Goal: Task Accomplishment & Management: Complete application form

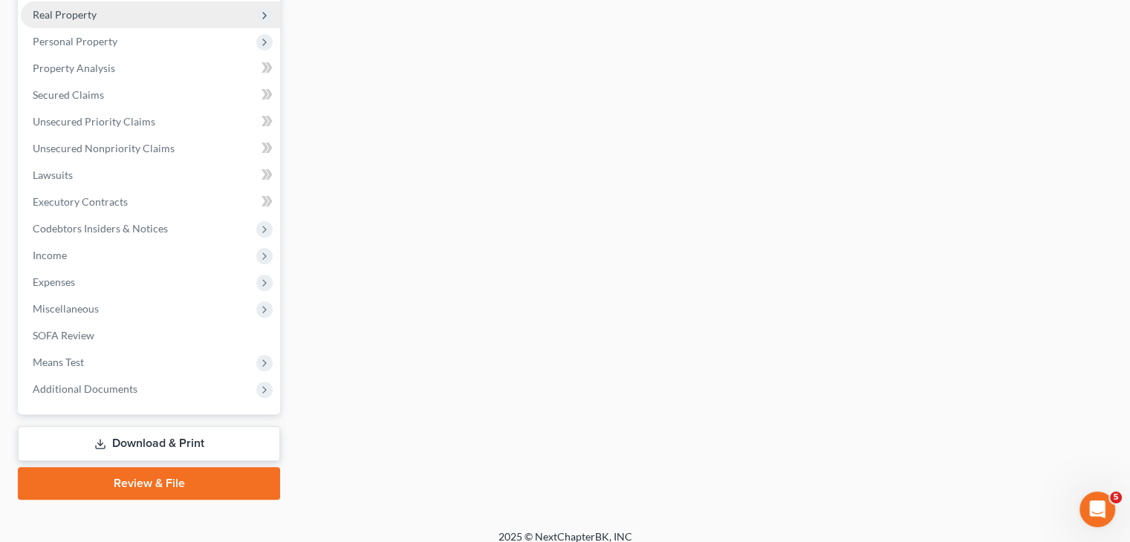
scroll to position [407, 0]
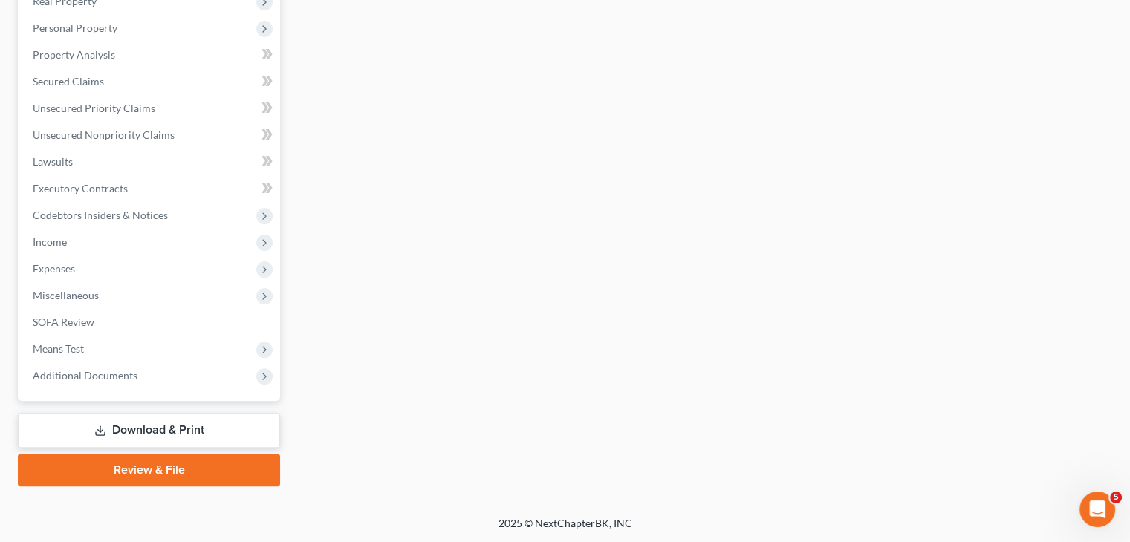
click at [150, 429] on link "Download & Print" at bounding box center [149, 430] width 262 height 35
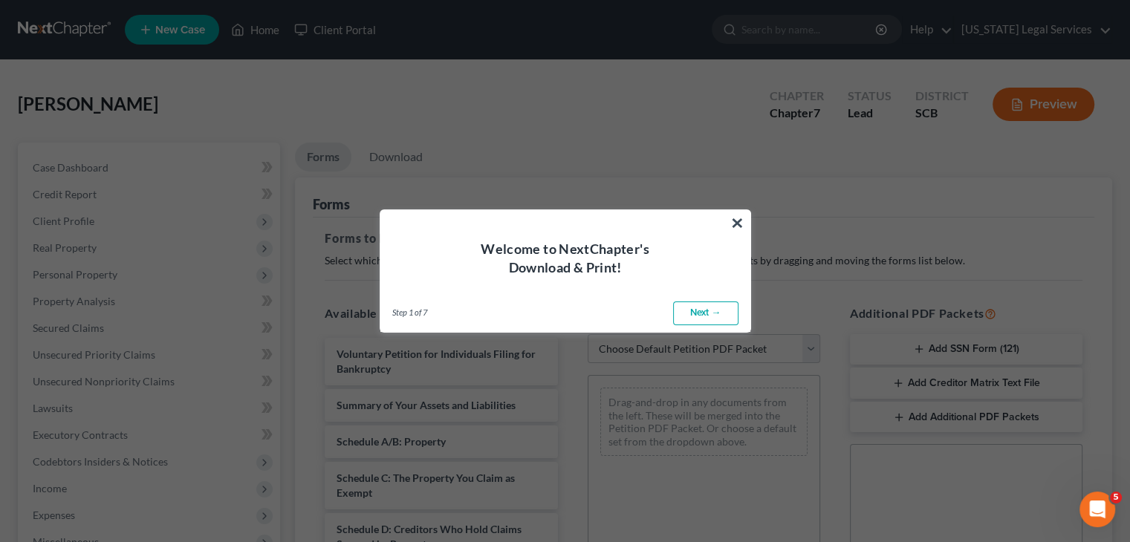
click at [714, 313] on link "Next →" at bounding box center [705, 314] width 65 height 24
select select "0"
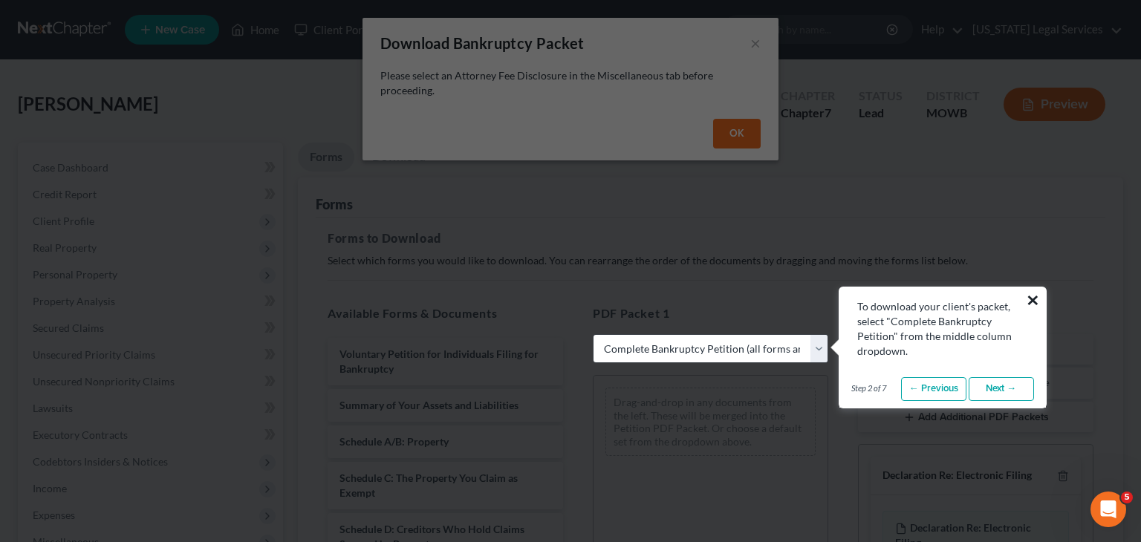
click at [1034, 292] on button "×" at bounding box center [1033, 300] width 14 height 24
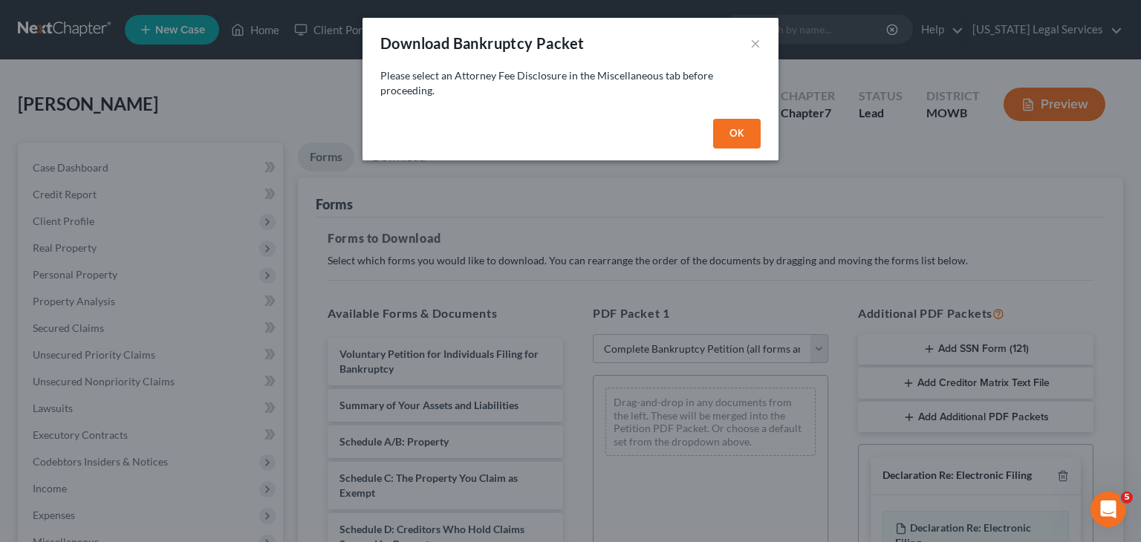
click at [734, 136] on button "OK" at bounding box center [737, 134] width 48 height 30
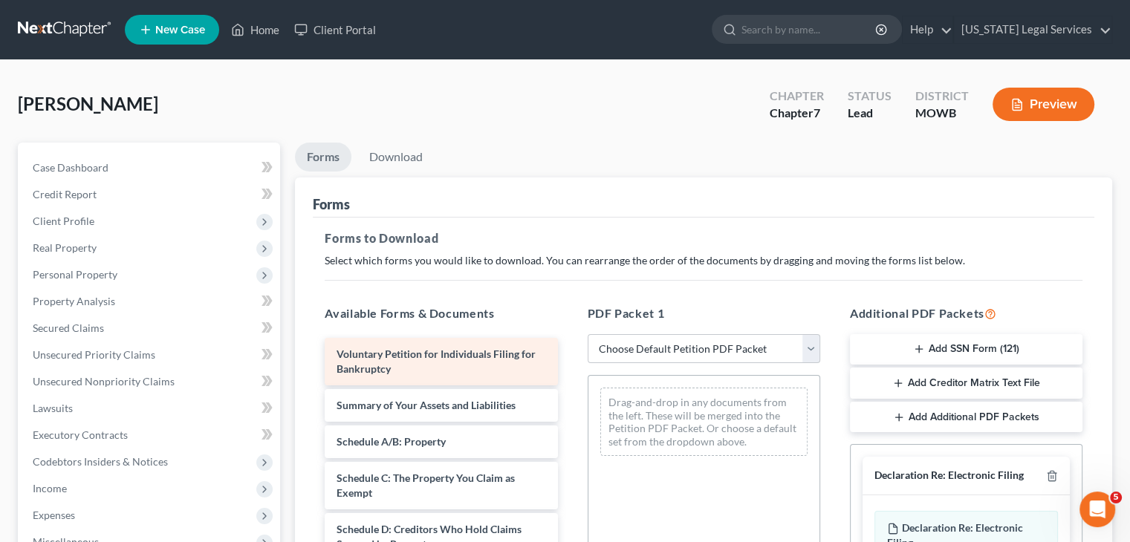
scroll to position [202, 0]
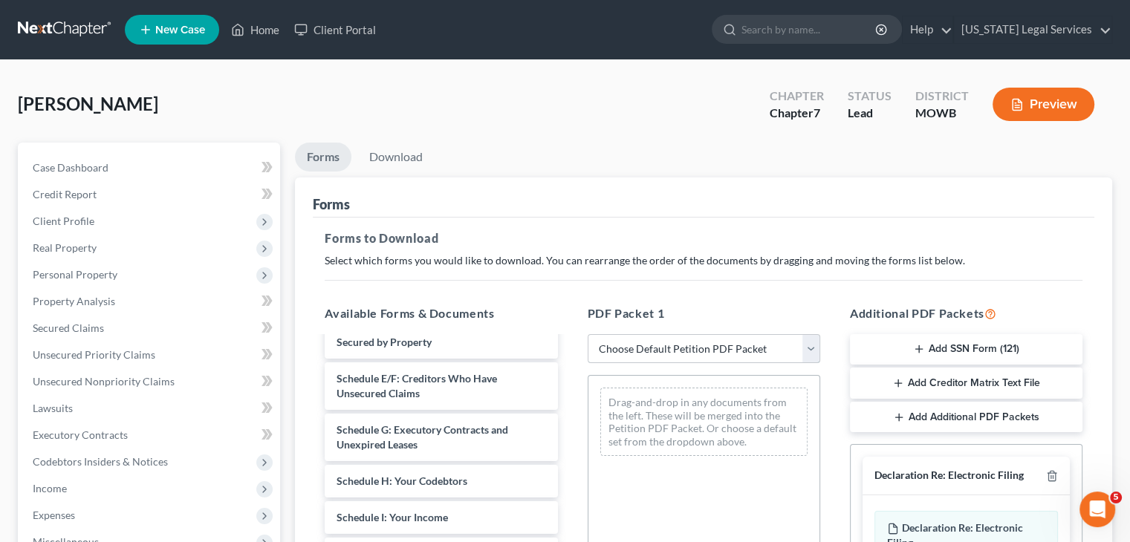
click at [702, 351] on select "Choose Default Petition PDF Packet Complete Bankruptcy Petition (all forms and …" at bounding box center [703, 349] width 232 height 30
select select "0"
click at [593, 334] on select "Choose Default Petition PDF Packet Complete Bankruptcy Petition (all forms and …" at bounding box center [703, 349] width 232 height 30
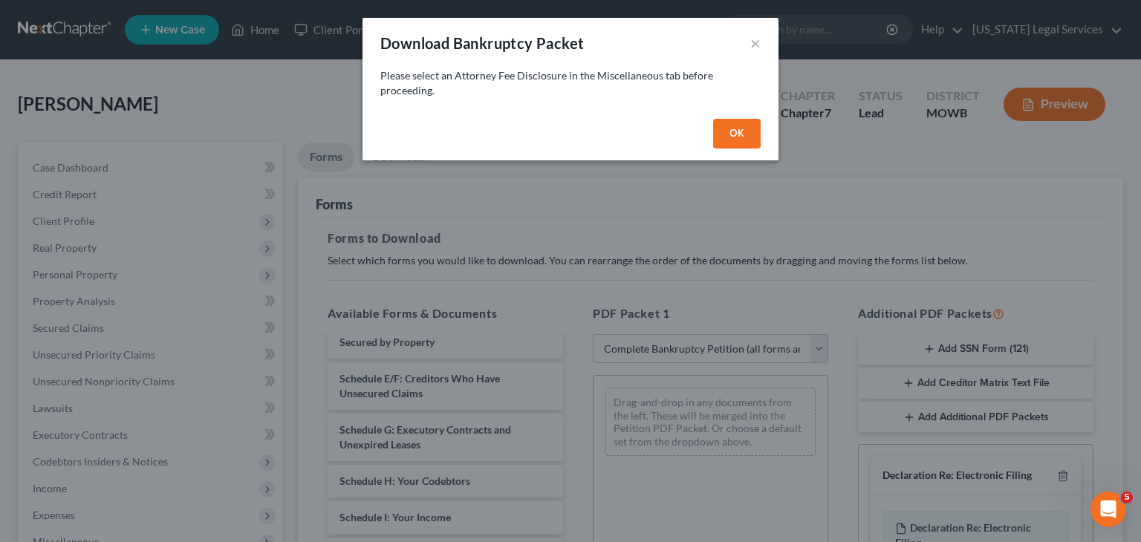
click at [719, 128] on button "OK" at bounding box center [737, 134] width 48 height 30
select select
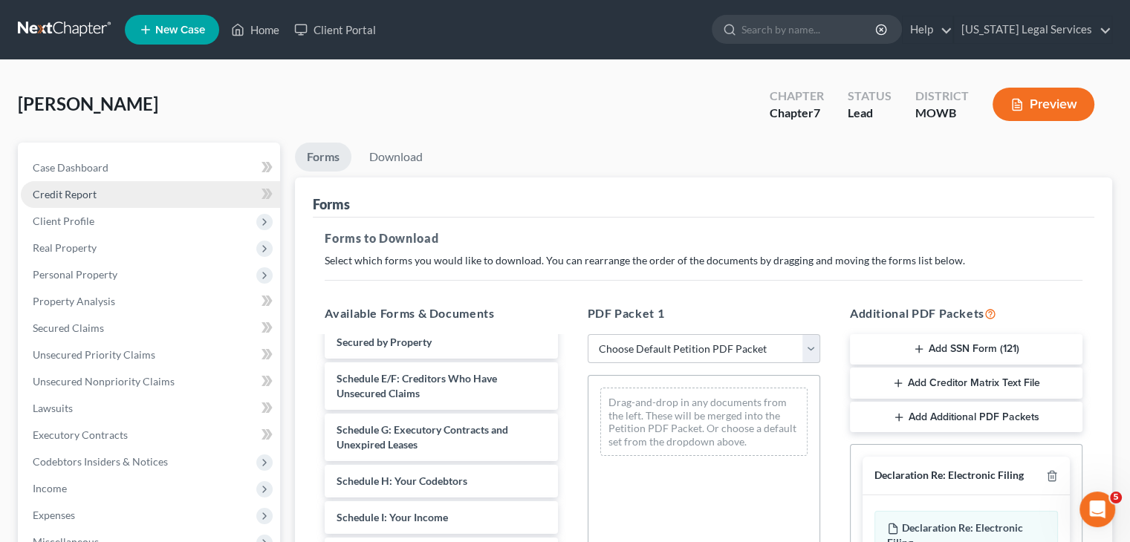
click at [103, 200] on link "Credit Report" at bounding box center [150, 194] width 259 height 27
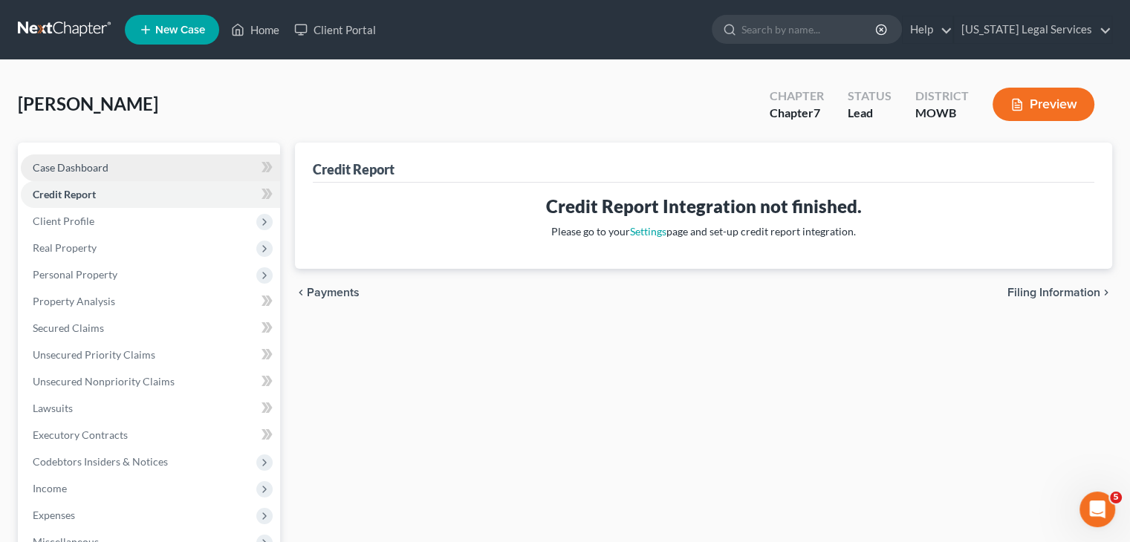
click at [104, 166] on span "Case Dashboard" at bounding box center [71, 167] width 76 height 13
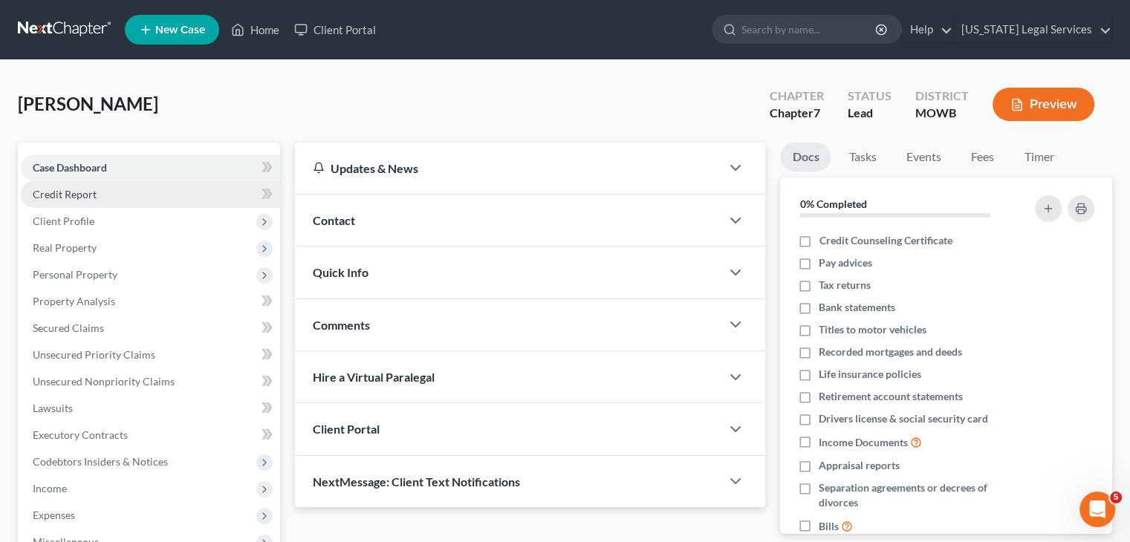
click at [124, 205] on link "Credit Report" at bounding box center [150, 194] width 259 height 27
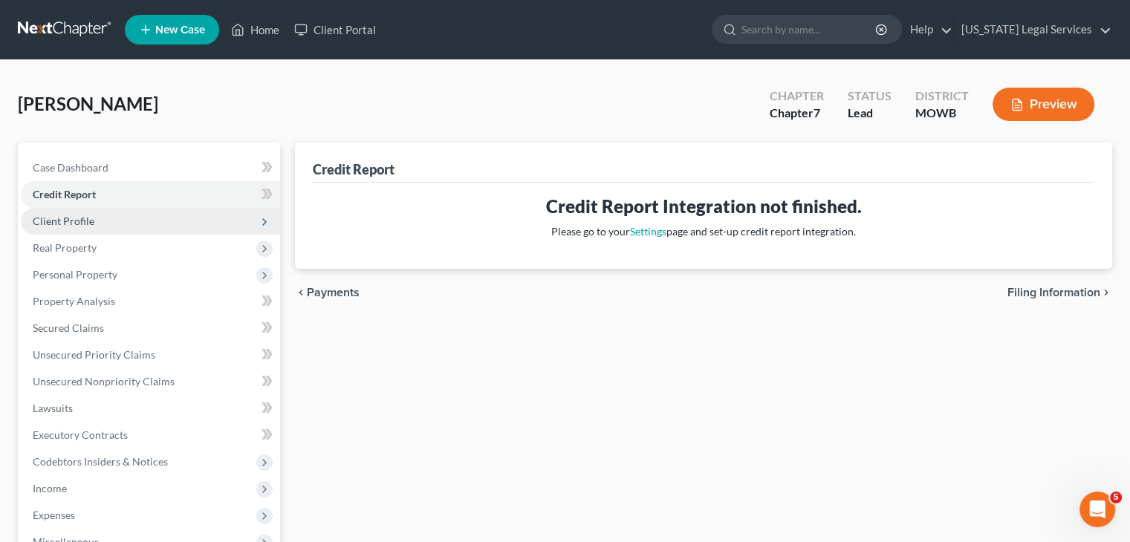
click at [126, 213] on span "Client Profile" at bounding box center [150, 221] width 259 height 27
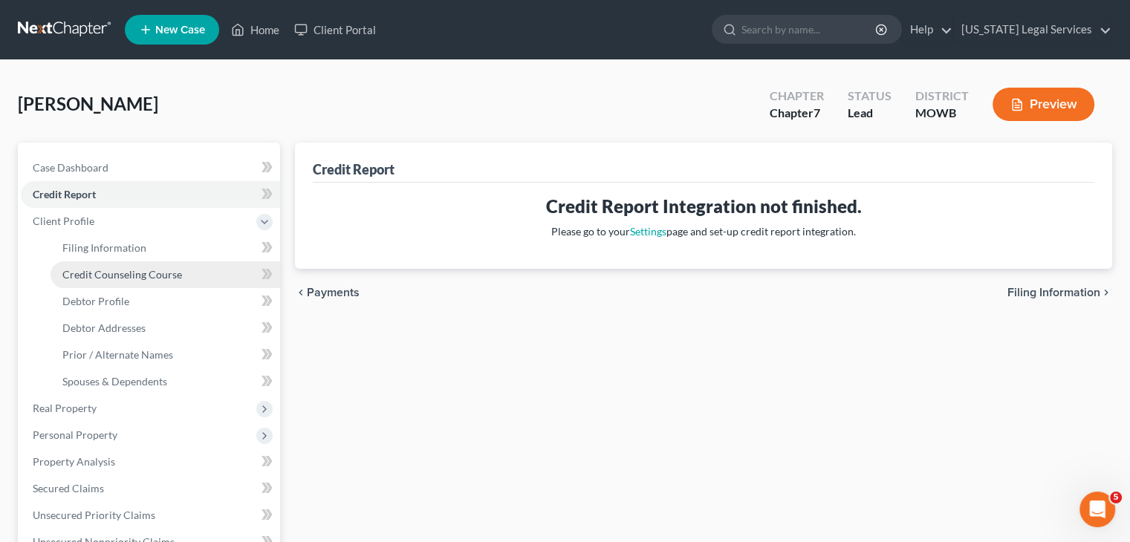
click at [137, 261] on link "Credit Counseling Course" at bounding box center [164, 274] width 229 height 27
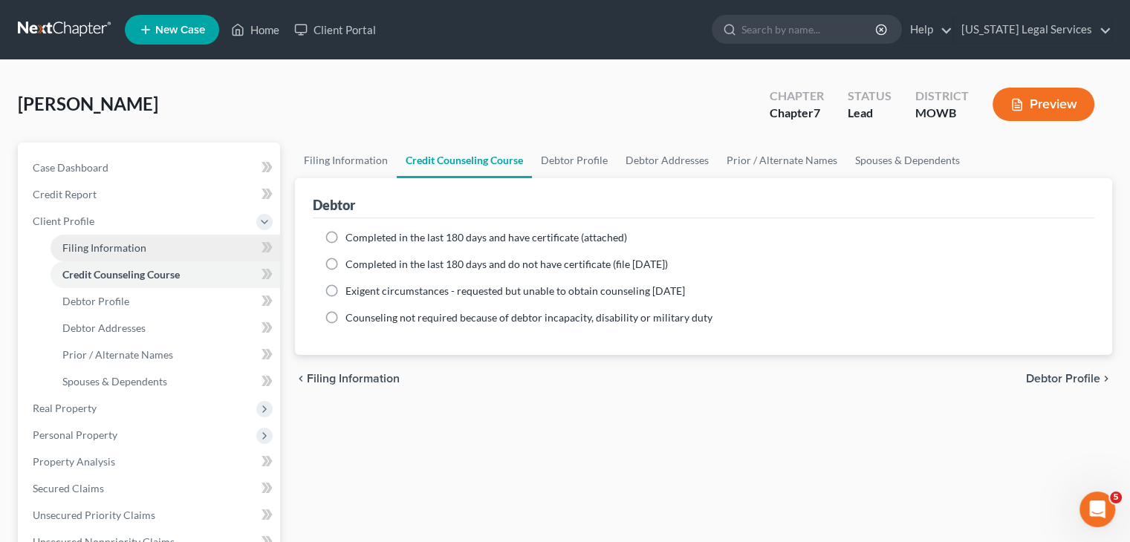
click at [129, 250] on span "Filing Information" at bounding box center [104, 247] width 84 height 13
select select "1"
select select "0"
select select "2"
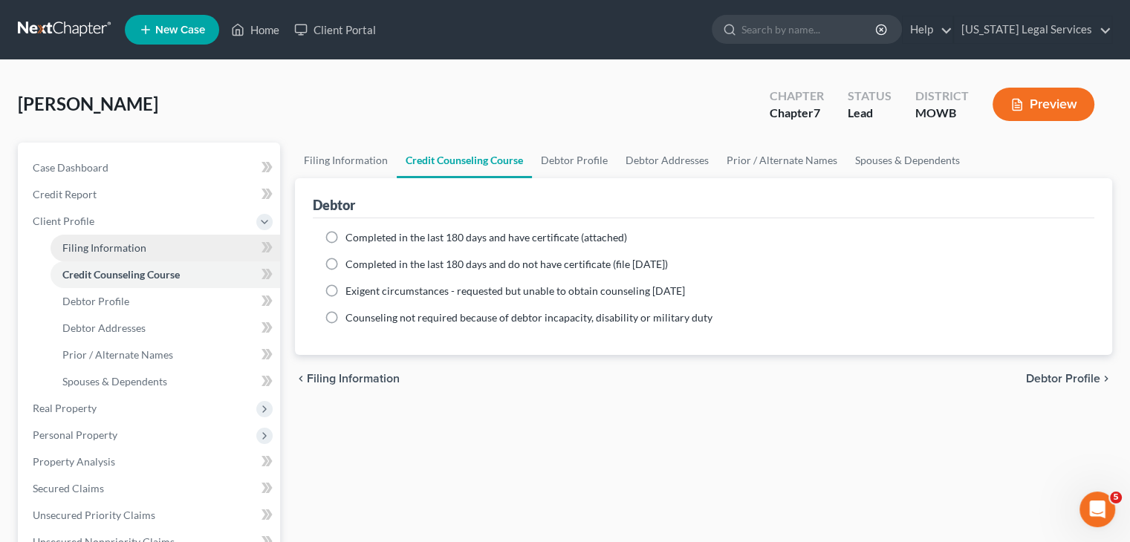
select select "42"
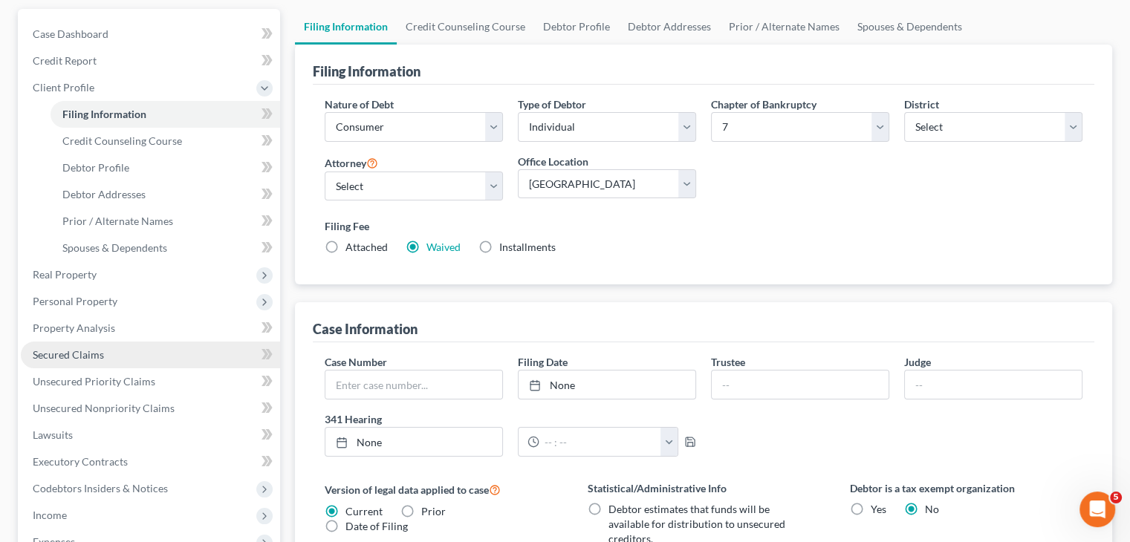
scroll to position [392, 0]
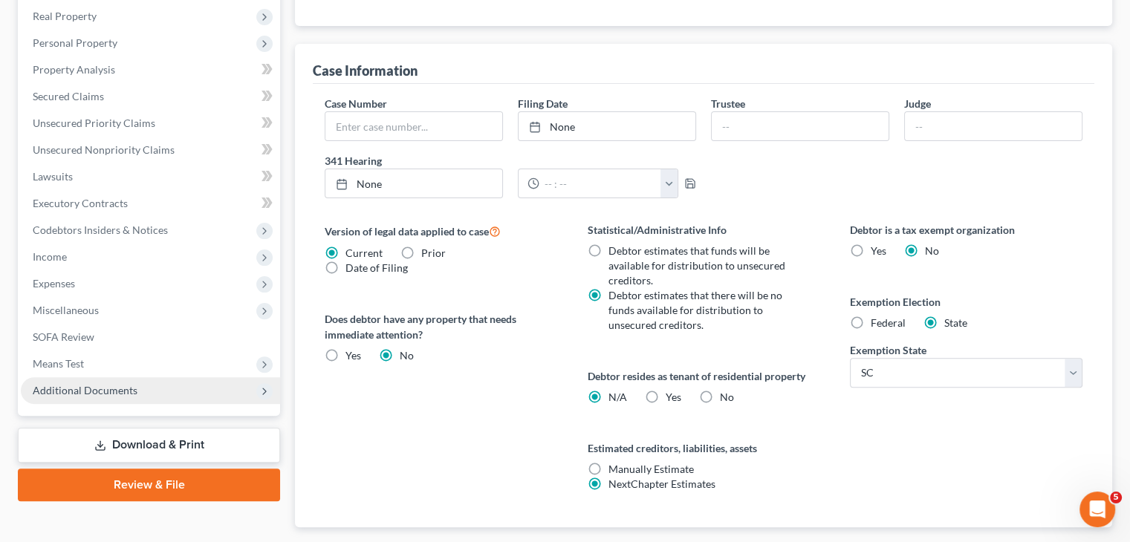
click at [106, 390] on span "Additional Documents" at bounding box center [85, 390] width 105 height 13
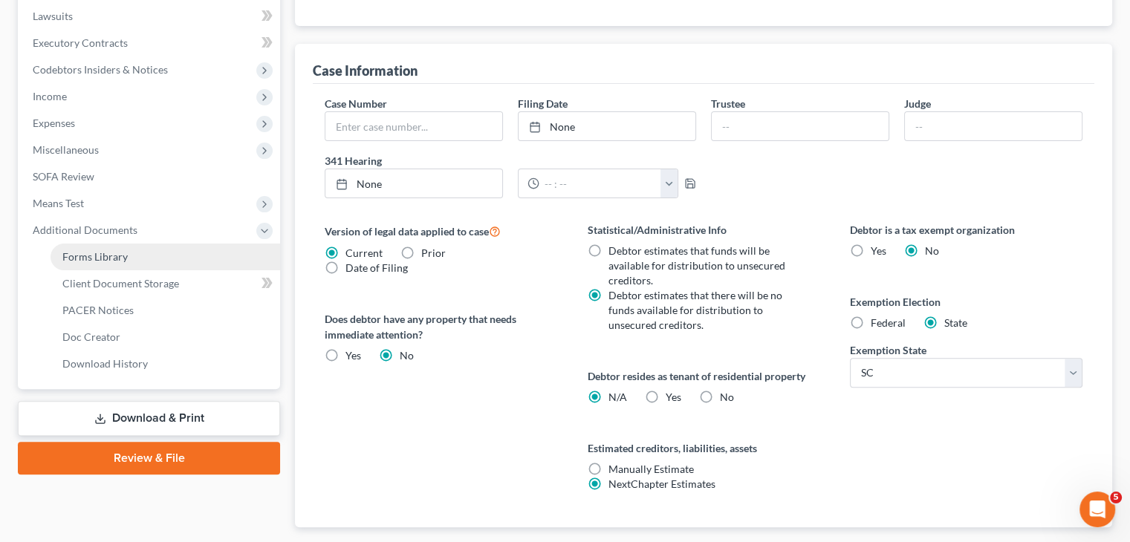
click at [132, 254] on link "Forms Library" at bounding box center [164, 257] width 229 height 27
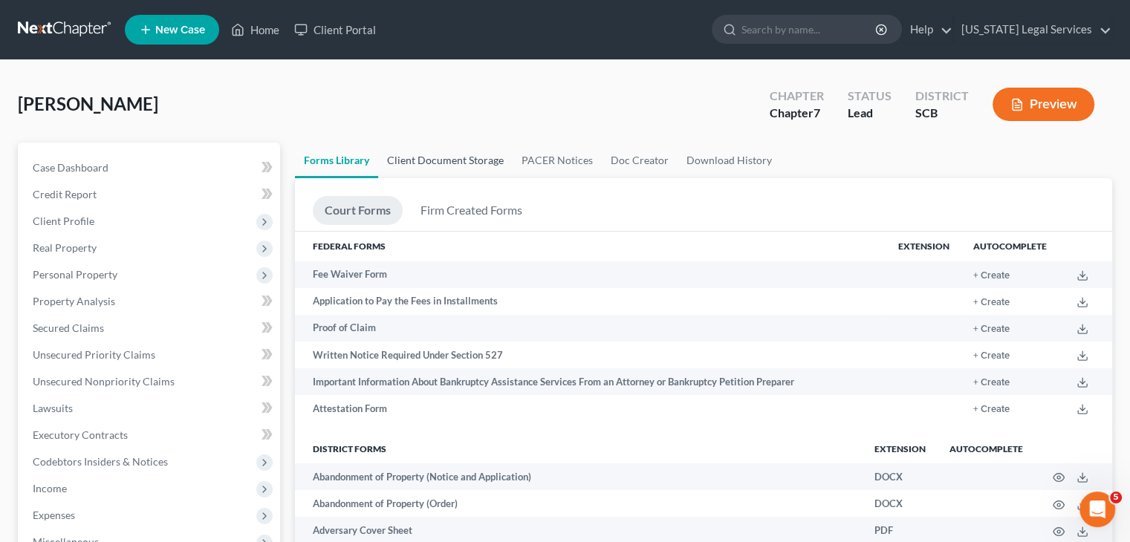
drag, startPoint x: 228, startPoint y: 417, endPoint x: 485, endPoint y: 157, distance: 365.5
click at [485, 157] on link "Client Document Storage" at bounding box center [445, 161] width 134 height 36
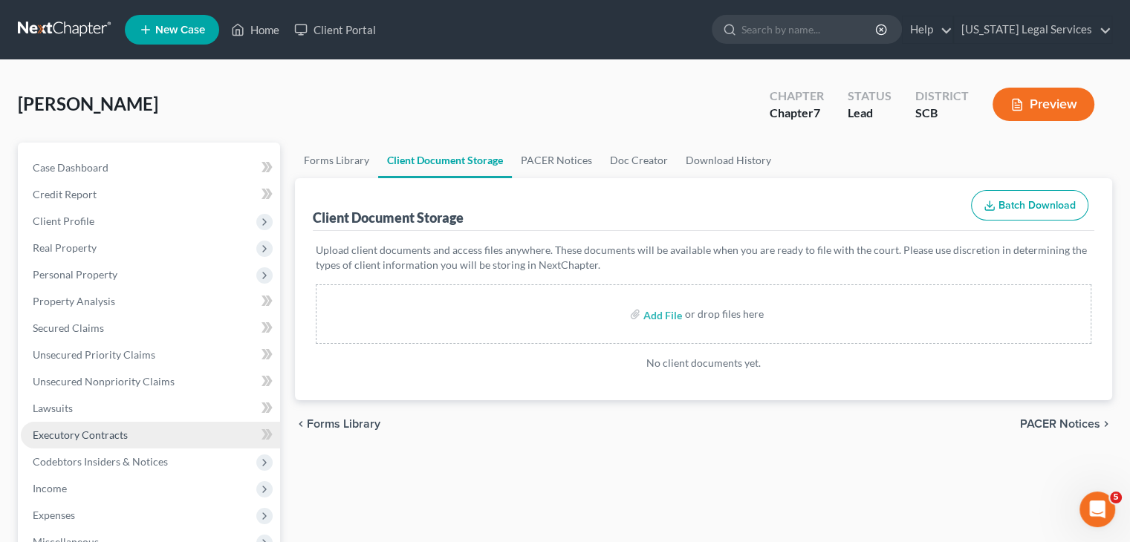
scroll to position [314, 0]
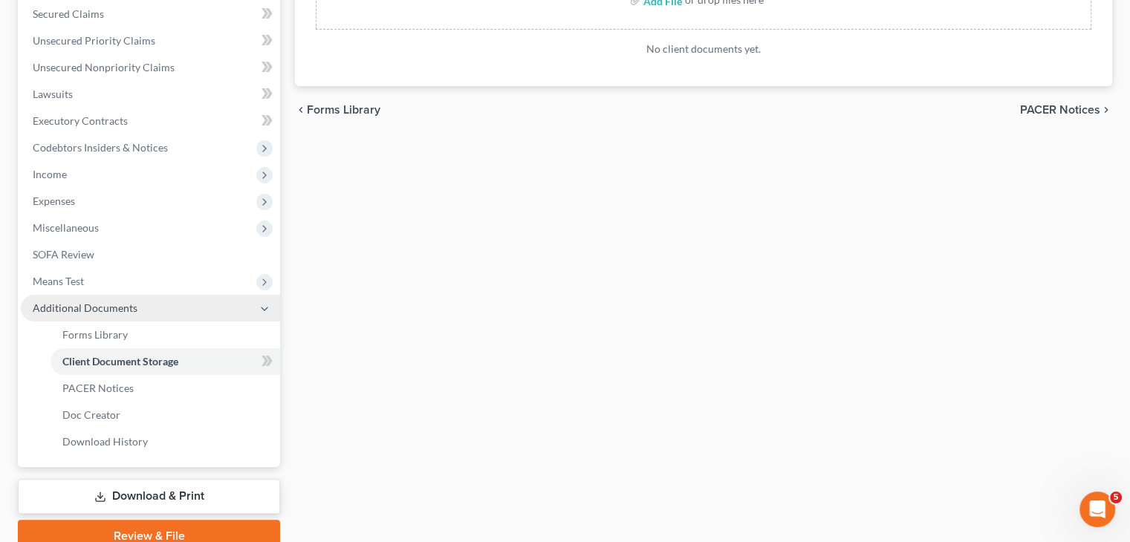
click at [122, 304] on span "Additional Documents" at bounding box center [85, 308] width 105 height 13
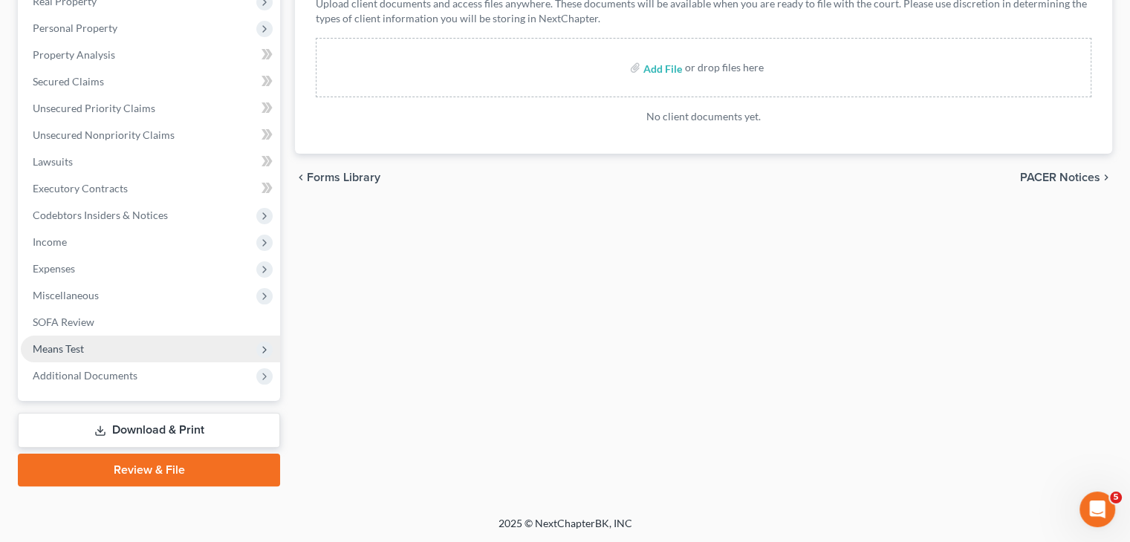
click at [109, 348] on span "Means Test" at bounding box center [150, 349] width 259 height 27
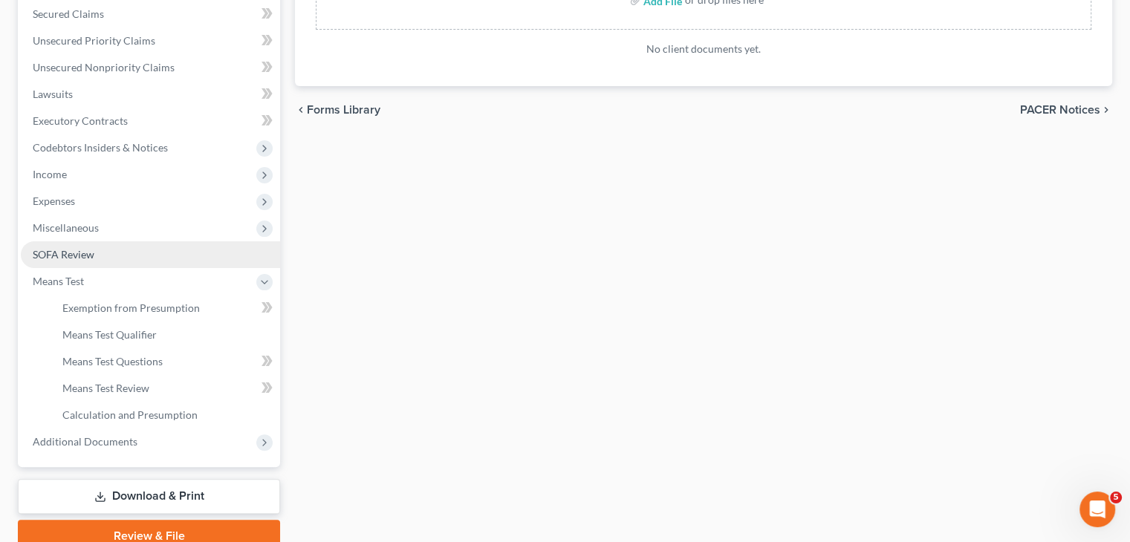
click at [144, 259] on link "SOFA Review" at bounding box center [150, 254] width 259 height 27
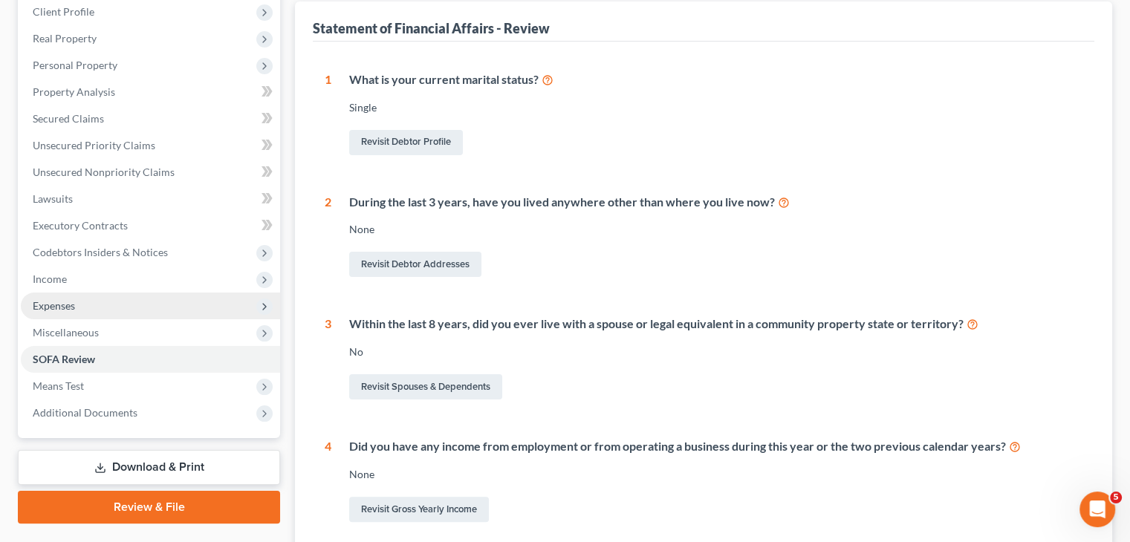
scroll to position [211, 0]
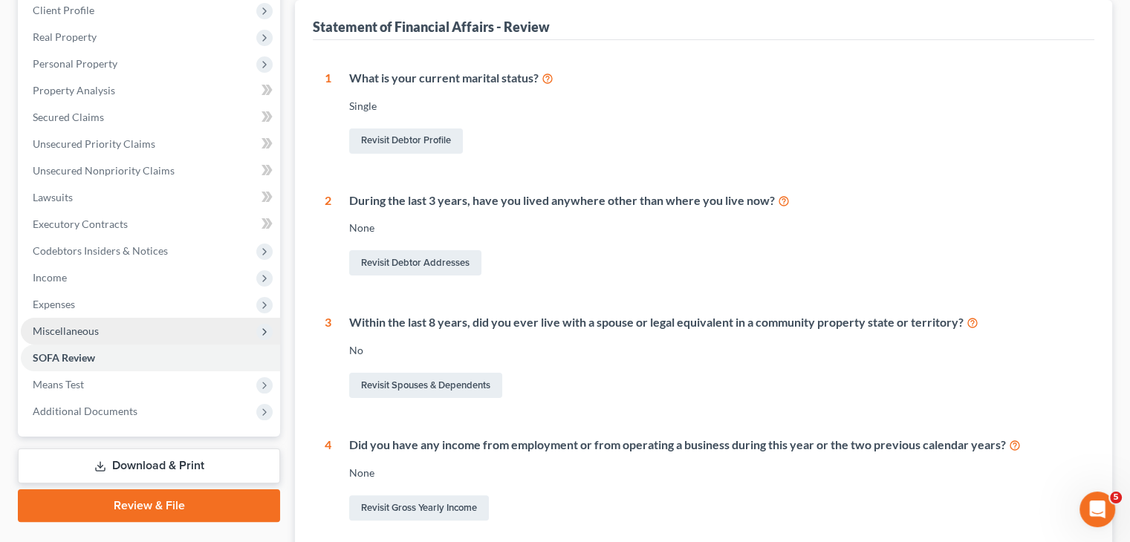
click at [115, 325] on span "Miscellaneous" at bounding box center [150, 331] width 259 height 27
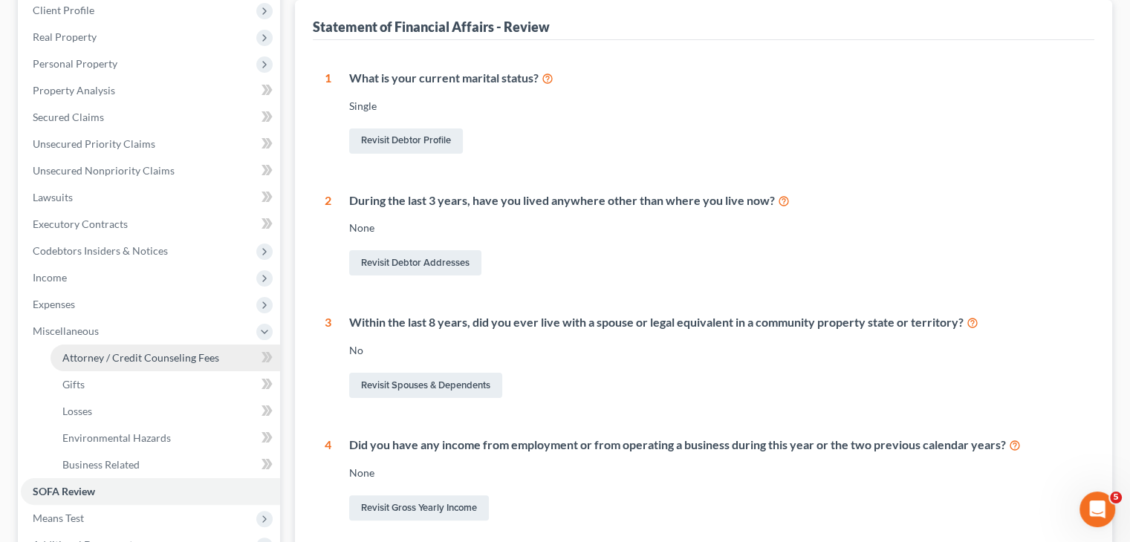
click at [151, 356] on span "Attorney / Credit Counseling Fees" at bounding box center [140, 357] width 157 height 13
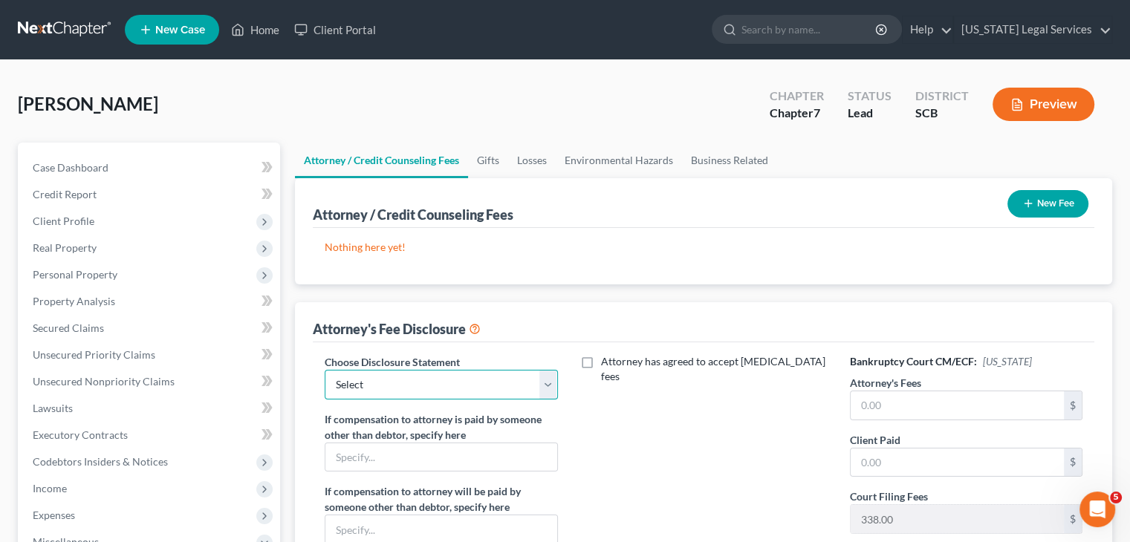
click at [475, 395] on select "Select Attorney" at bounding box center [441, 385] width 232 height 30
select select "0"
click at [325, 370] on select "Select Attorney" at bounding box center [441, 385] width 232 height 30
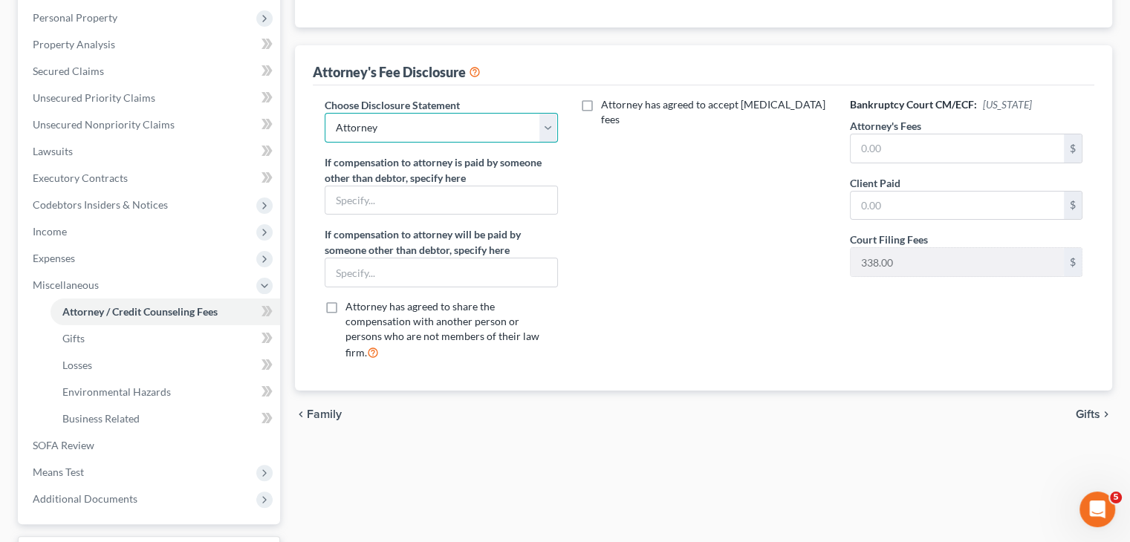
scroll to position [270, 0]
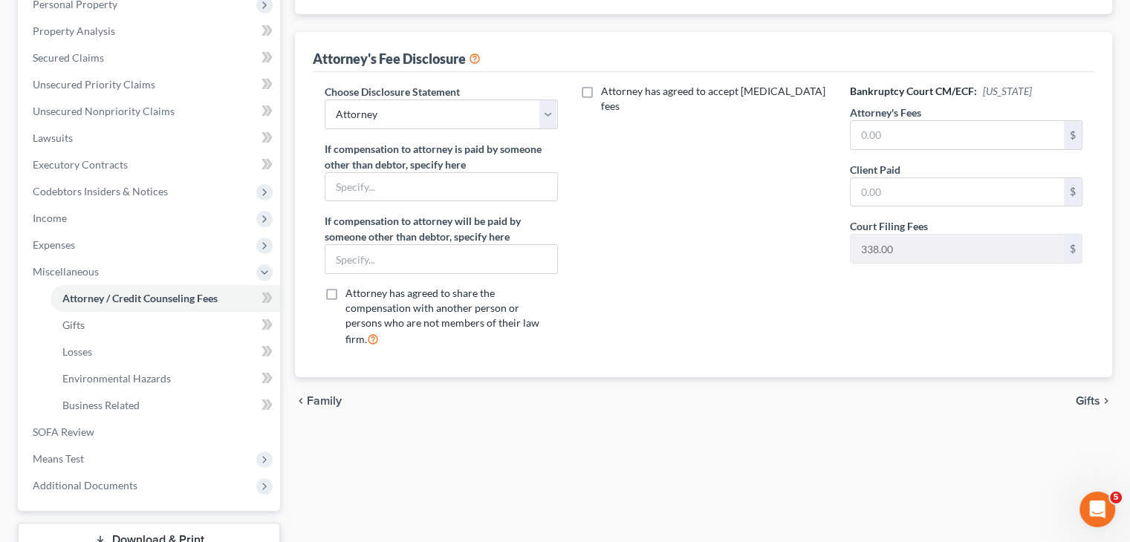
click at [630, 91] on span "Attorney has agreed to accept [MEDICAL_DATA] fees" at bounding box center [713, 98] width 224 height 27
click at [616, 91] on input "Attorney has agreed to accept [MEDICAL_DATA] fees" at bounding box center [612, 89] width 10 height 10
checkbox input "true"
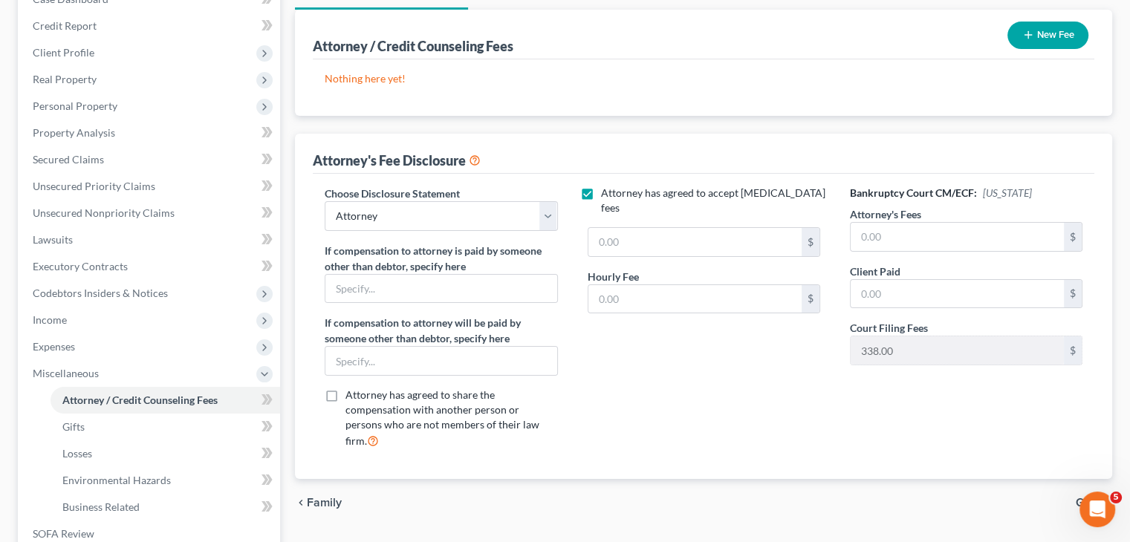
scroll to position [380, 0]
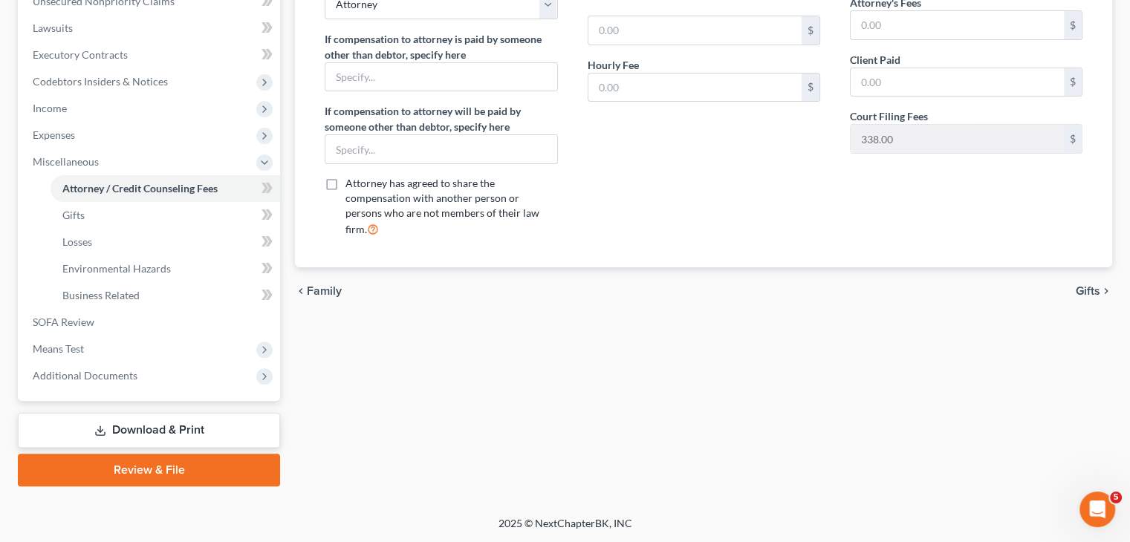
click at [163, 430] on link "Download & Print" at bounding box center [149, 430] width 262 height 35
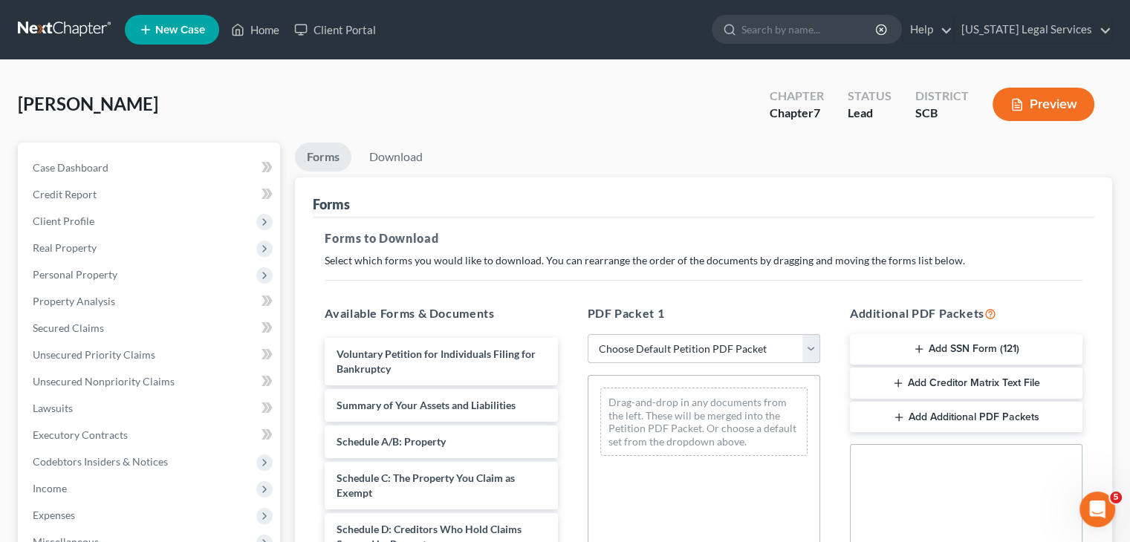
click at [645, 345] on select "Choose Default Petition PDF Packet Complete Bankruptcy Petition (all forms and …" at bounding box center [703, 349] width 232 height 30
select select "0"
click at [587, 334] on select "Choose Default Petition PDF Packet Complete Bankruptcy Petition (all forms and …" at bounding box center [703, 349] width 232 height 30
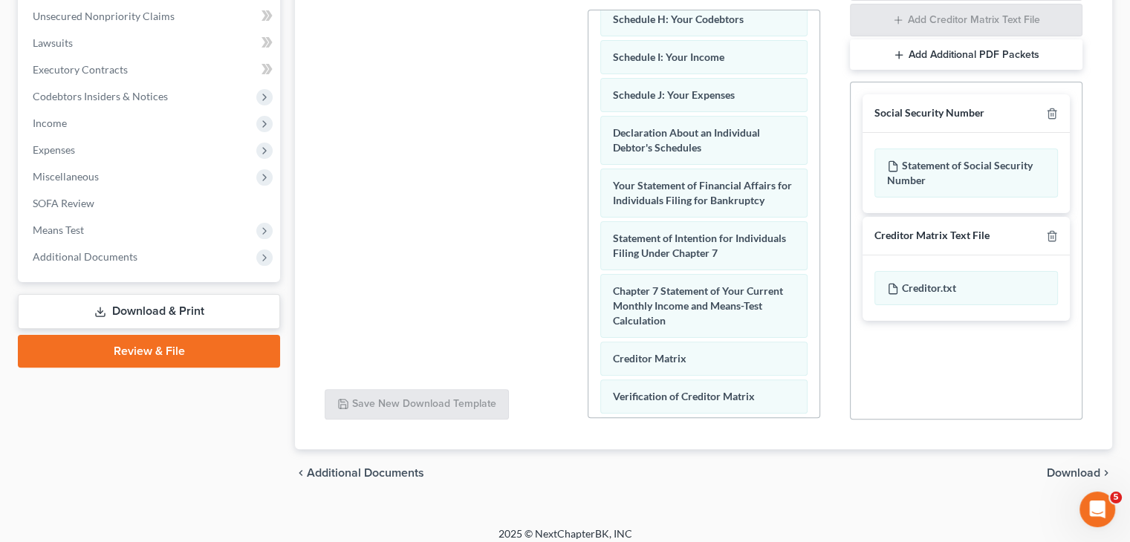
scroll to position [389, 0]
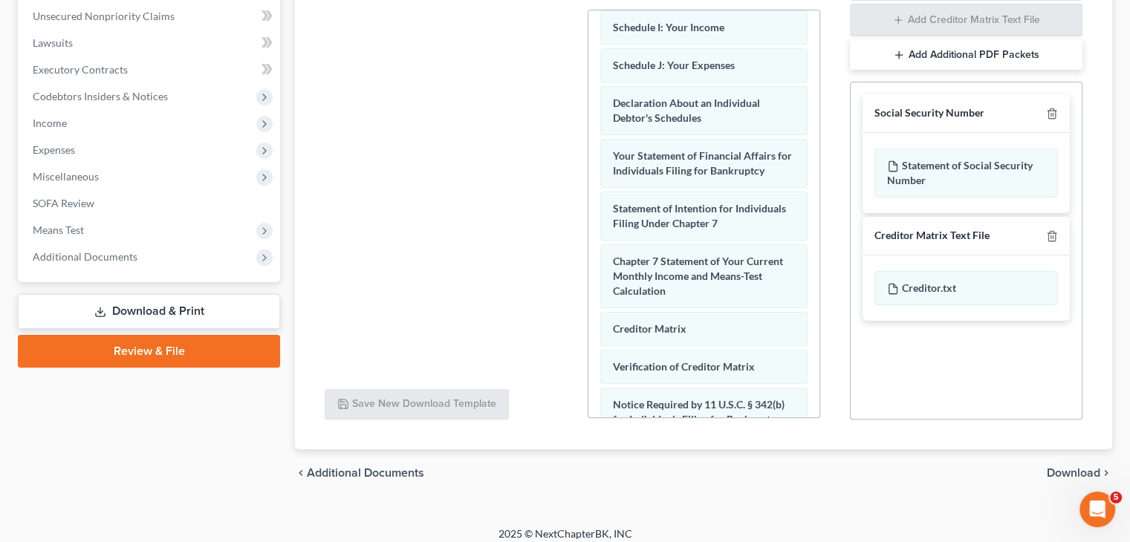
click at [1073, 472] on span "Download" at bounding box center [1072, 473] width 53 height 12
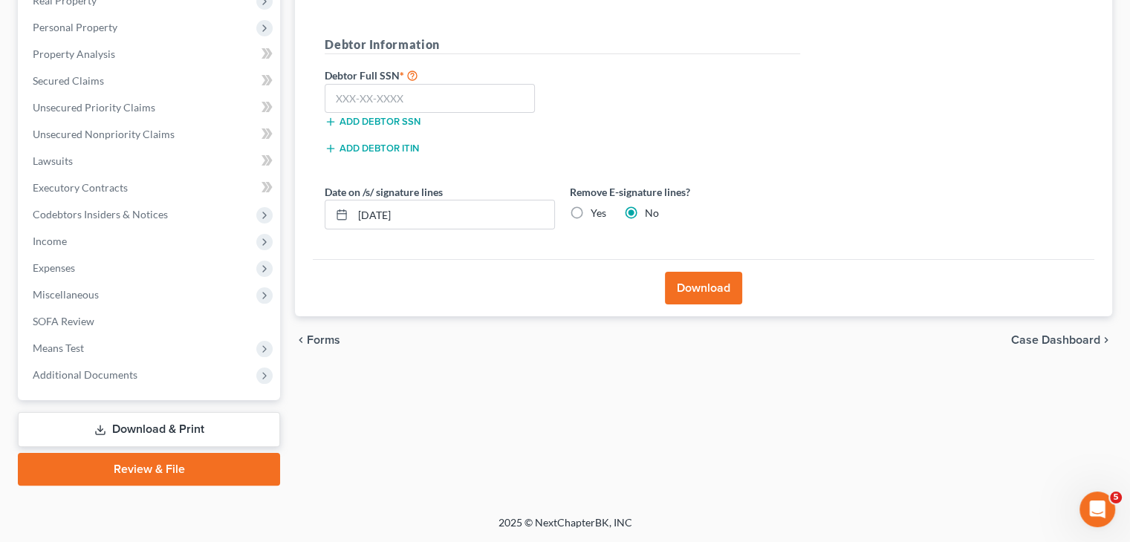
scroll to position [247, 0]
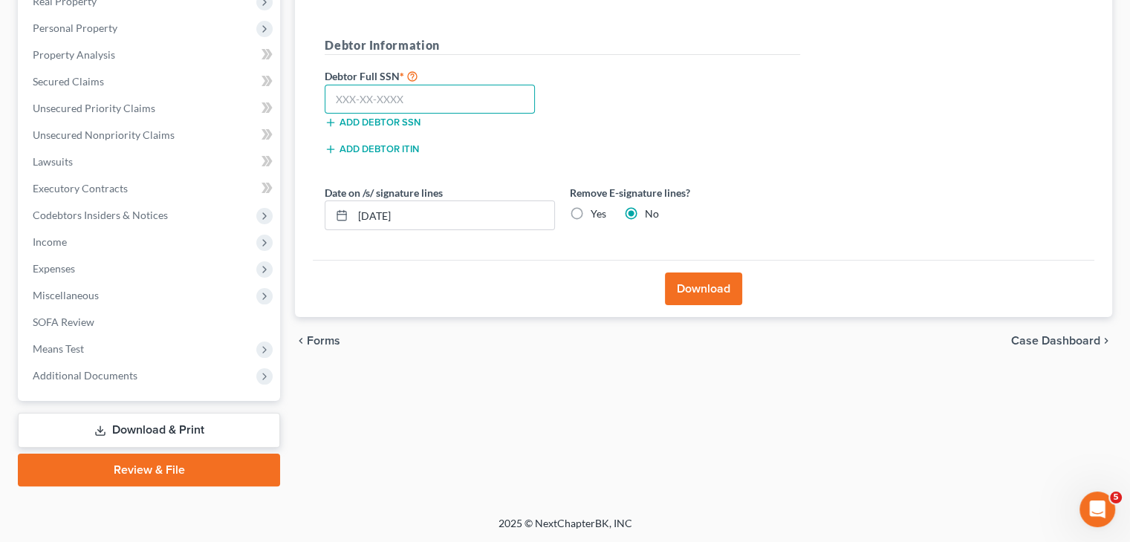
click at [408, 102] on input "text" at bounding box center [430, 100] width 210 height 30
paste input "251-35-0156"
type input "251-35-0156"
click at [697, 287] on button "Download" at bounding box center [703, 289] width 77 height 33
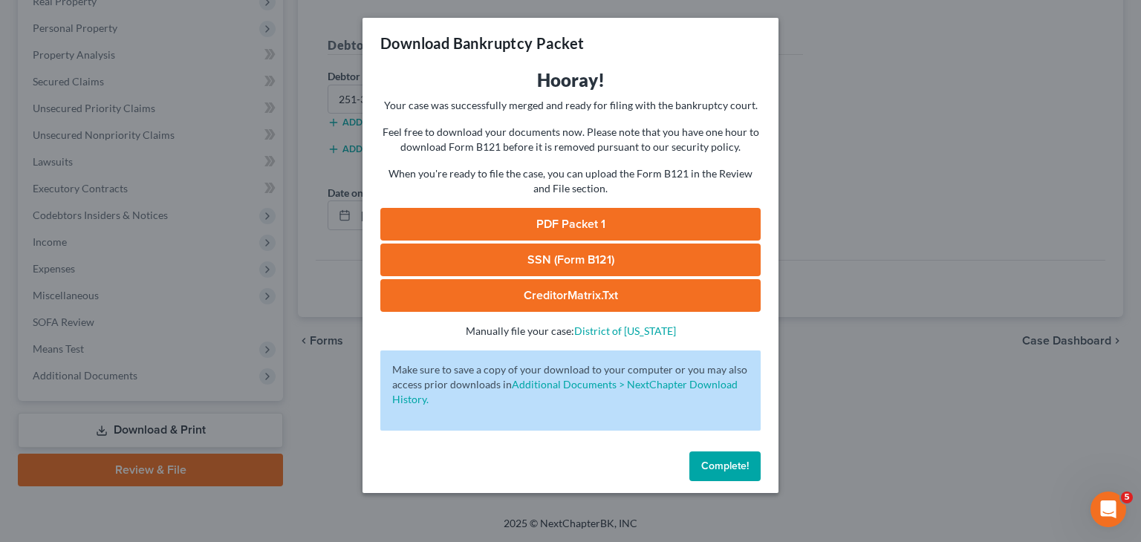
click at [723, 473] on button "Complete!" at bounding box center [724, 467] width 71 height 30
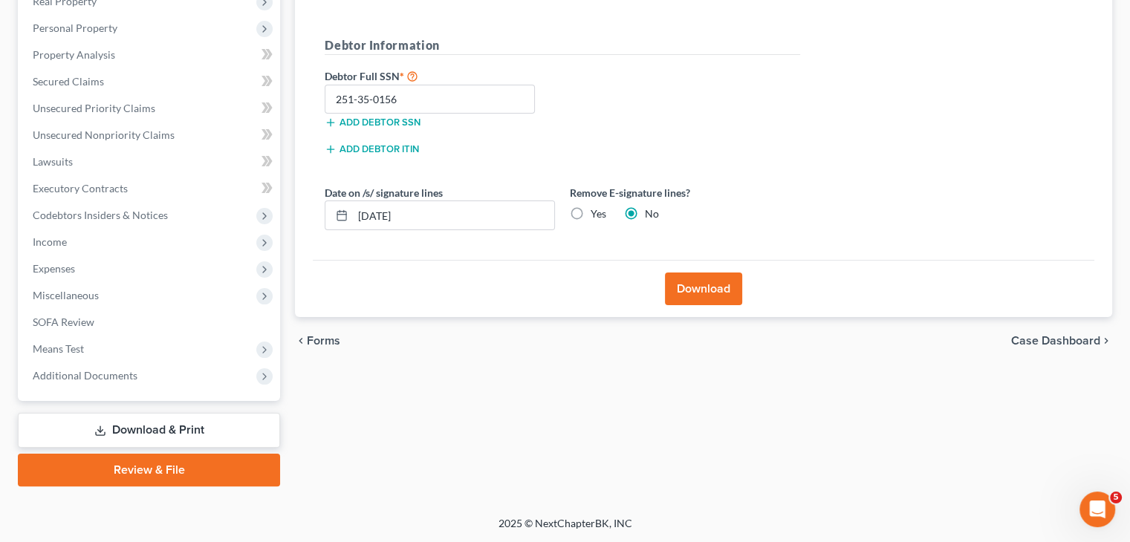
click at [146, 472] on link "Review & File" at bounding box center [149, 470] width 262 height 33
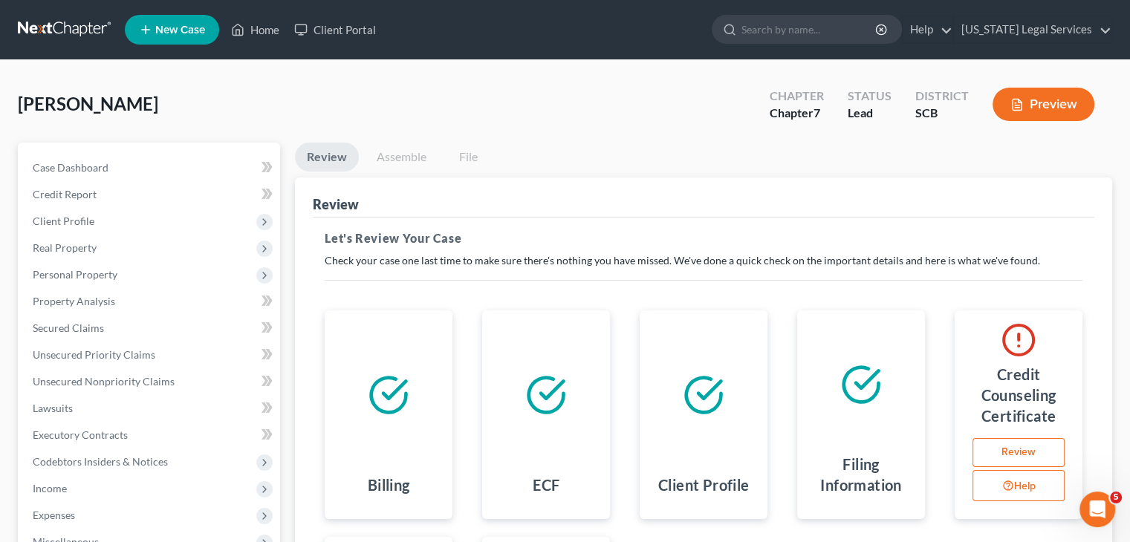
click at [402, 160] on link "Assemble" at bounding box center [402, 157] width 74 height 29
click at [444, 155] on link "File" at bounding box center [468, 157] width 48 height 29
click at [403, 154] on link "Assemble" at bounding box center [402, 157] width 74 height 29
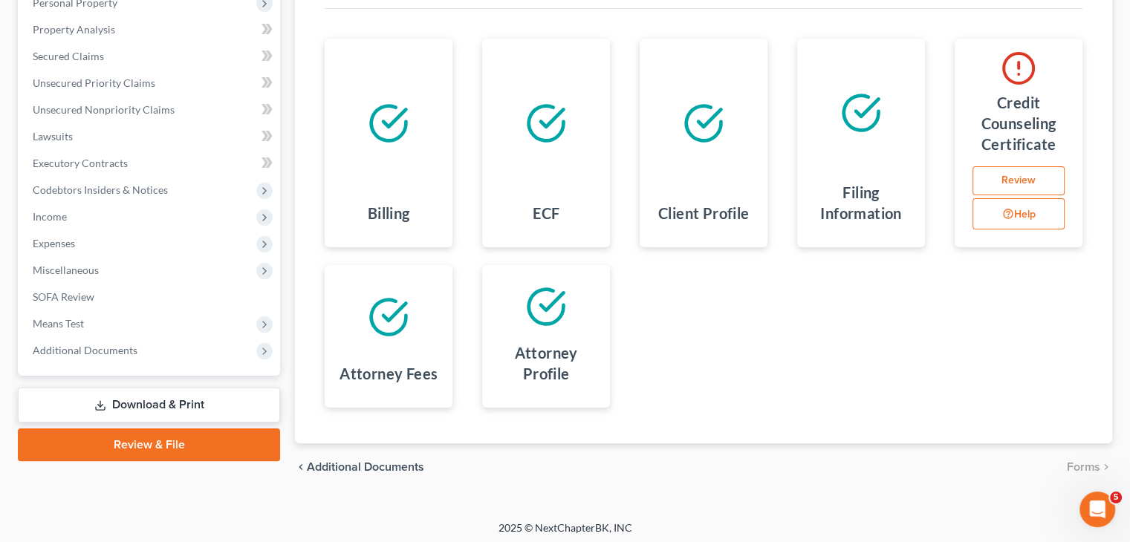
click at [169, 405] on link "Download & Print" at bounding box center [149, 405] width 262 height 35
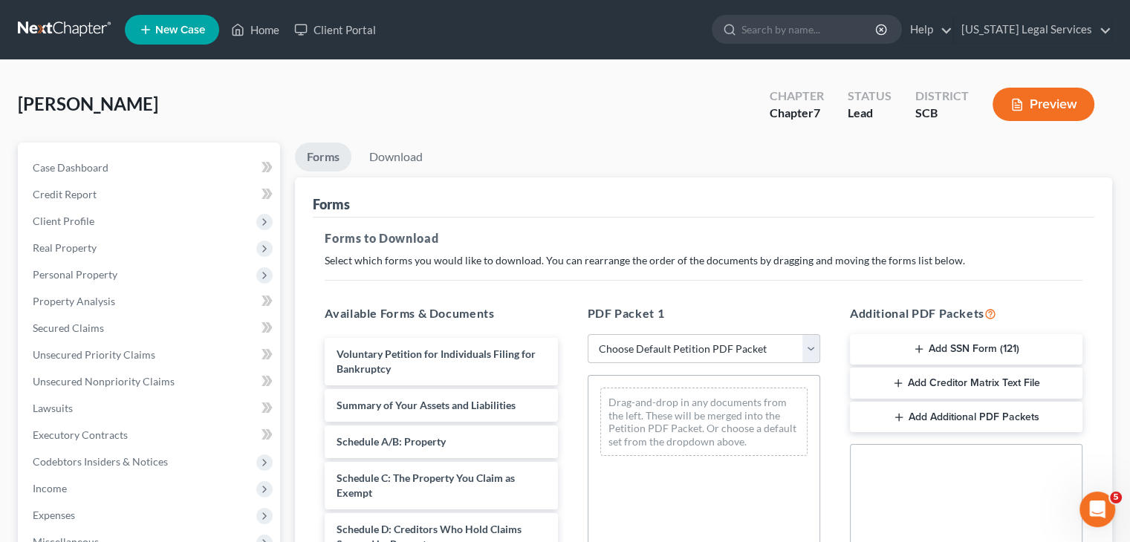
click at [1032, 103] on button "Preview" at bounding box center [1043, 104] width 102 height 33
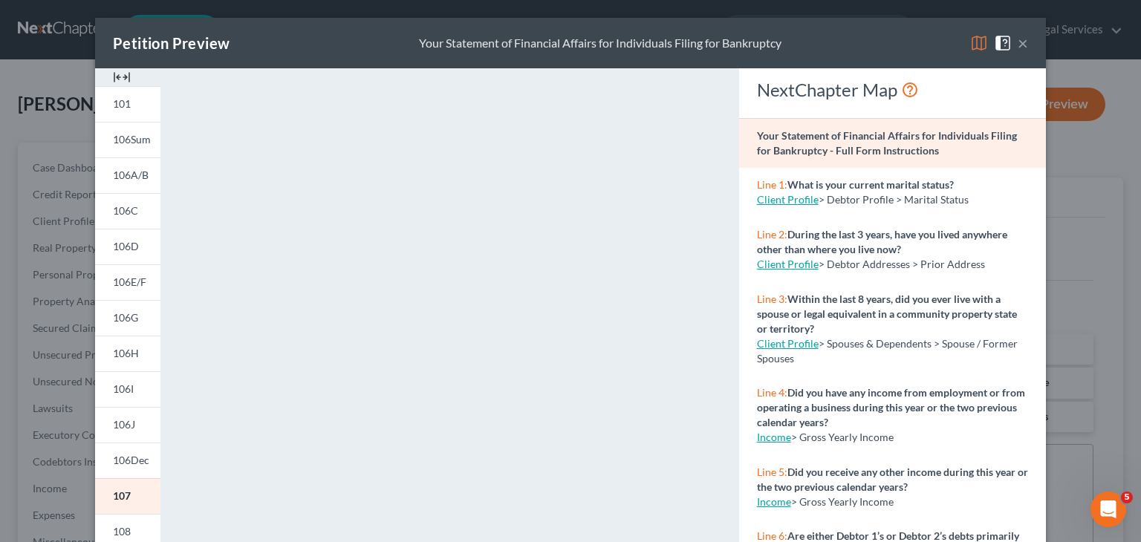
click at [1017, 46] on button "×" at bounding box center [1022, 43] width 10 height 18
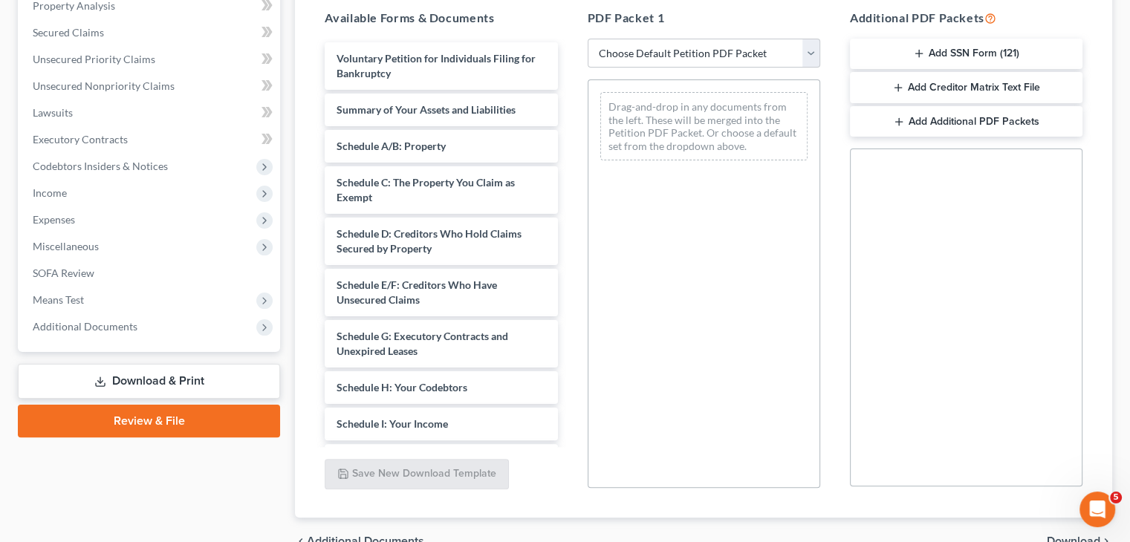
scroll to position [374, 0]
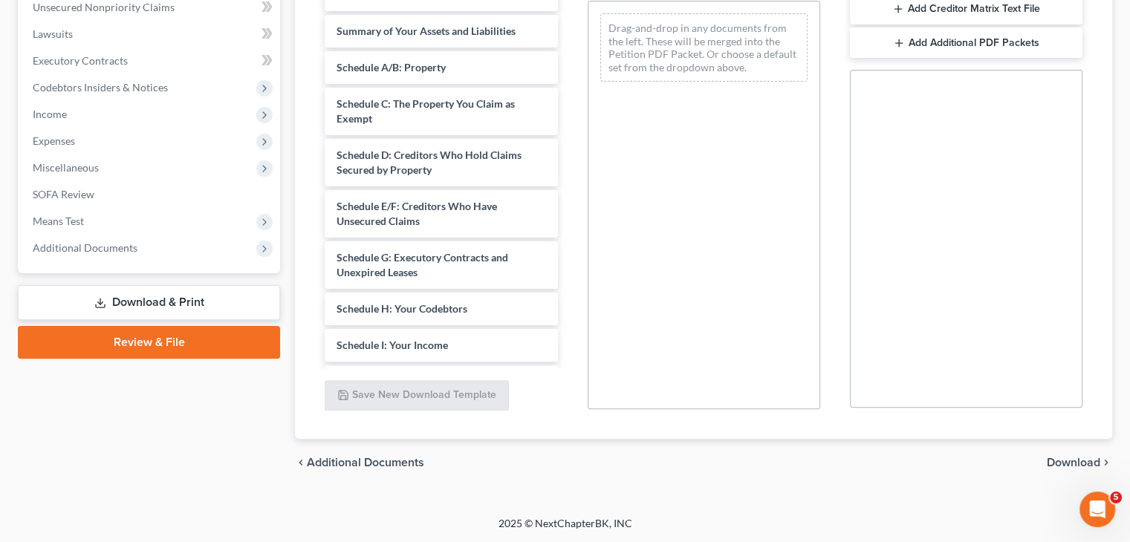
click at [183, 303] on link "Download & Print" at bounding box center [149, 302] width 262 height 35
click at [142, 307] on link "Download & Print" at bounding box center [149, 302] width 262 height 35
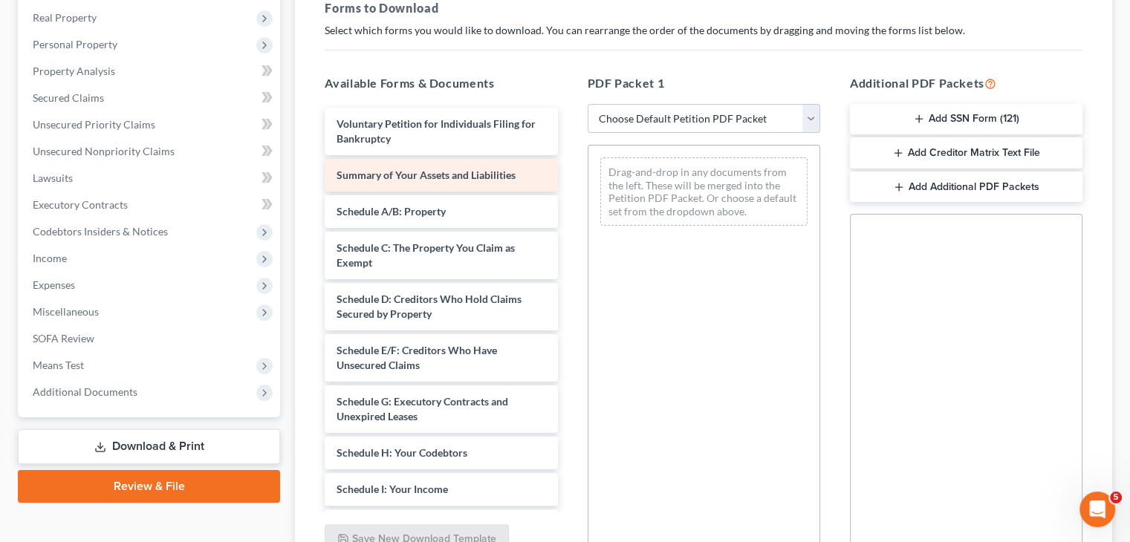
scroll to position [198, 0]
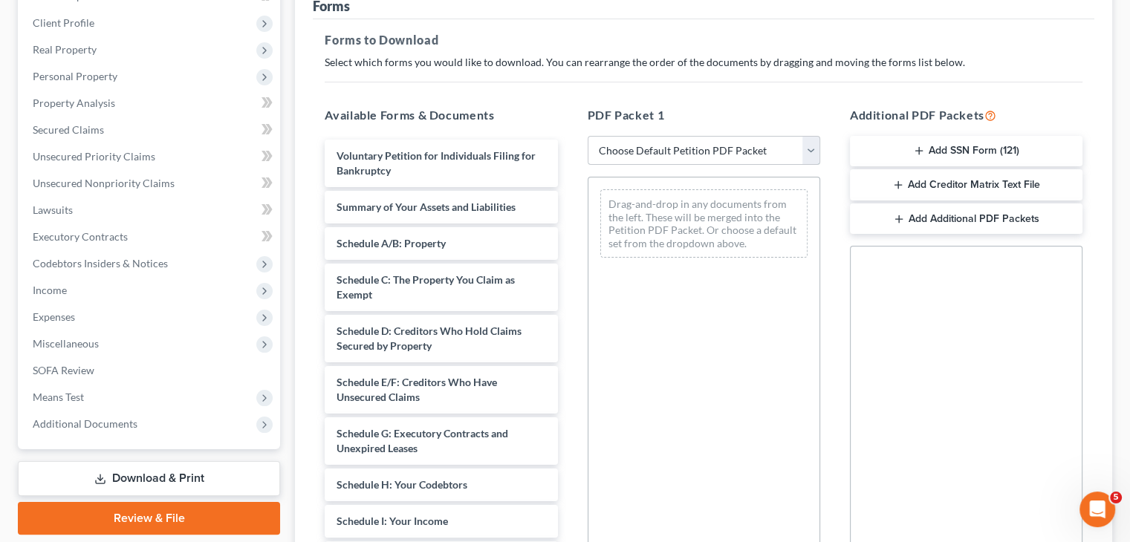
click at [659, 148] on select "Choose Default Petition PDF Packet Complete Bankruptcy Petition (all forms and …" at bounding box center [703, 151] width 232 height 30
select select "0"
click at [587, 136] on select "Choose Default Petition PDF Packet Complete Bankruptcy Petition (all forms and …" at bounding box center [703, 151] width 232 height 30
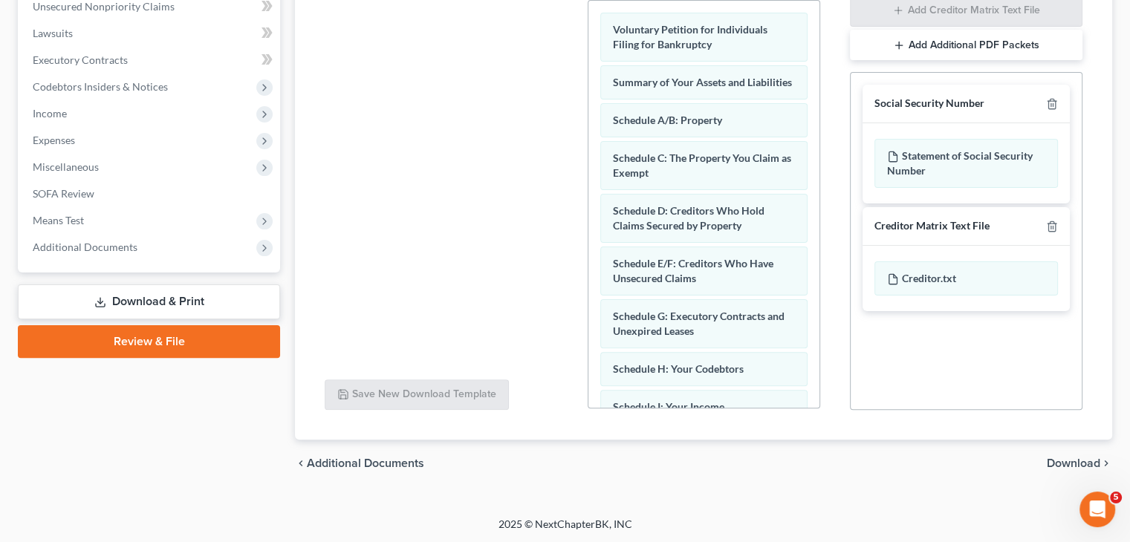
click at [1061, 461] on span "Download" at bounding box center [1072, 463] width 53 height 12
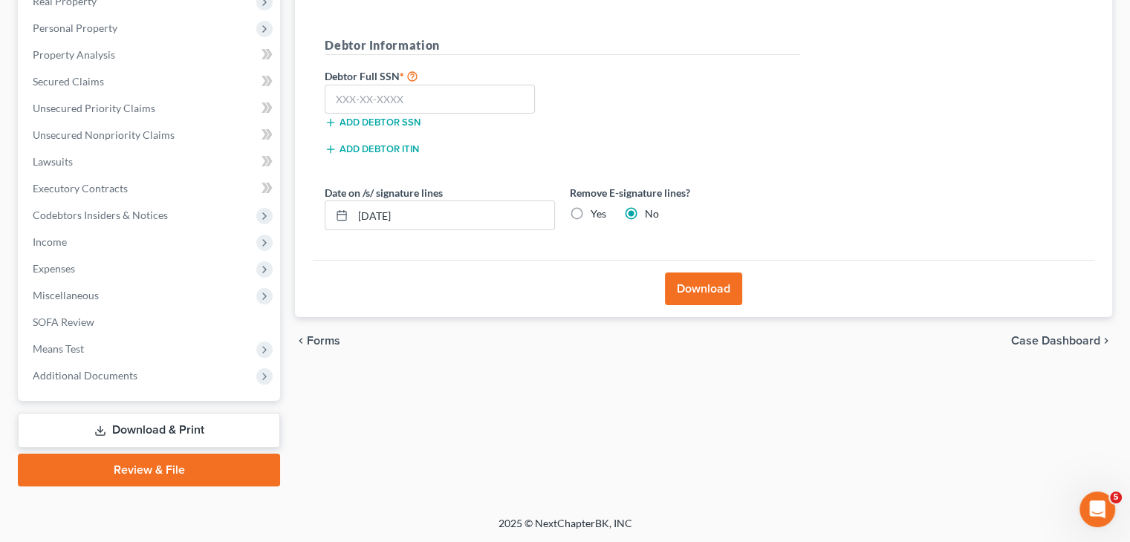
click at [704, 295] on button "Download" at bounding box center [703, 289] width 77 height 33
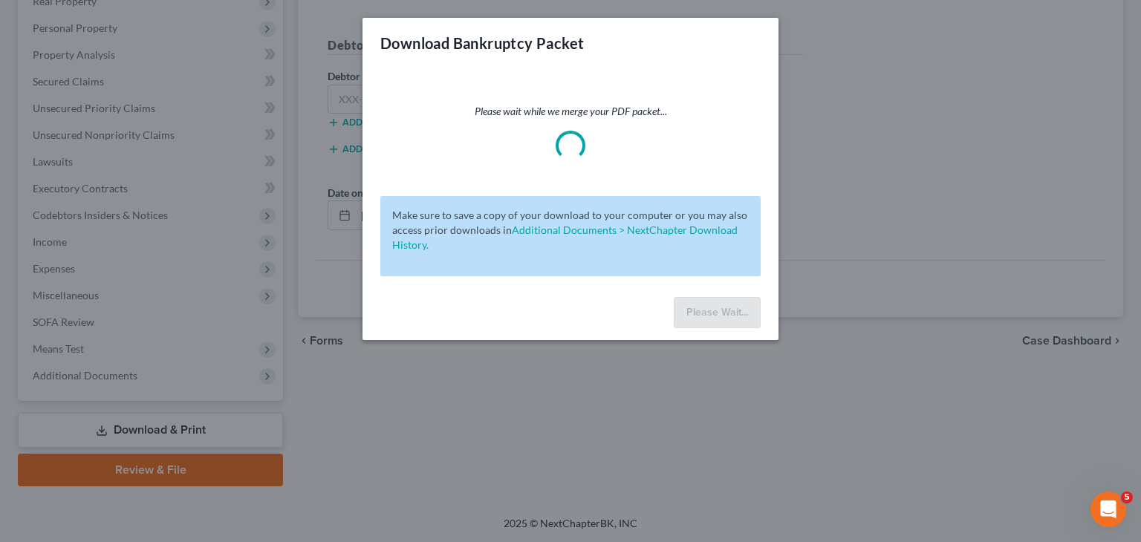
click at [775, 156] on div "Please wait while we merge your PDF packet... Make sure to save a copy of your …" at bounding box center [570, 179] width 416 height 223
click at [29, 463] on div "Download Bankruptcy Packet Please wait while we merge your PDF packet... Make s…" at bounding box center [570, 271] width 1141 height 542
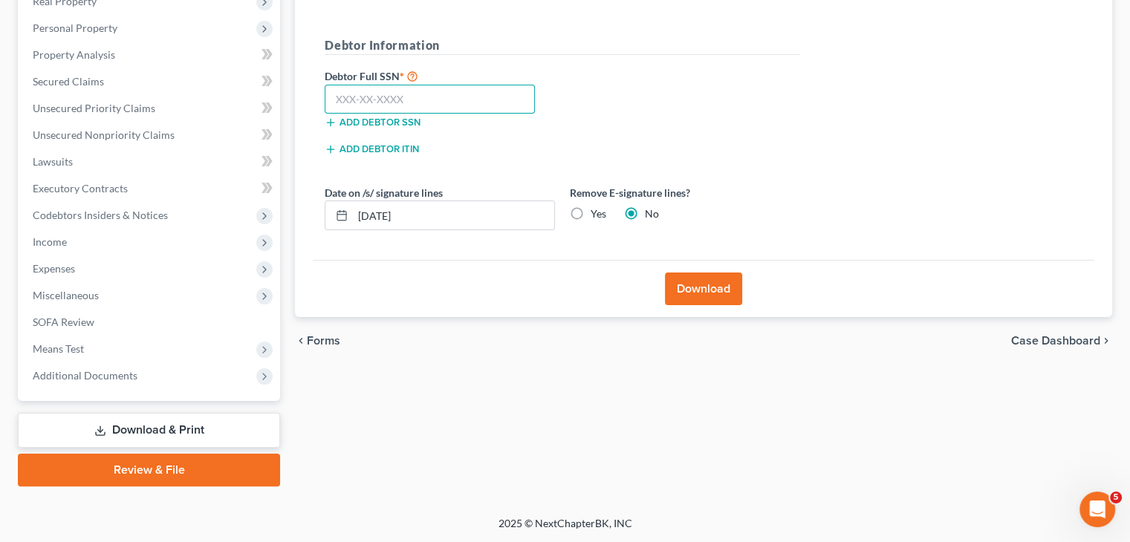
click at [397, 100] on input "text" at bounding box center [430, 100] width 210 height 30
paste input "251-35-0156"
type input "251-35-0156"
click at [721, 292] on button "Download" at bounding box center [703, 289] width 77 height 33
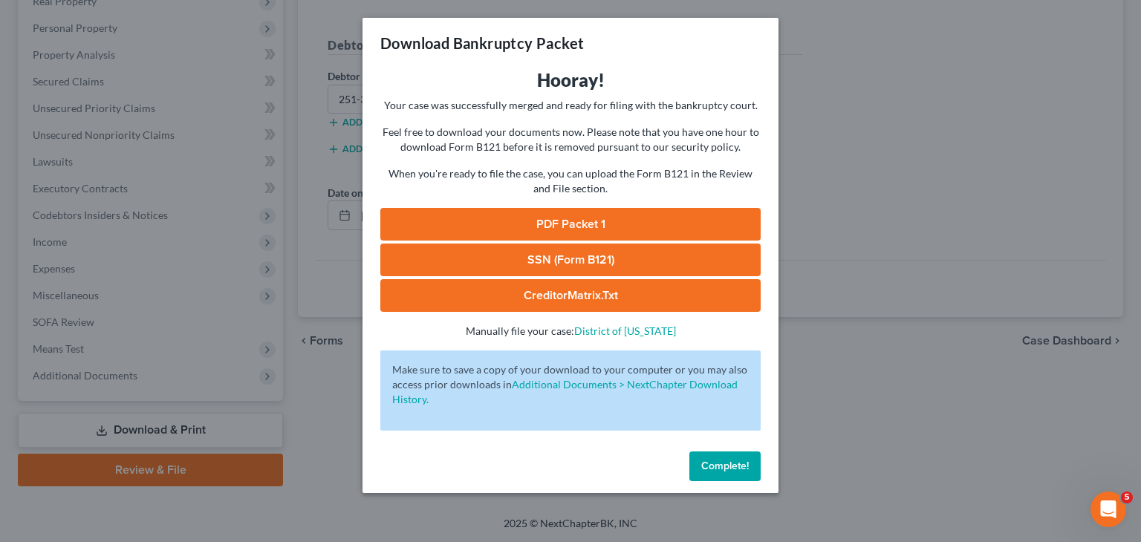
click at [543, 221] on link "PDF Packet 1" at bounding box center [570, 224] width 380 height 33
click at [506, 264] on link "SSN (Form B121)" at bounding box center [570, 260] width 380 height 33
click at [515, 296] on link "CreditorMatrix.txt" at bounding box center [570, 295] width 380 height 33
click at [726, 460] on span "Complete!" at bounding box center [725, 466] width 48 height 13
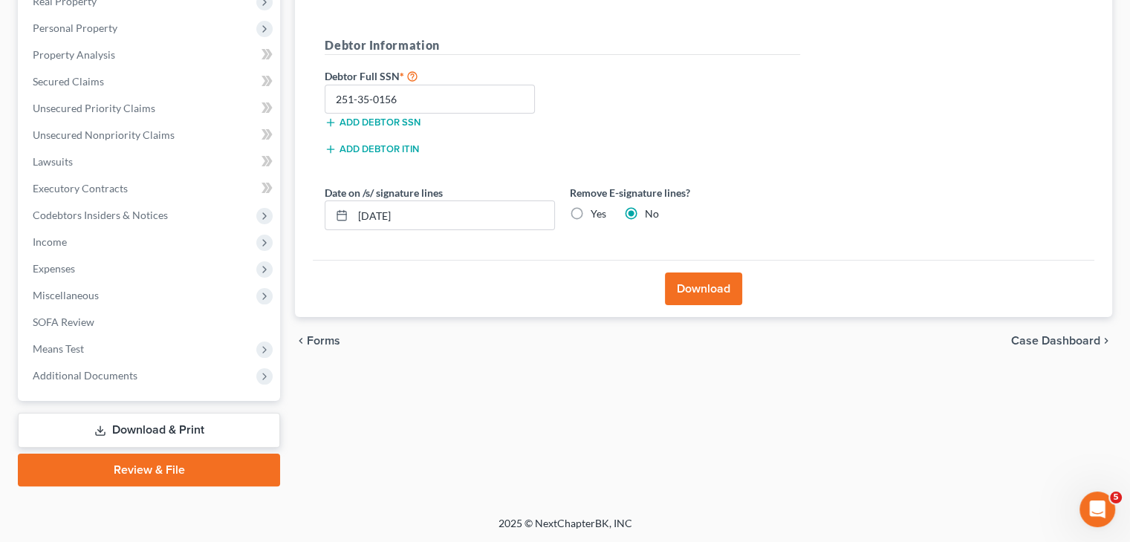
scroll to position [0, 0]
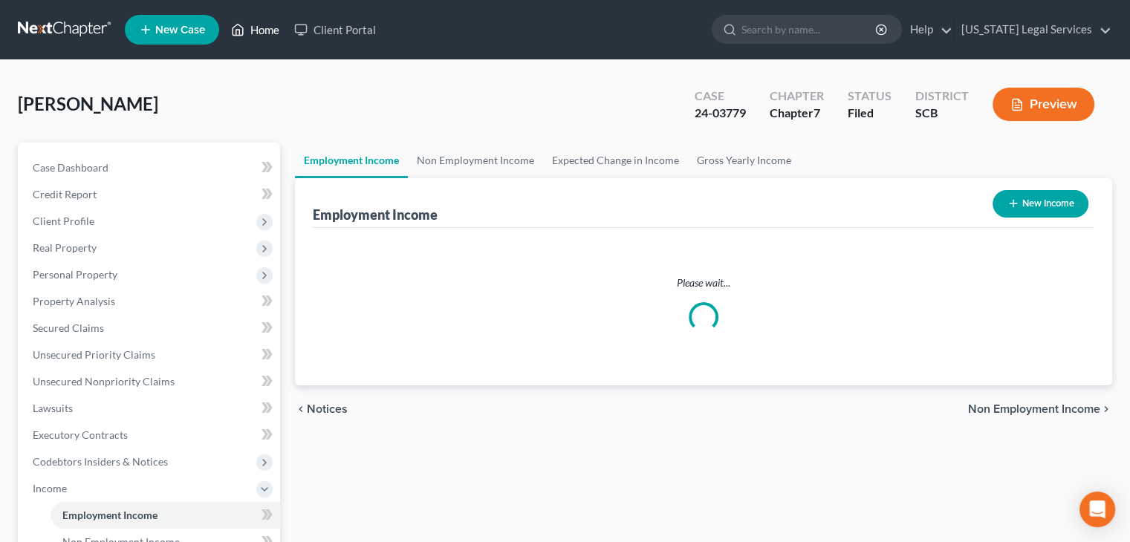
click at [271, 39] on link "Home" at bounding box center [255, 29] width 63 height 27
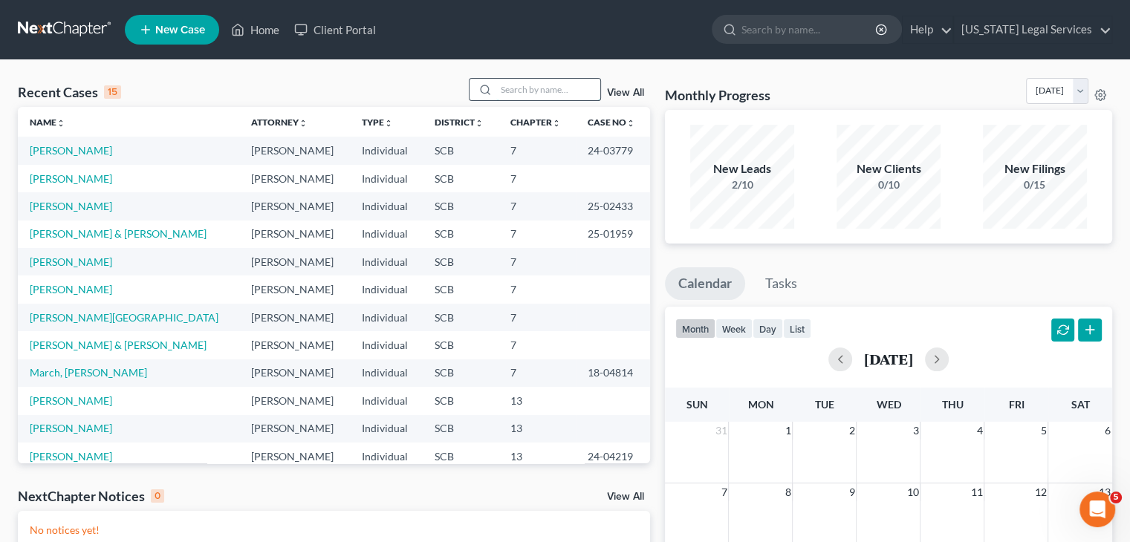
click at [517, 91] on input "search" at bounding box center [548, 90] width 104 height 22
type input "x"
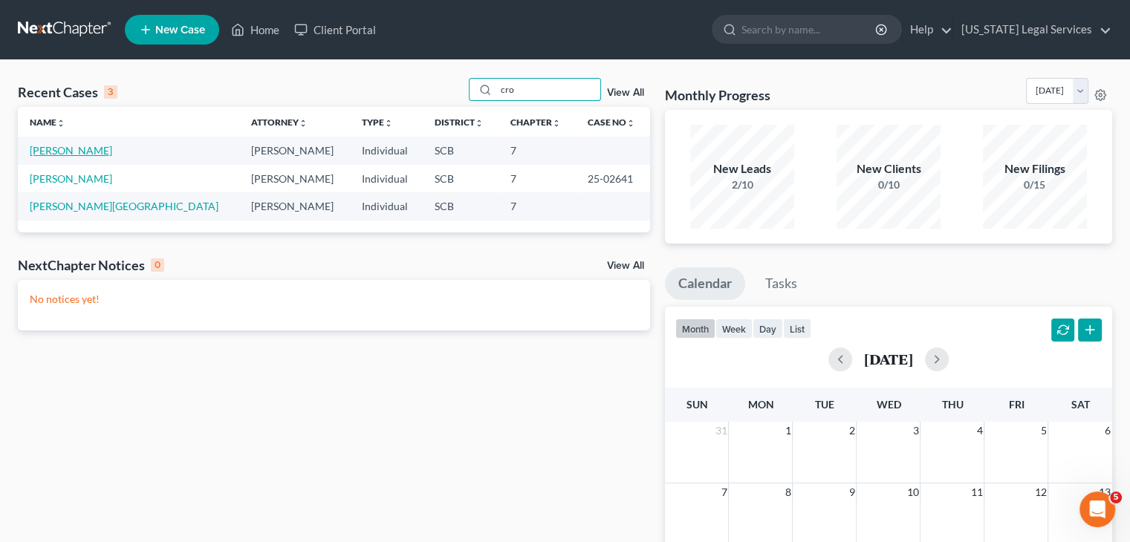
type input "cro"
click at [56, 149] on link "Cross, Nicole" at bounding box center [71, 150] width 82 height 13
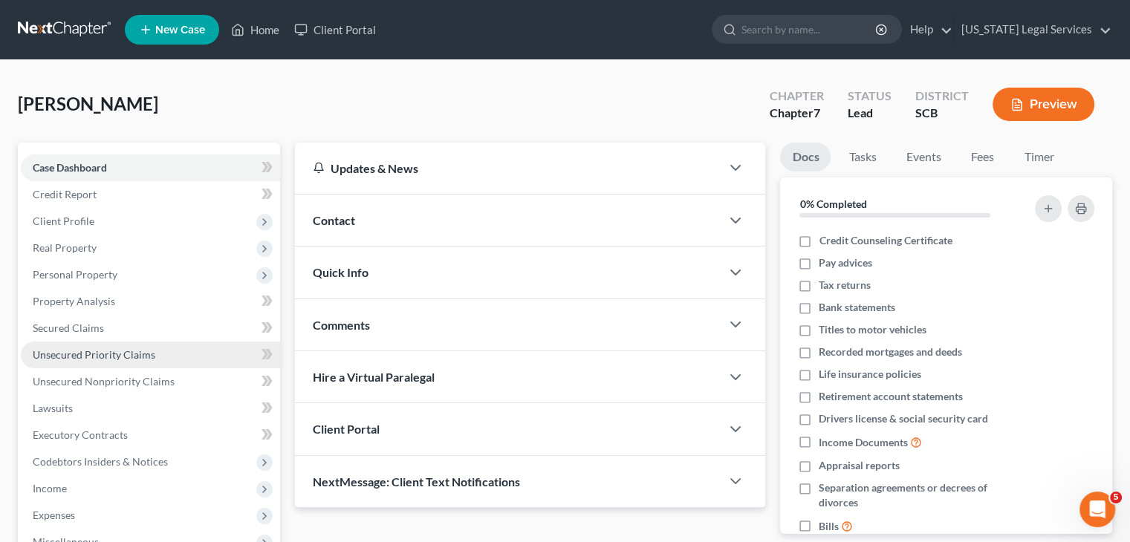
click at [123, 350] on span "Unsecured Priority Claims" at bounding box center [94, 354] width 123 height 13
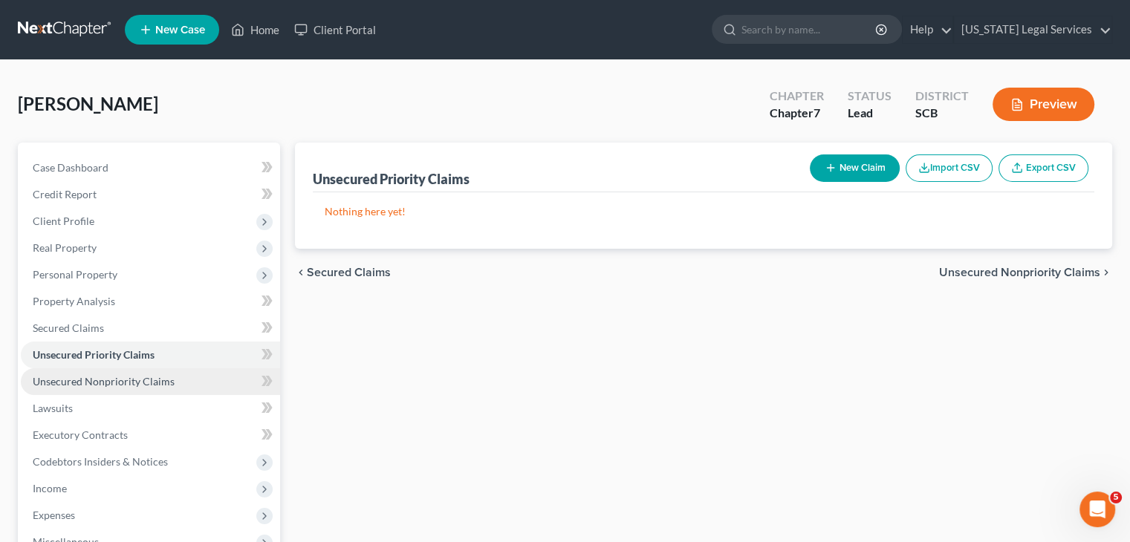
click at [131, 378] on span "Unsecured Nonpriority Claims" at bounding box center [104, 381] width 142 height 13
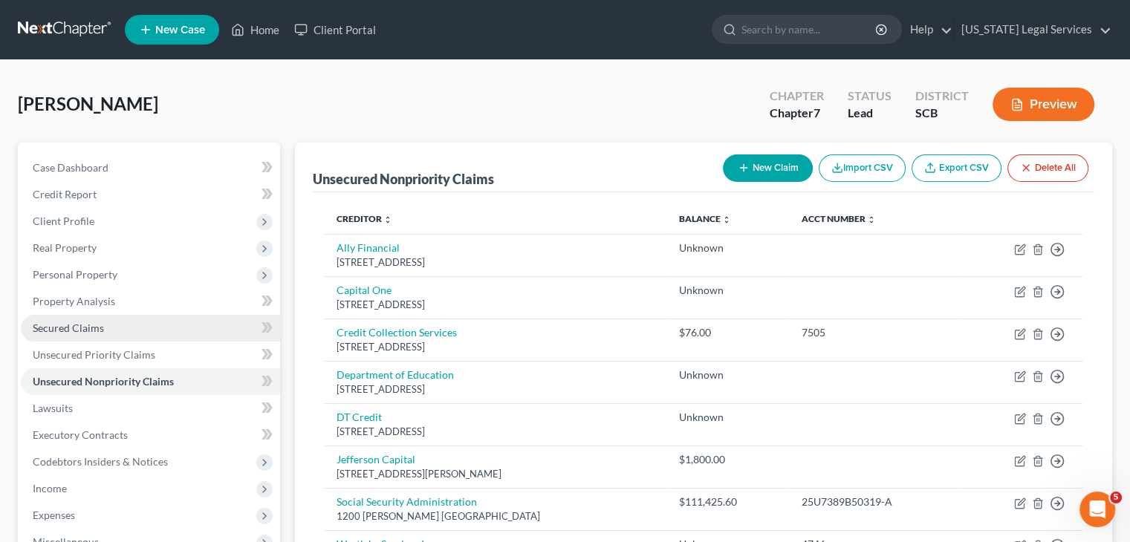
click at [134, 317] on link "Secured Claims" at bounding box center [150, 328] width 259 height 27
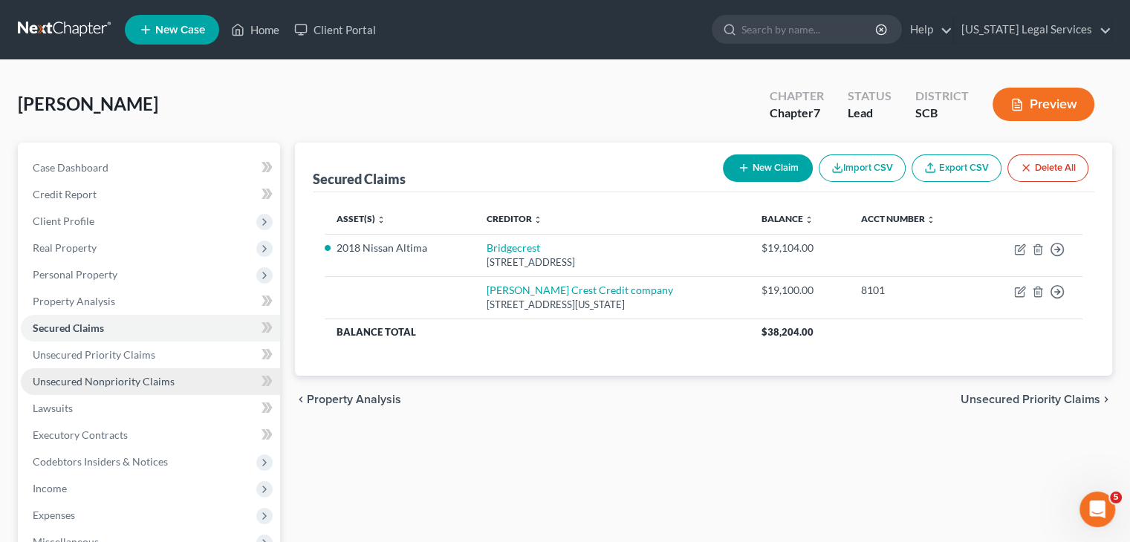
click at [151, 393] on link "Unsecured Nonpriority Claims" at bounding box center [150, 381] width 259 height 27
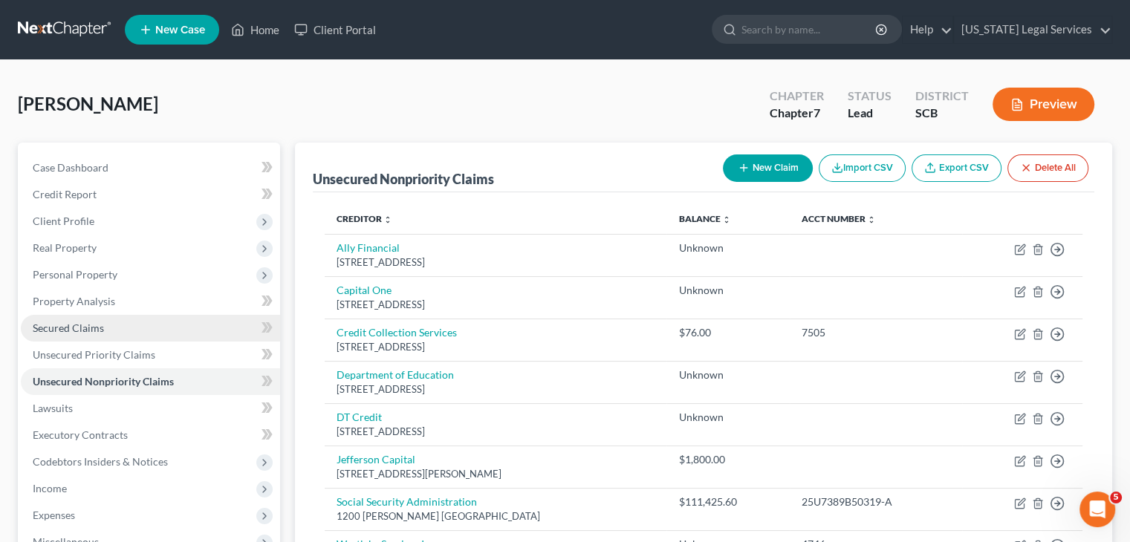
click at [115, 336] on link "Secured Claims" at bounding box center [150, 328] width 259 height 27
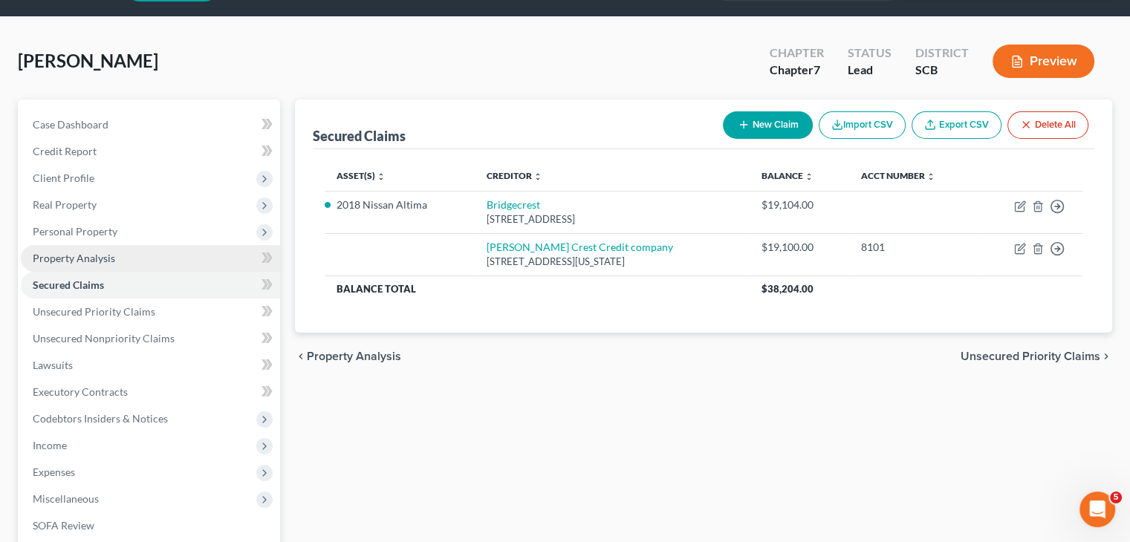
scroll to position [46, 0]
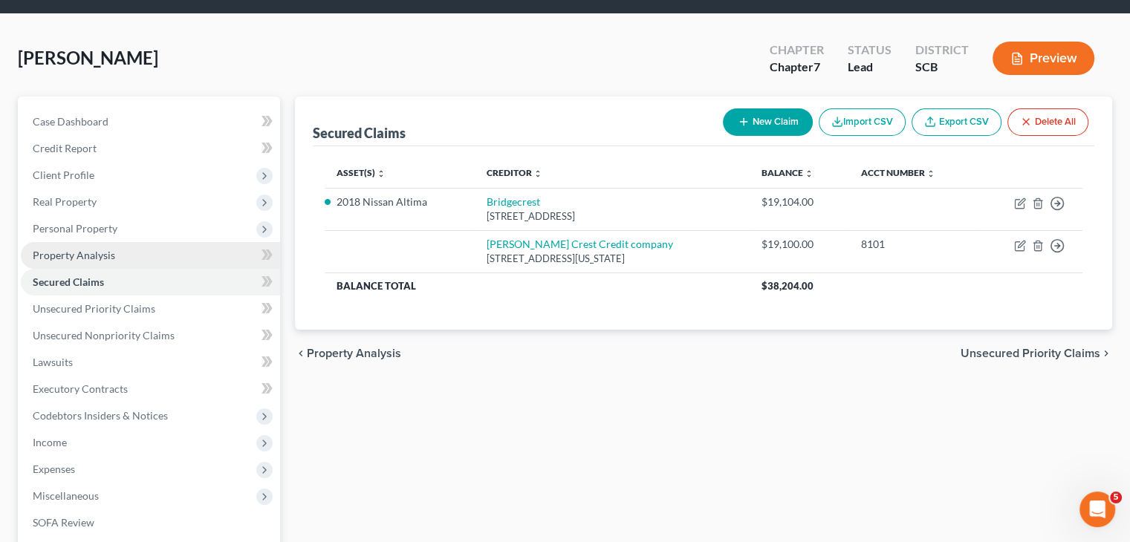
click at [114, 257] on link "Property Analysis" at bounding box center [150, 255] width 259 height 27
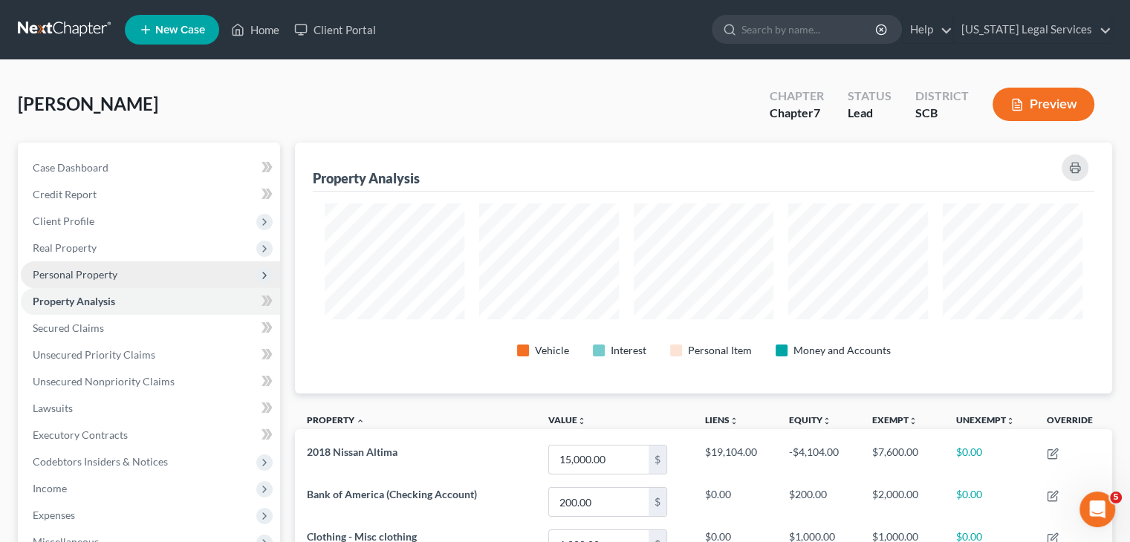
click at [120, 272] on span "Personal Property" at bounding box center [150, 274] width 259 height 27
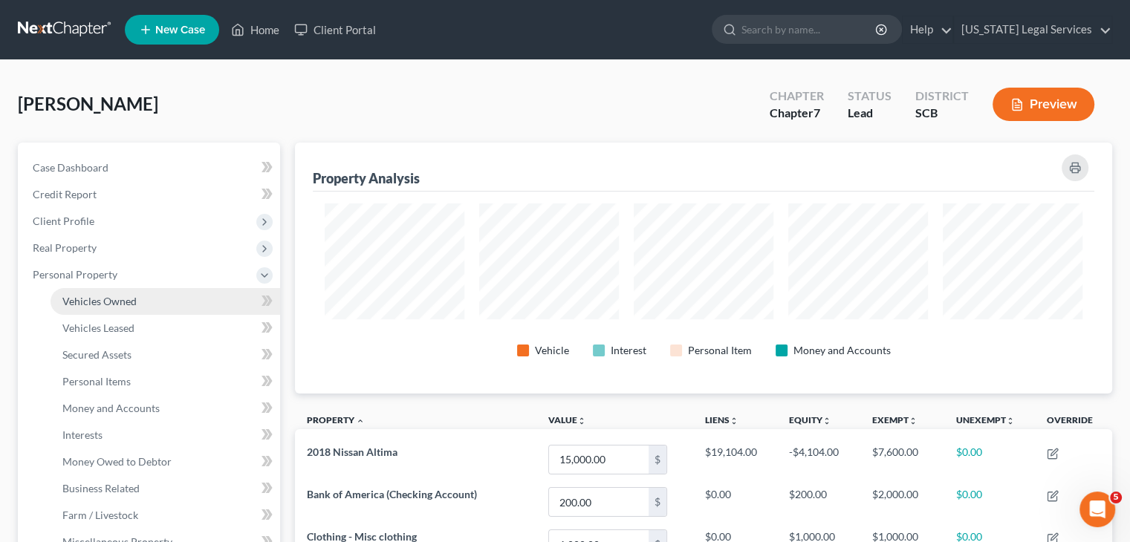
click at [126, 295] on span "Vehicles Owned" at bounding box center [99, 301] width 74 height 13
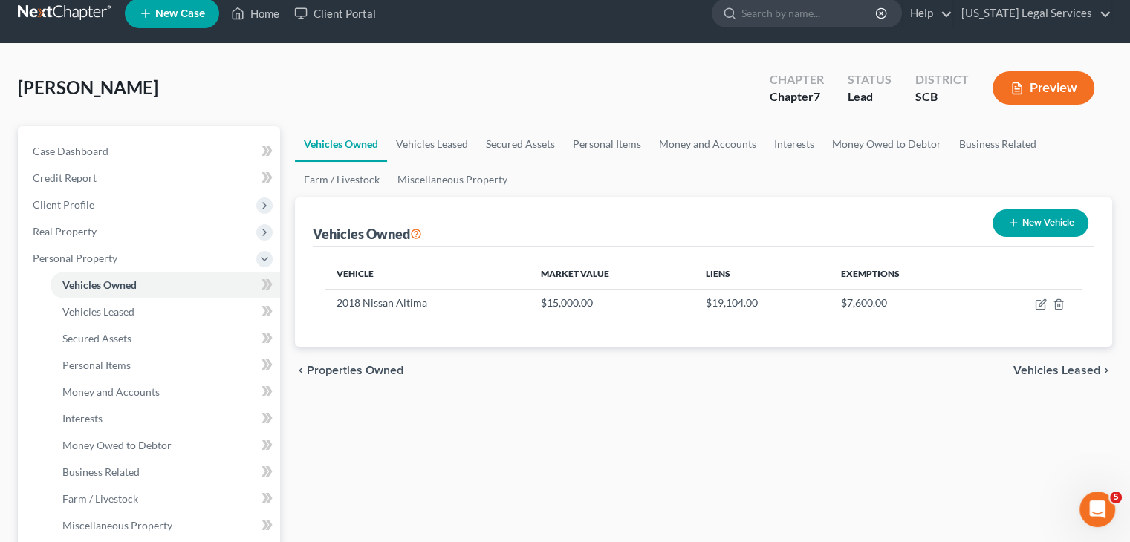
scroll to position [13, 0]
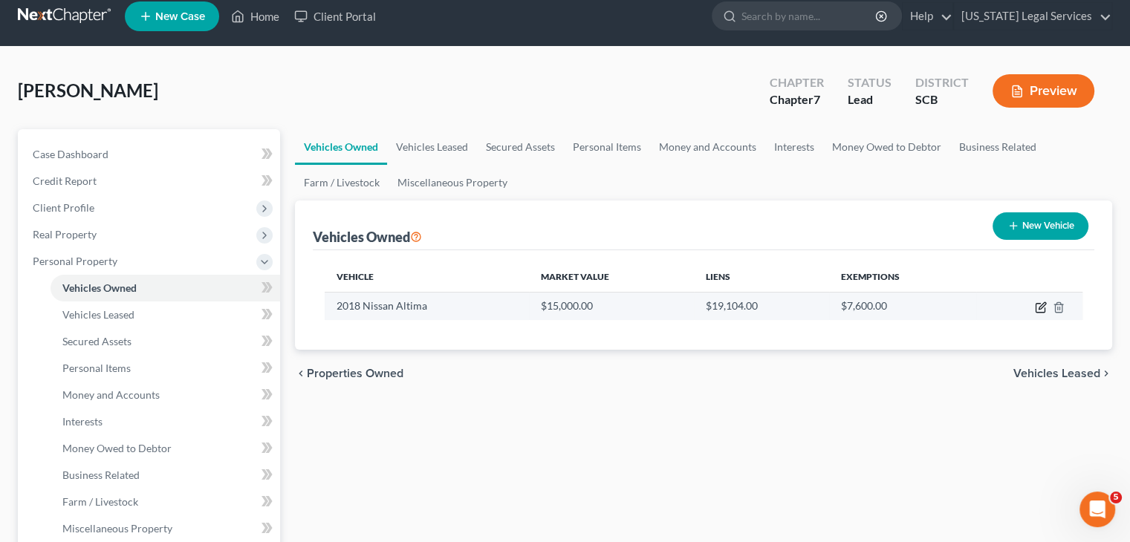
click at [1036, 304] on icon "button" at bounding box center [1040, 308] width 12 height 12
select select "0"
select select "8"
select select "2"
select select "0"
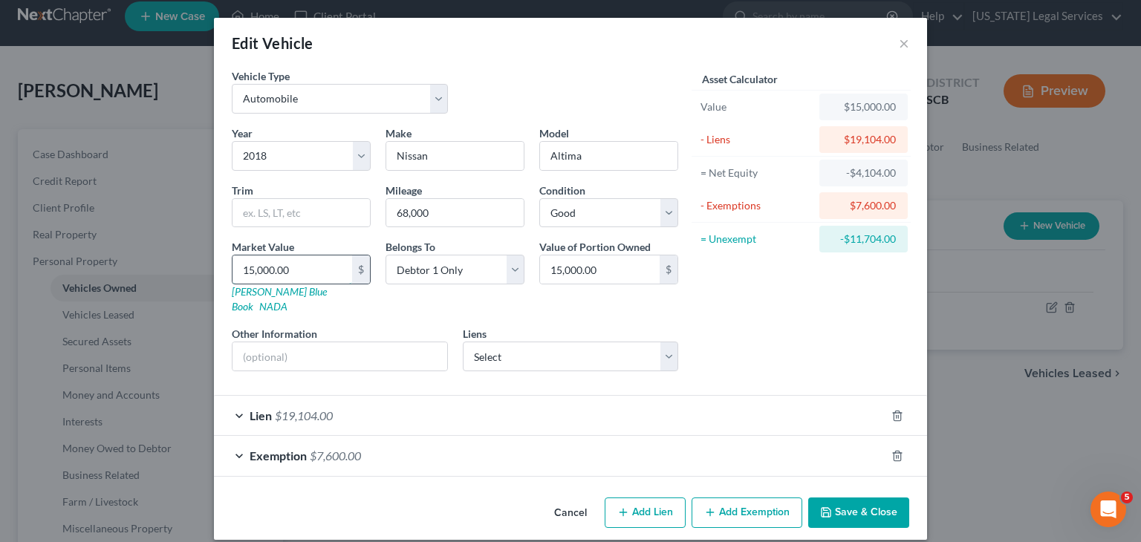
click at [270, 264] on input "15,000.00" at bounding box center [292, 269] width 120 height 28
type input "1"
type input "1.00"
type input "14"
type input "14.00"
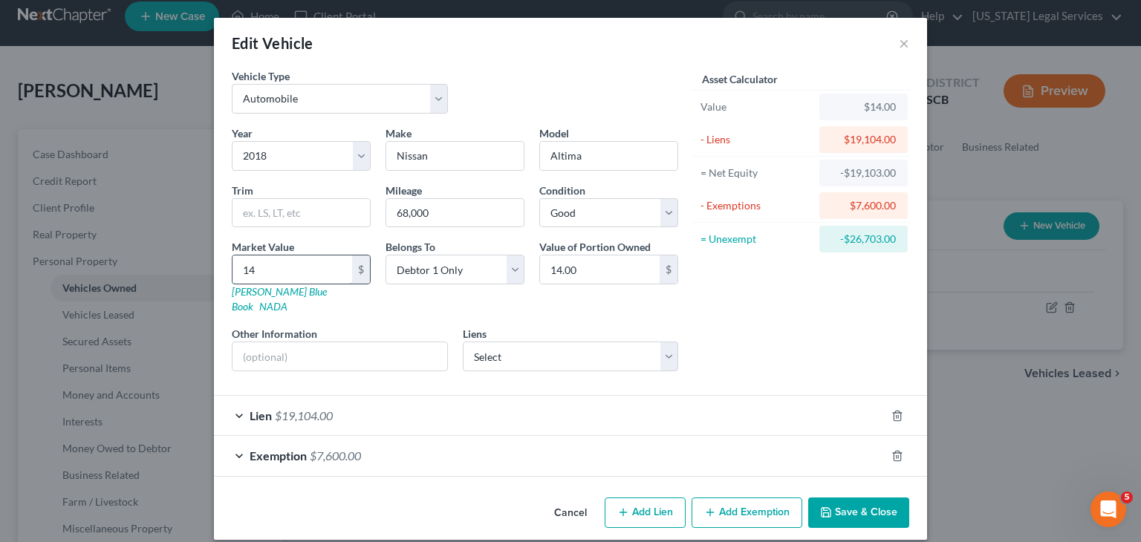
type input "149"
type input "149.00"
type input "1499"
type input "1,499.00"
type input "1,4990"
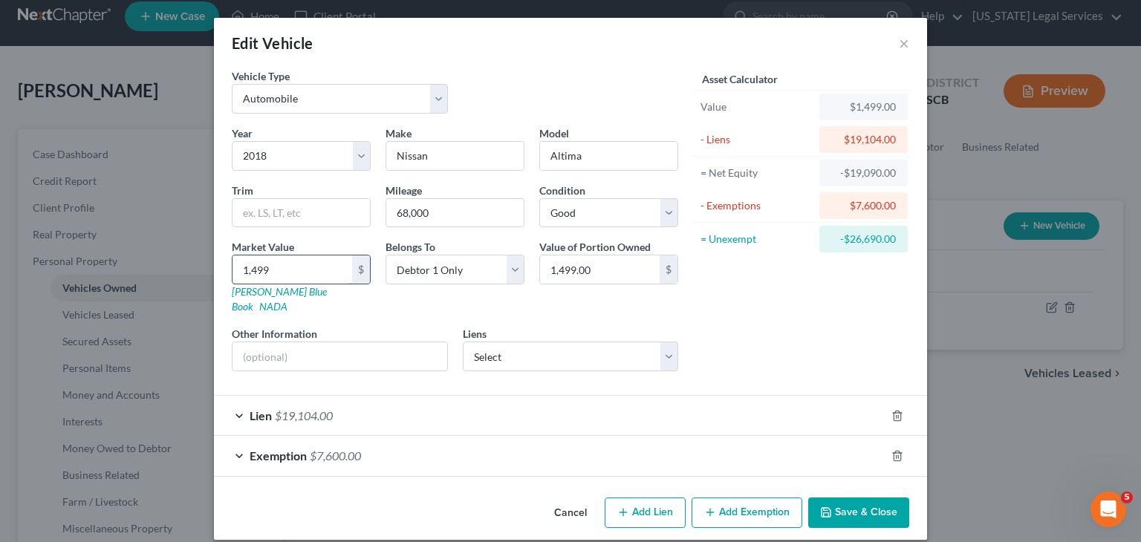
type input "14,990.00"
drag, startPoint x: 270, startPoint y: 264, endPoint x: 610, endPoint y: 354, distance: 352.0
click at [610, 354] on div "Year Select 2026 2025 2024 2023 2022 2021 2020 2019 2018 2017 2016 2015 2014 20…" at bounding box center [454, 255] width 461 height 258
type input "14,990"
click at [851, 504] on button "Save & Close" at bounding box center [858, 513] width 101 height 31
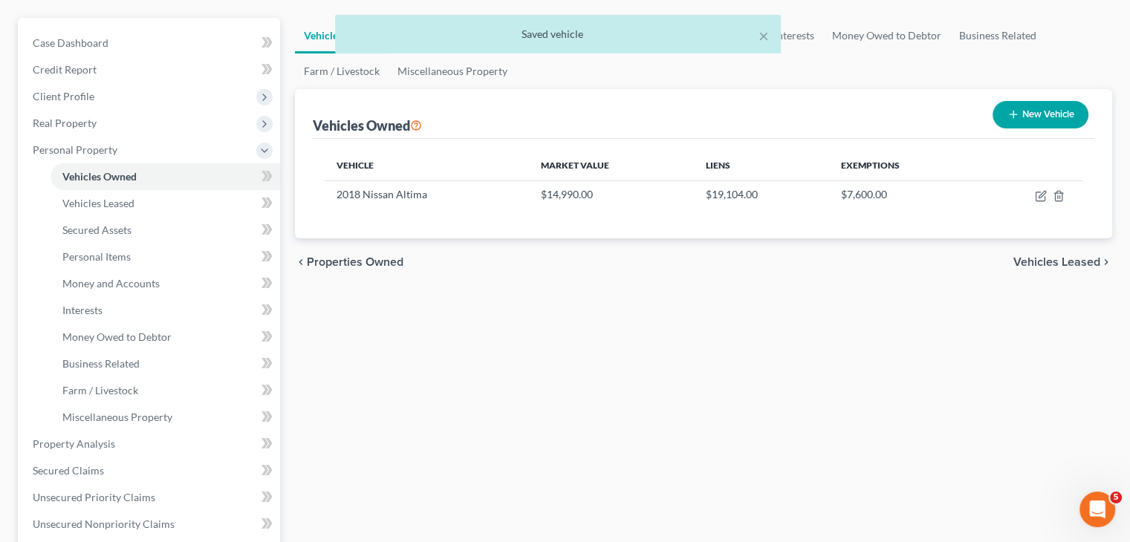
scroll to position [126, 0]
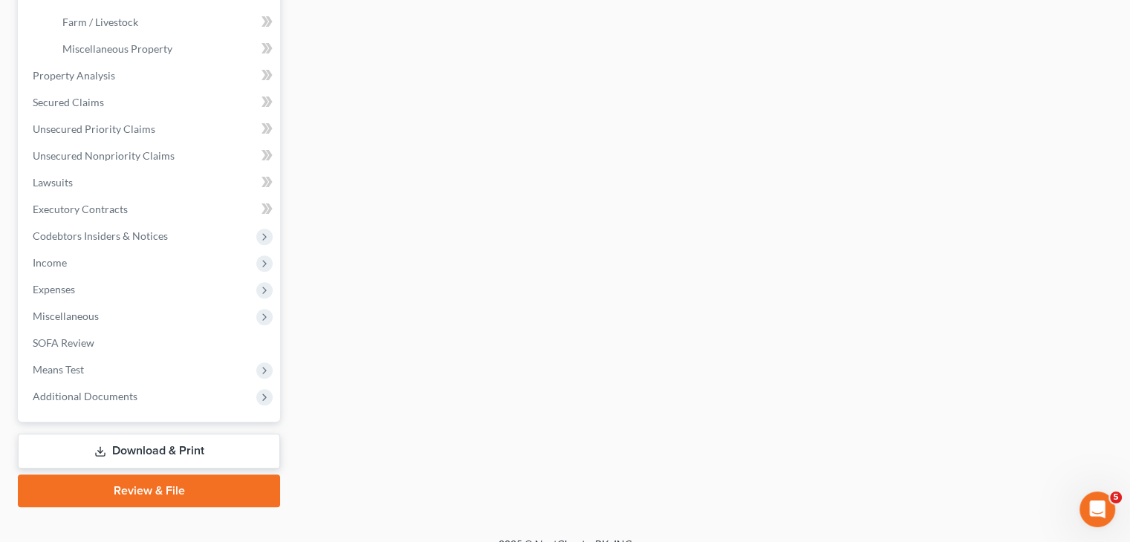
click at [149, 447] on link "Download & Print" at bounding box center [149, 451] width 262 height 35
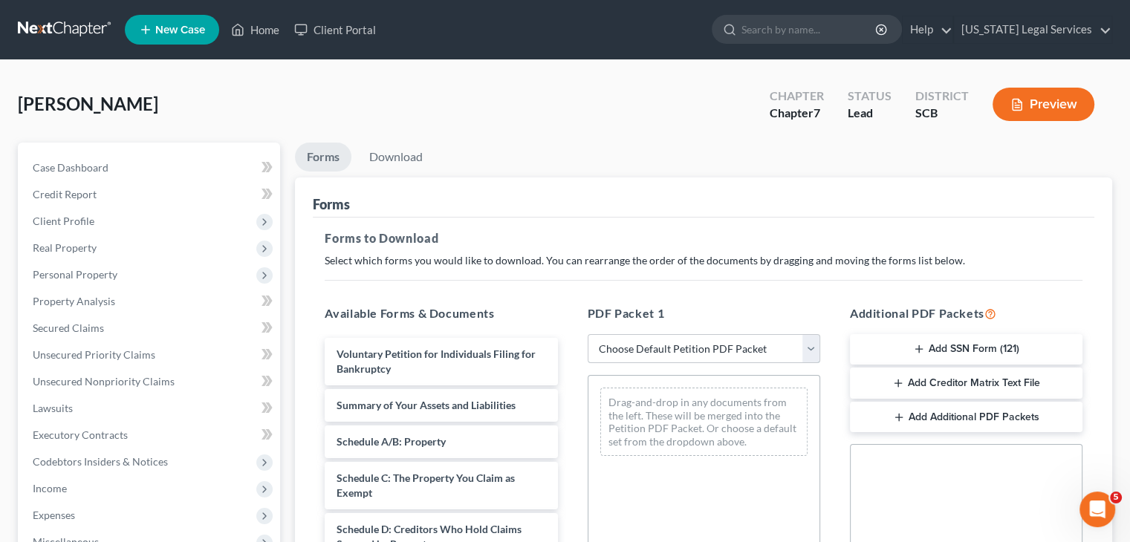
click at [694, 353] on select "Choose Default Petition PDF Packet Complete Bankruptcy Petition (all forms and …" at bounding box center [703, 349] width 232 height 30
select select "0"
click at [593, 334] on select "Choose Default Petition PDF Packet Complete Bankruptcy Petition (all forms and …" at bounding box center [703, 349] width 232 height 30
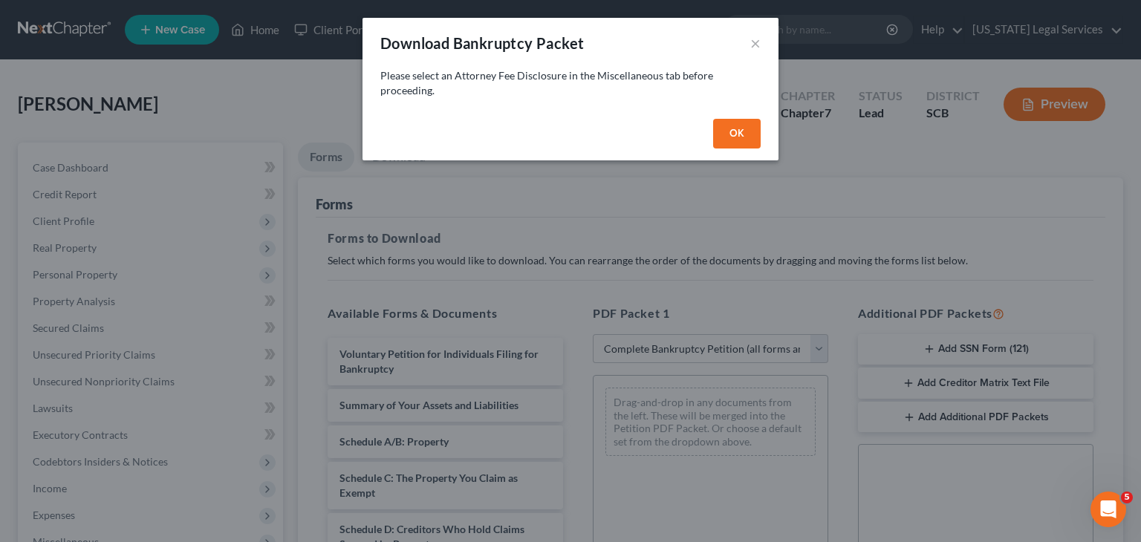
click at [731, 129] on button "OK" at bounding box center [737, 134] width 48 height 30
select select
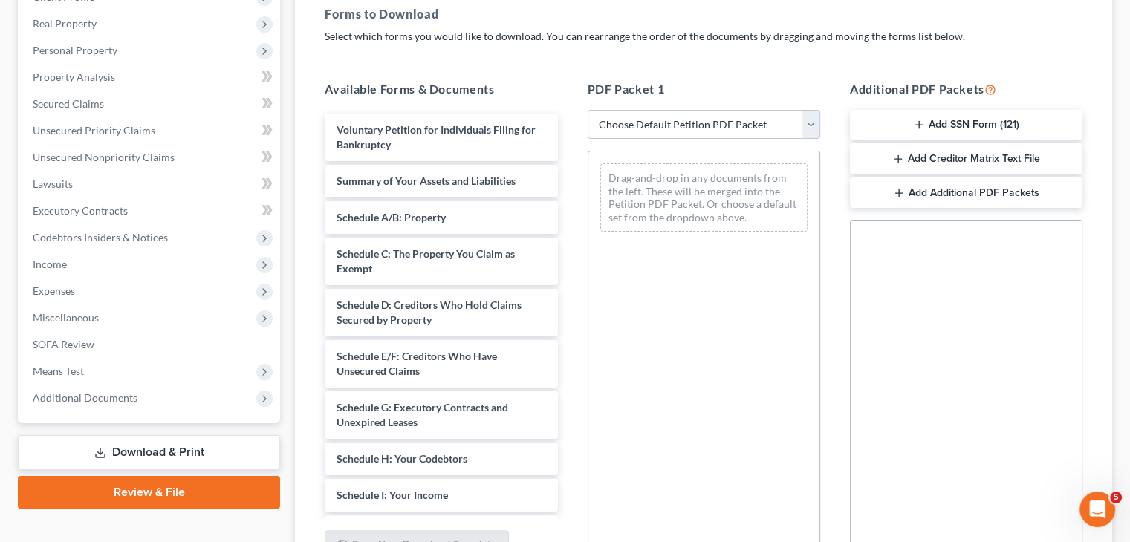
scroll to position [225, 0]
click at [116, 320] on span "Miscellaneous" at bounding box center [150, 317] width 259 height 27
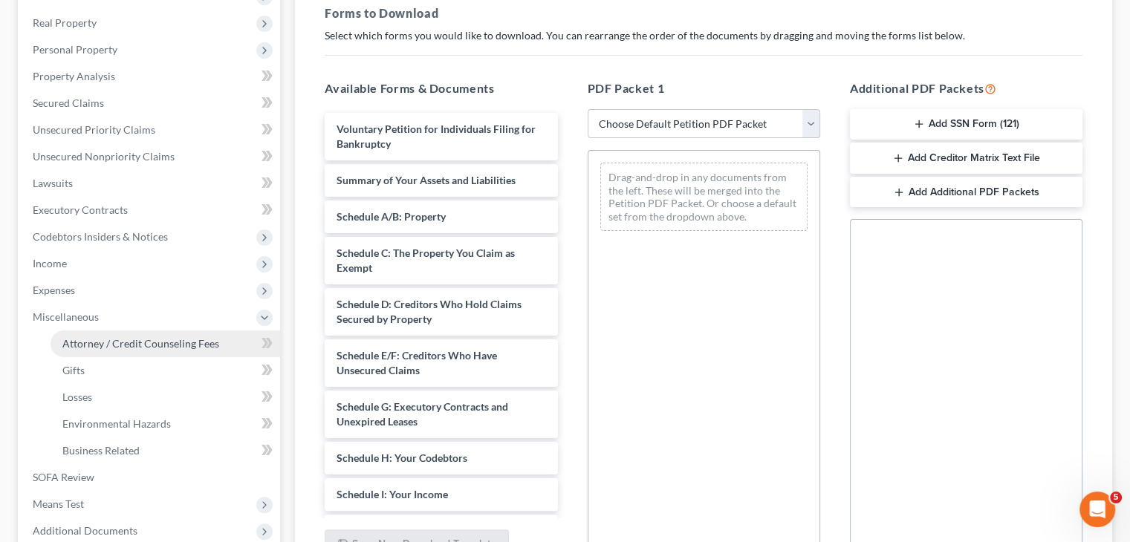
click at [123, 343] on span "Attorney / Credit Counseling Fees" at bounding box center [140, 343] width 157 height 13
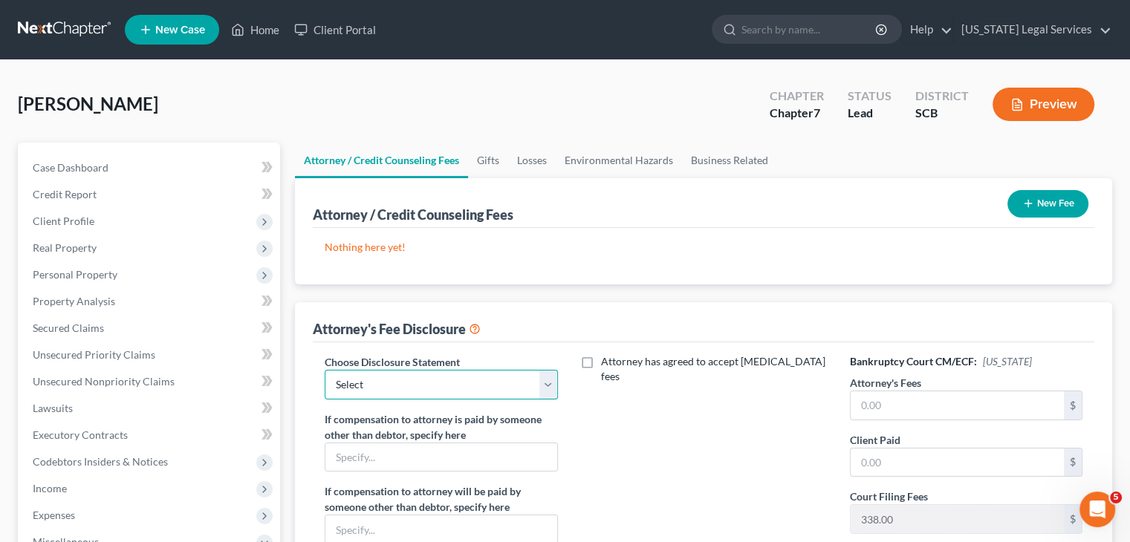
click at [469, 377] on select "Select Attorney" at bounding box center [441, 385] width 232 height 30
select select "0"
click at [325, 370] on select "Select Attorney" at bounding box center [441, 385] width 232 height 30
click at [601, 359] on label "Attorney has agreed to accept [MEDICAL_DATA] fees" at bounding box center [714, 369] width 226 height 30
click at [607, 359] on input "Attorney has agreed to accept [MEDICAL_DATA] fees" at bounding box center [612, 359] width 10 height 10
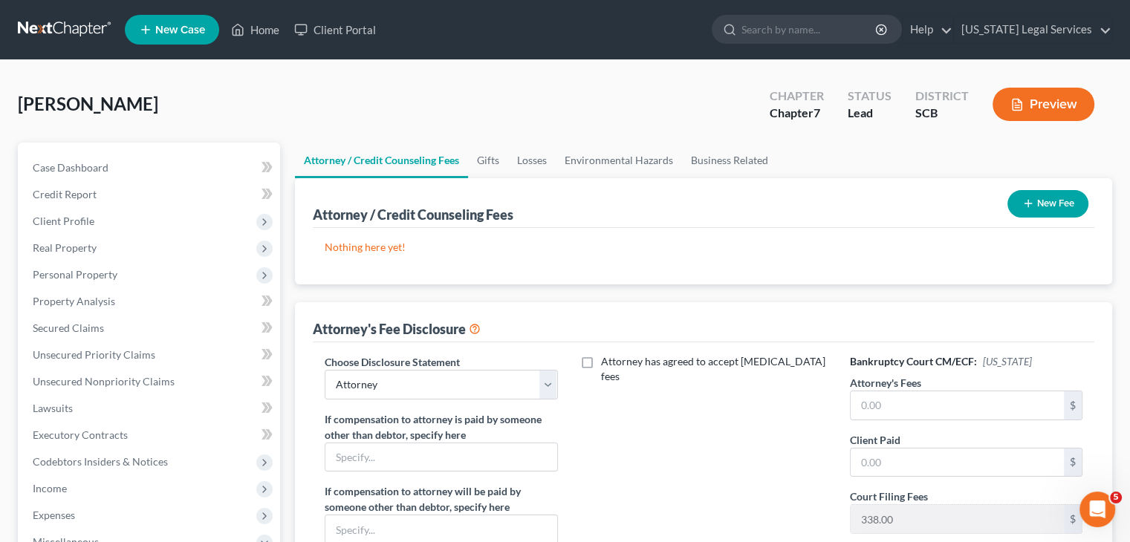
checkbox input "true"
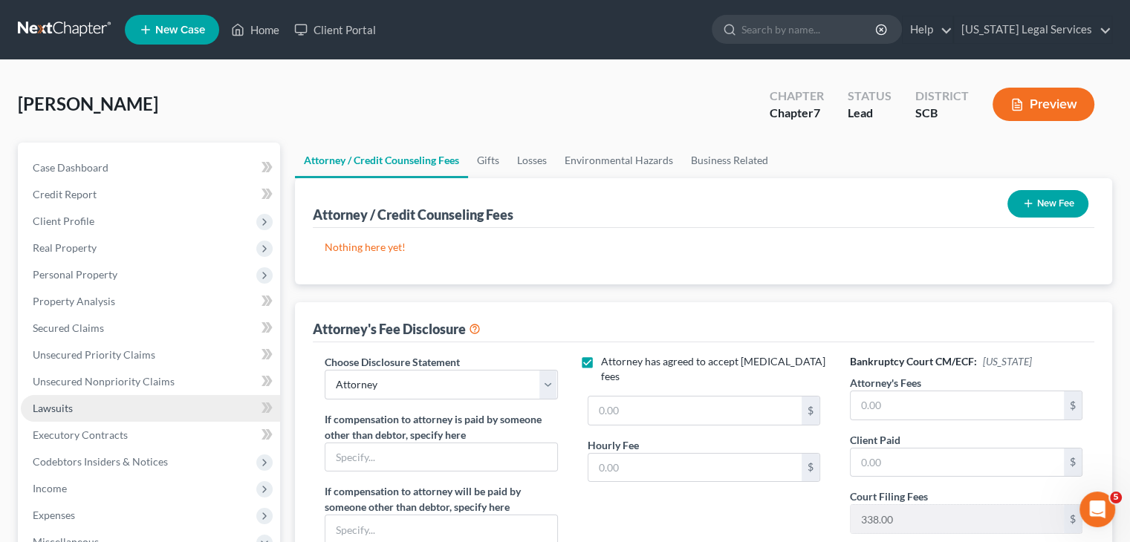
scroll to position [348, 0]
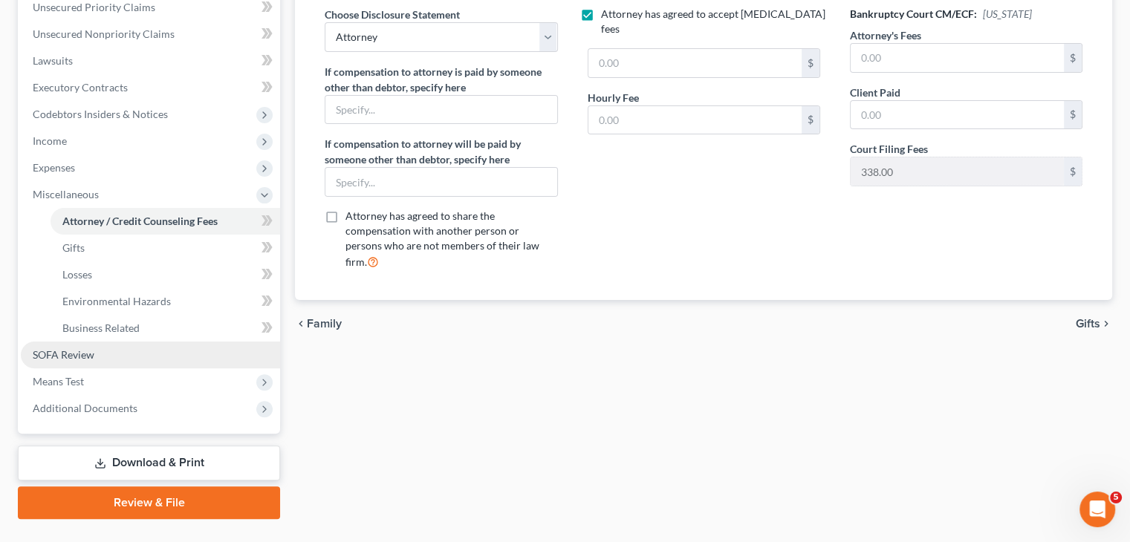
click at [126, 366] on link "SOFA Review" at bounding box center [150, 355] width 259 height 27
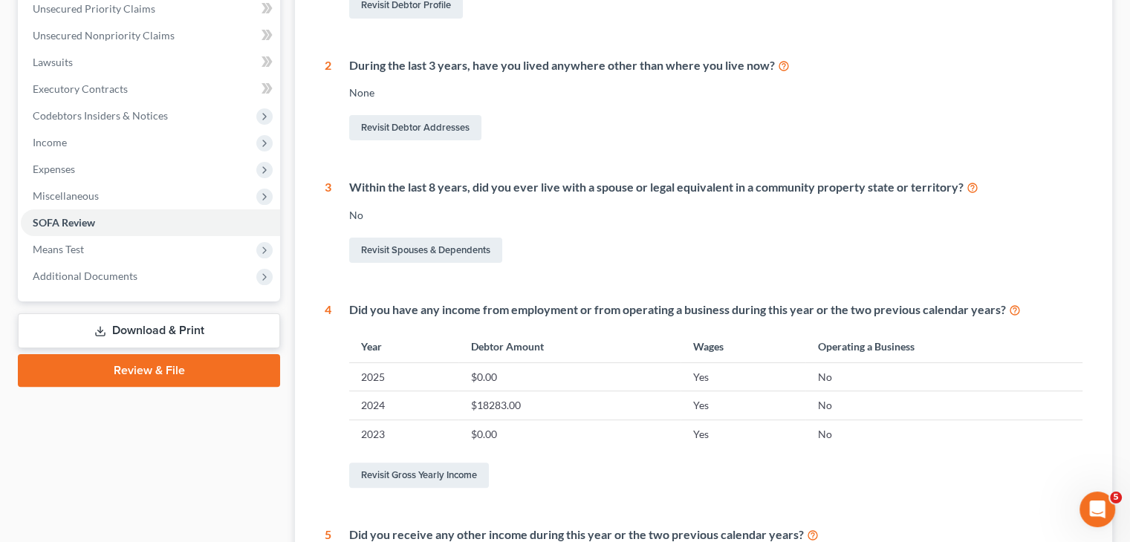
click at [151, 318] on link "Download & Print" at bounding box center [149, 330] width 262 height 35
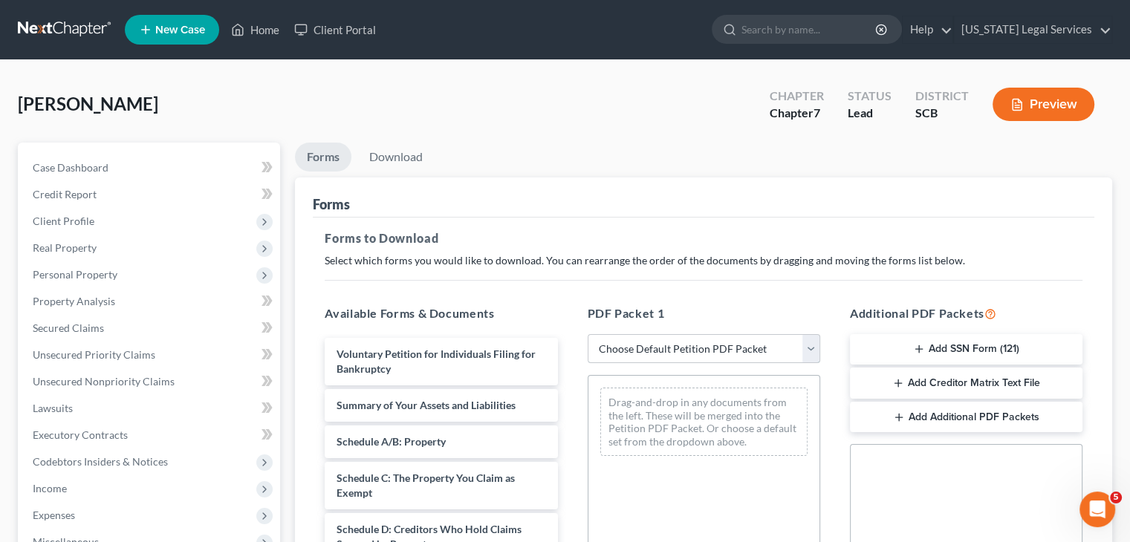
click at [671, 357] on select "Choose Default Petition PDF Packet Complete Bankruptcy Petition (all forms and …" at bounding box center [703, 349] width 232 height 30
select select "0"
click at [587, 334] on select "Choose Default Petition PDF Packet Complete Bankruptcy Petition (all forms and …" at bounding box center [703, 349] width 232 height 30
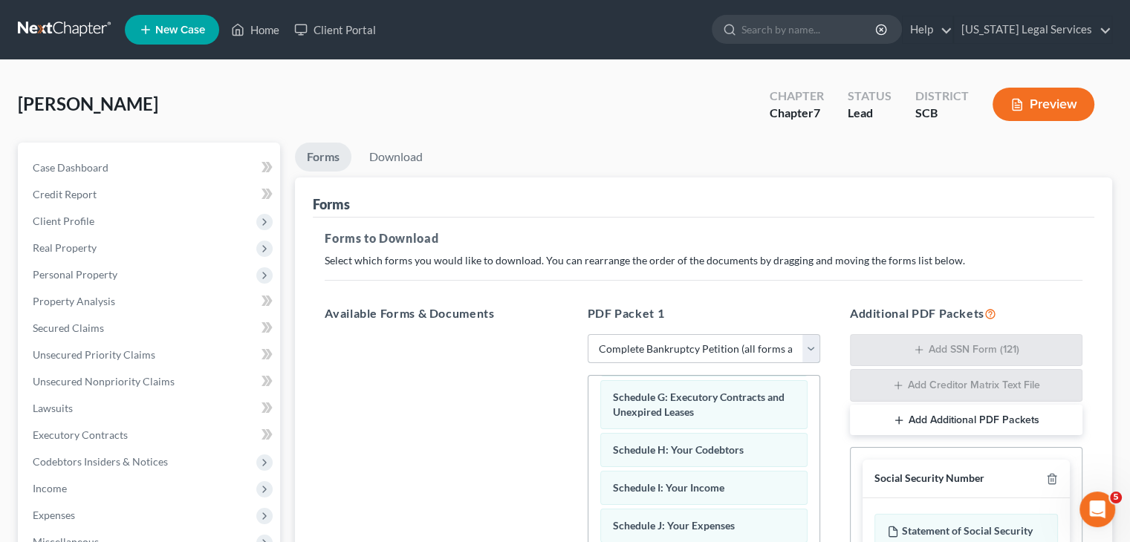
scroll to position [308, 0]
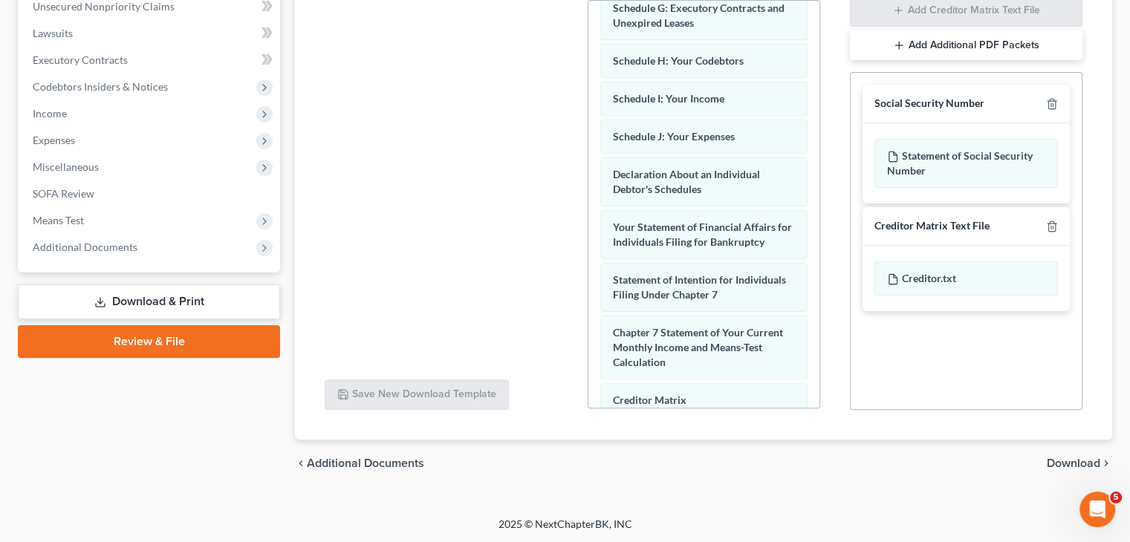
click at [1052, 461] on span "Download" at bounding box center [1072, 463] width 53 height 12
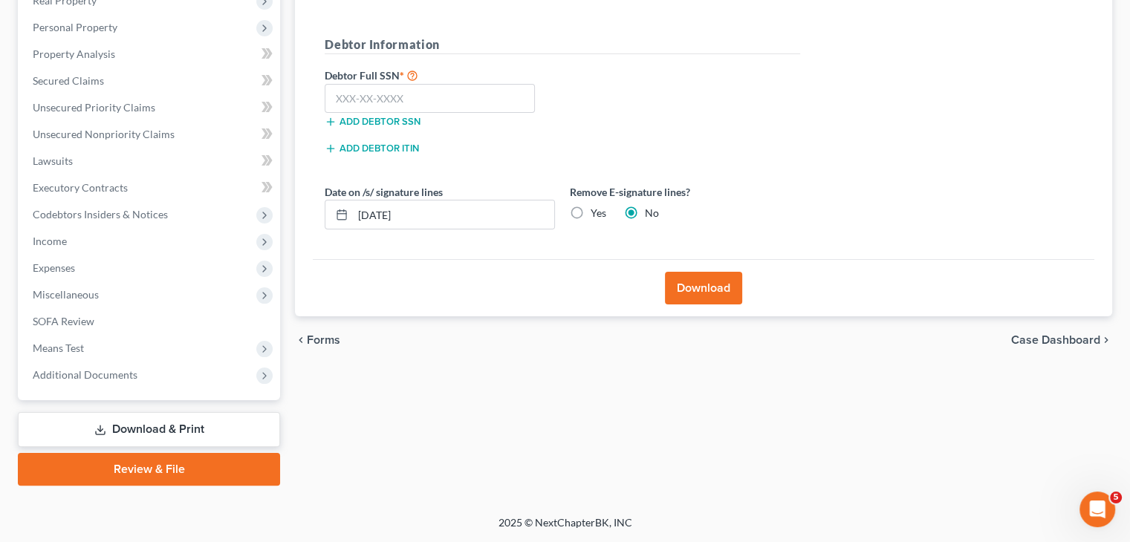
scroll to position [247, 0]
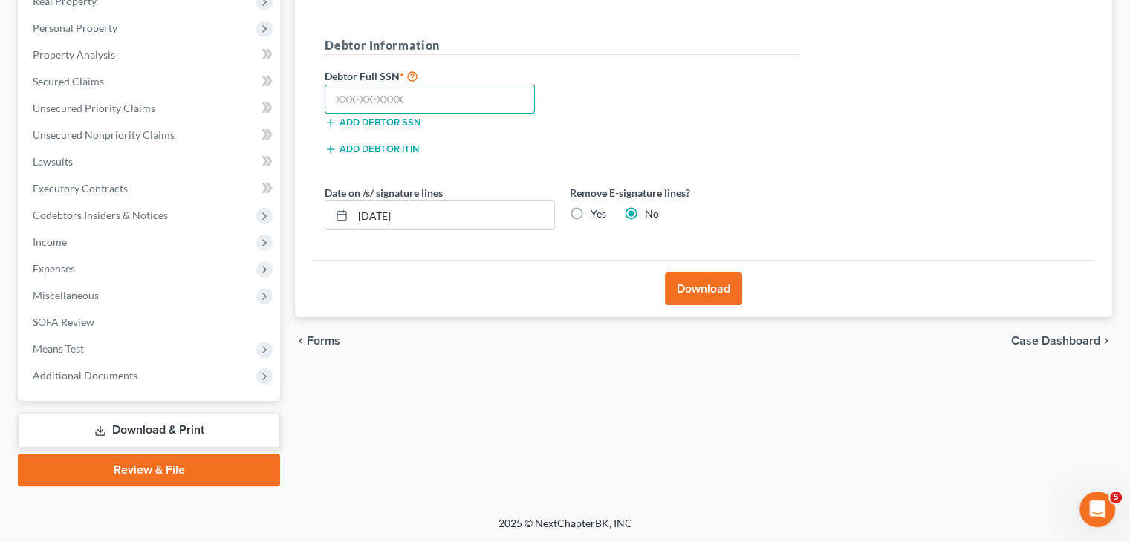
click at [385, 96] on input "text" at bounding box center [430, 100] width 210 height 30
paste input "254-29-8432"
type input "254-29-8432"
click at [688, 293] on button "Download" at bounding box center [703, 289] width 77 height 33
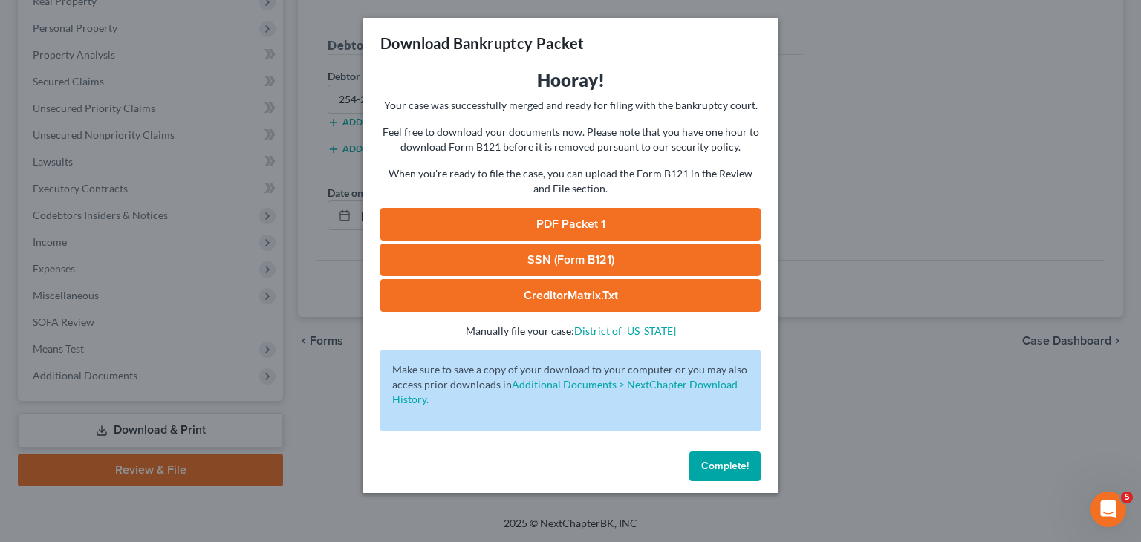
click at [585, 231] on link "PDF Packet 1" at bounding box center [570, 224] width 380 height 33
click at [500, 261] on link "SSN (Form B121)" at bounding box center [570, 260] width 380 height 33
click at [532, 296] on link "CreditorMatrix.txt" at bounding box center [570, 295] width 380 height 33
click at [890, 41] on div "Download Bankruptcy Packet Hooray! Your case was successfully merged and ready …" at bounding box center [570, 271] width 1141 height 542
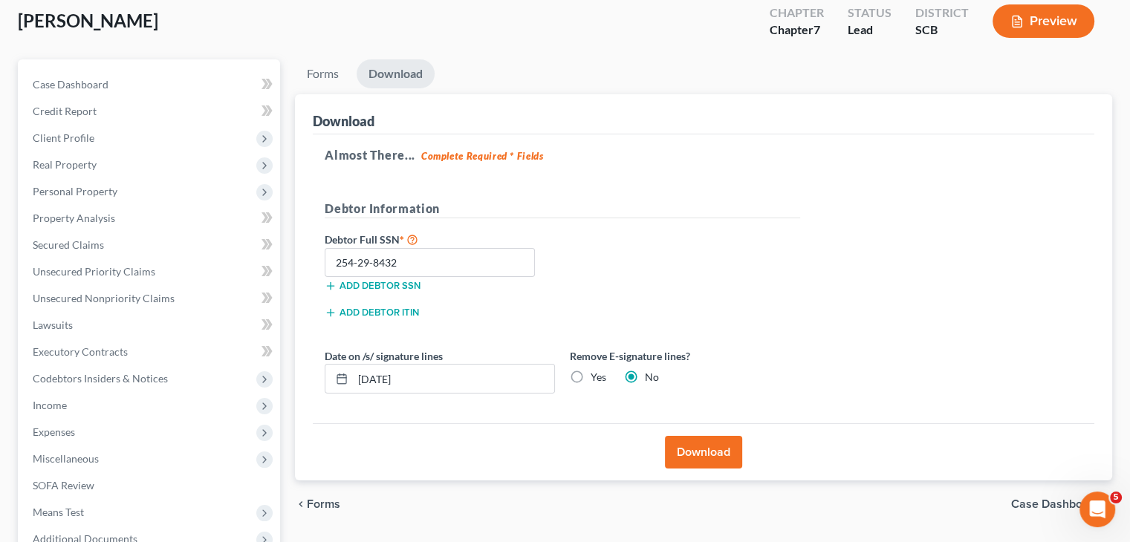
scroll to position [85, 0]
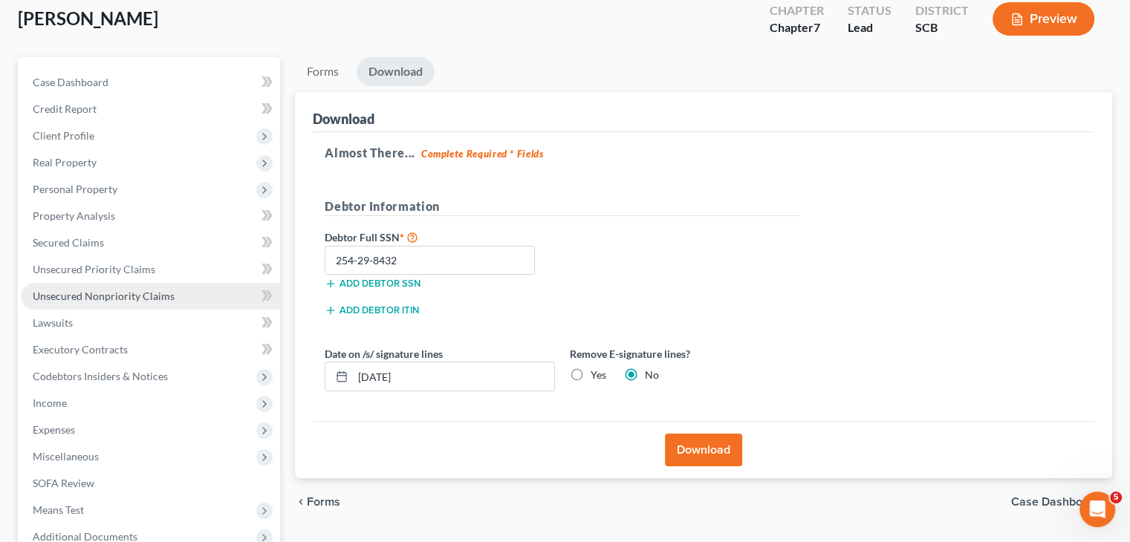
click at [142, 286] on link "Unsecured Nonpriority Claims" at bounding box center [150, 296] width 259 height 27
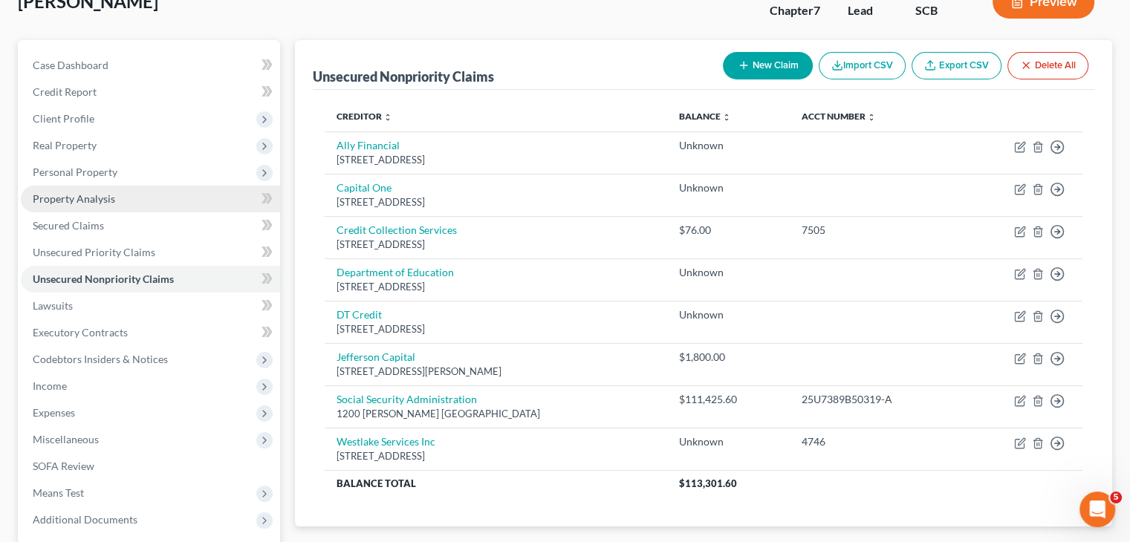
scroll to position [132, 0]
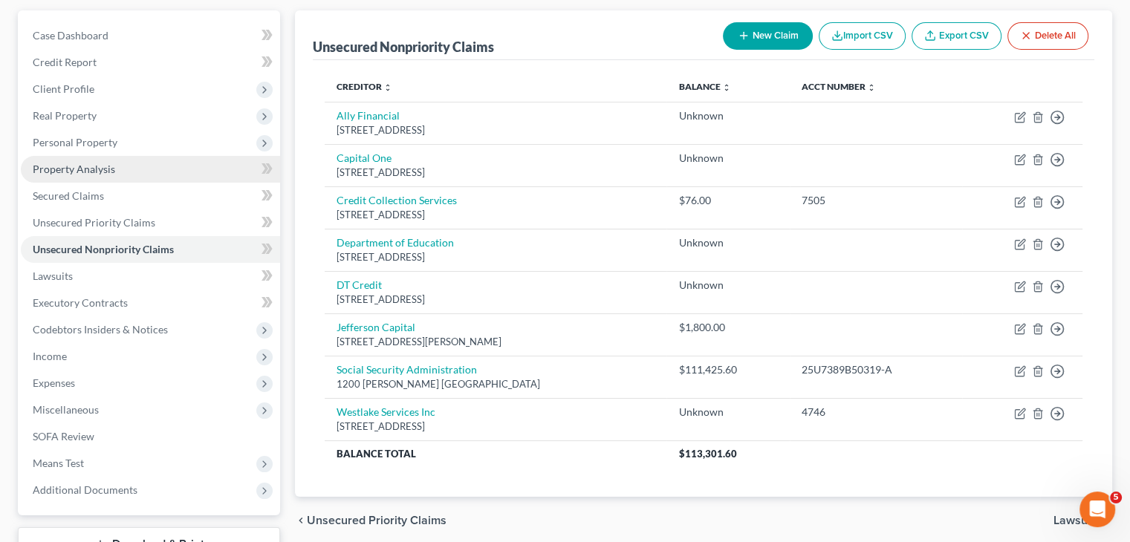
click at [170, 166] on link "Property Analysis" at bounding box center [150, 169] width 259 height 27
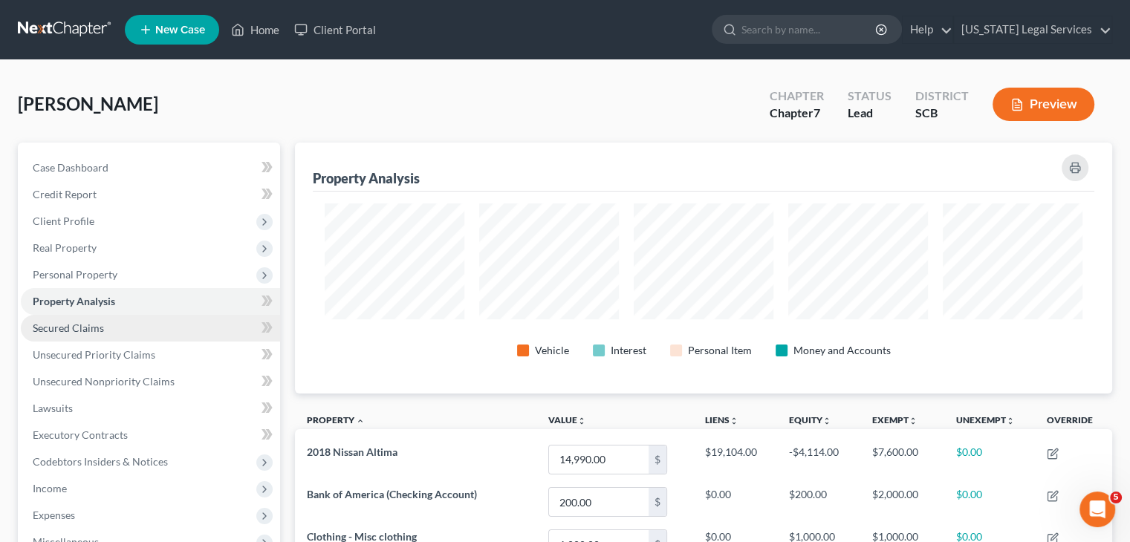
scroll to position [251, 816]
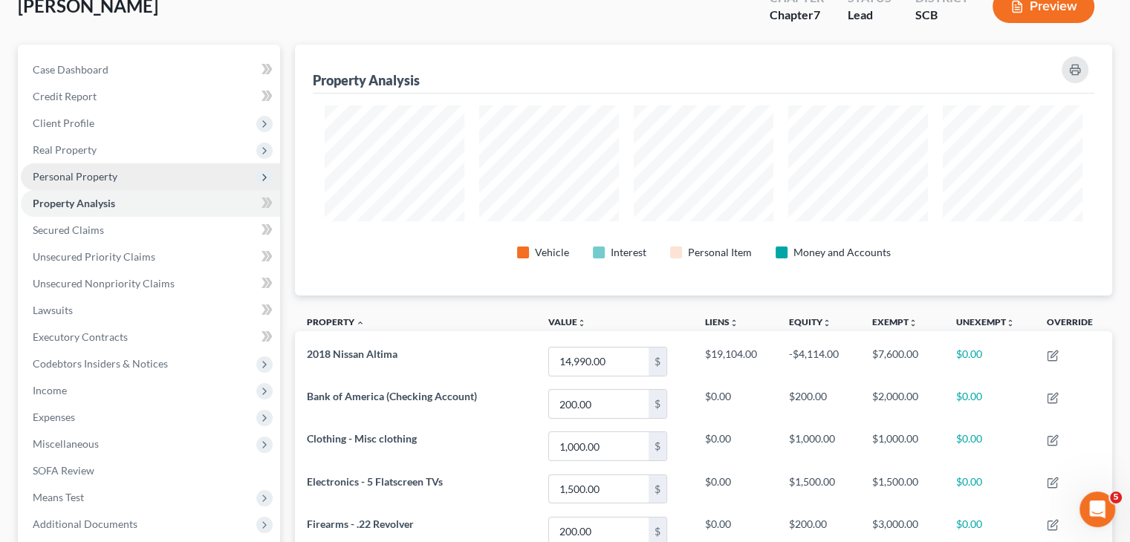
click at [148, 173] on span "Personal Property" at bounding box center [150, 176] width 259 height 27
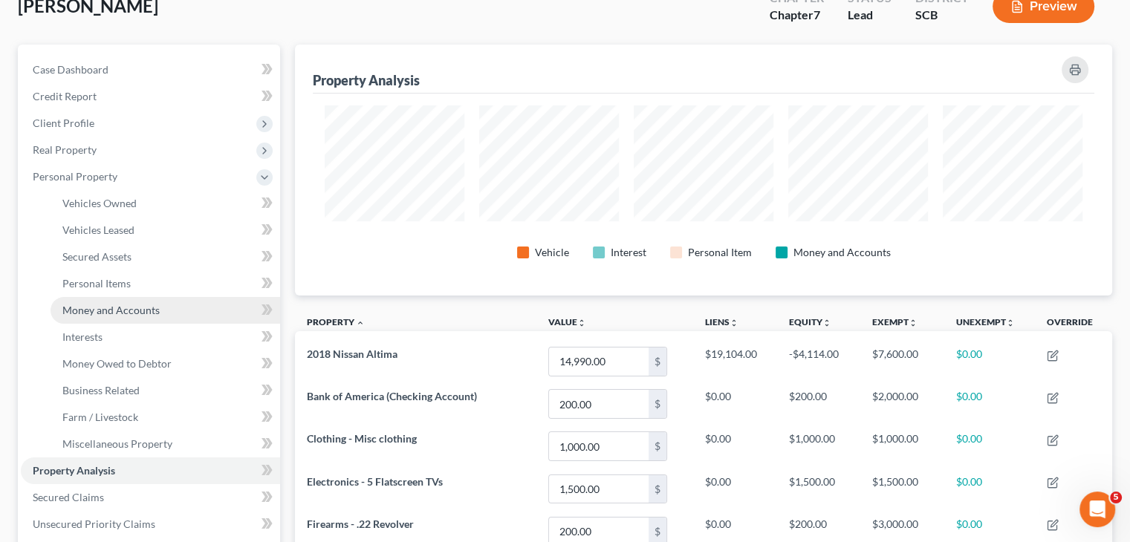
click at [145, 307] on span "Money and Accounts" at bounding box center [110, 310] width 97 height 13
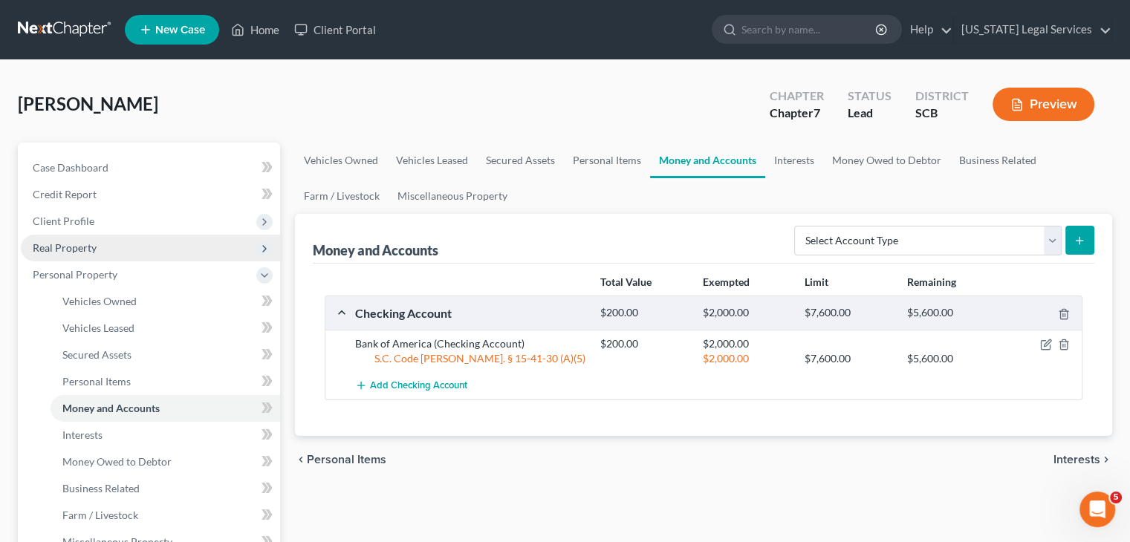
click at [146, 238] on span "Real Property" at bounding box center [150, 248] width 259 height 27
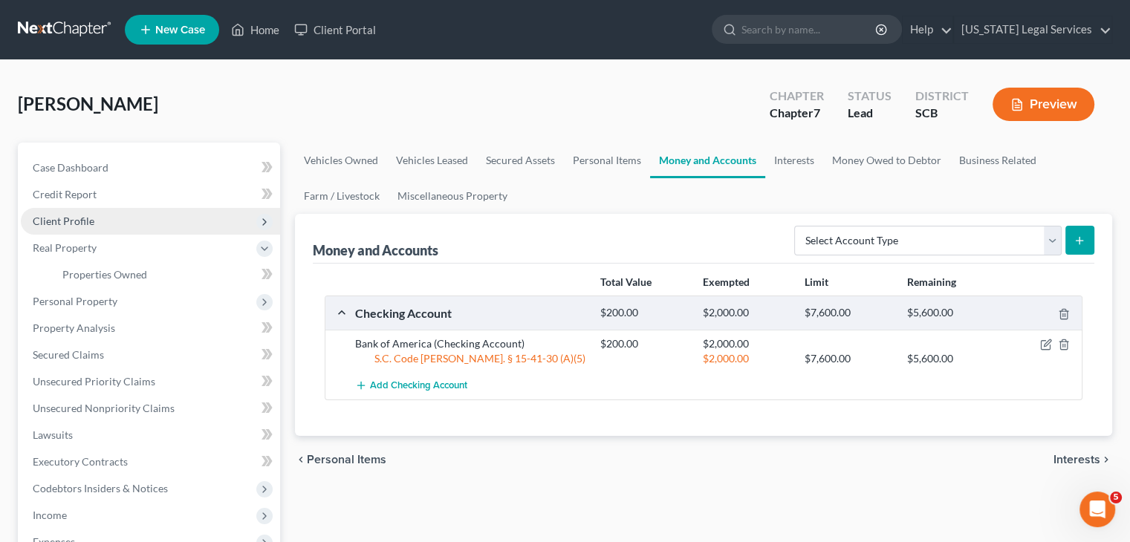
click at [143, 218] on span "Client Profile" at bounding box center [150, 221] width 259 height 27
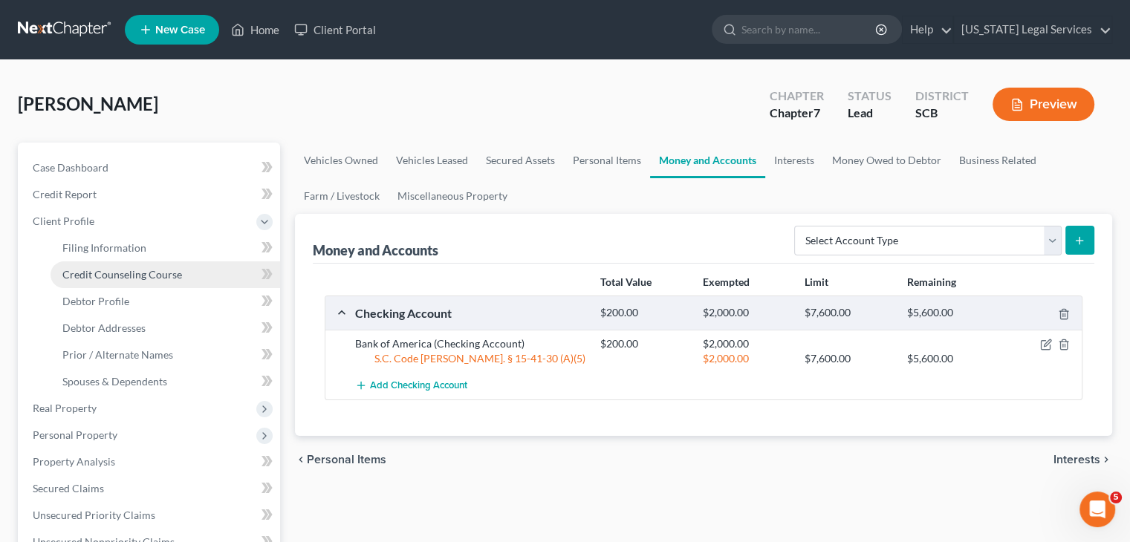
click at [159, 276] on span "Credit Counseling Course" at bounding box center [122, 274] width 120 height 13
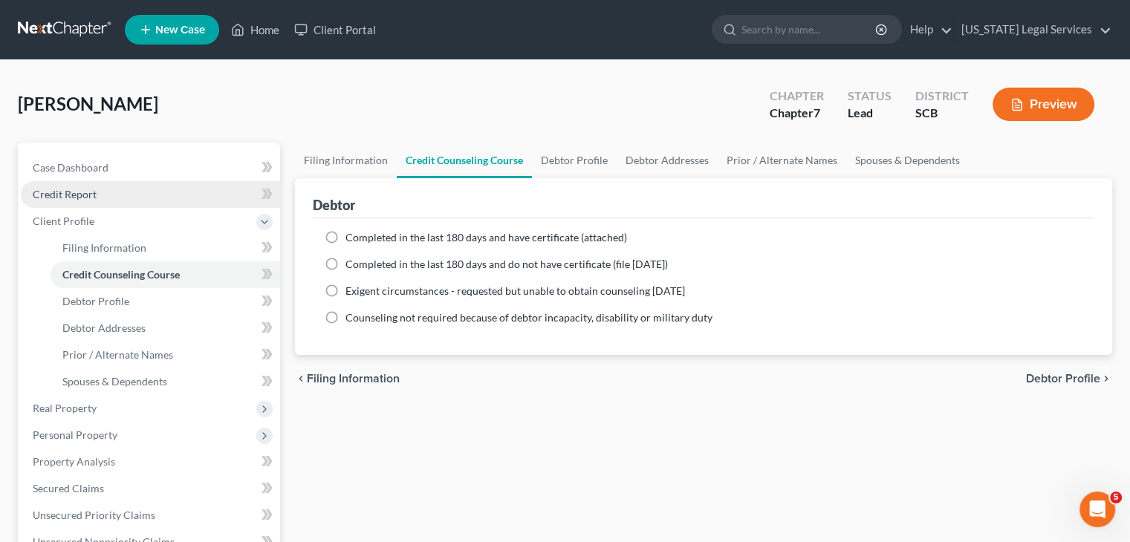
click at [123, 199] on link "Credit Report" at bounding box center [150, 194] width 259 height 27
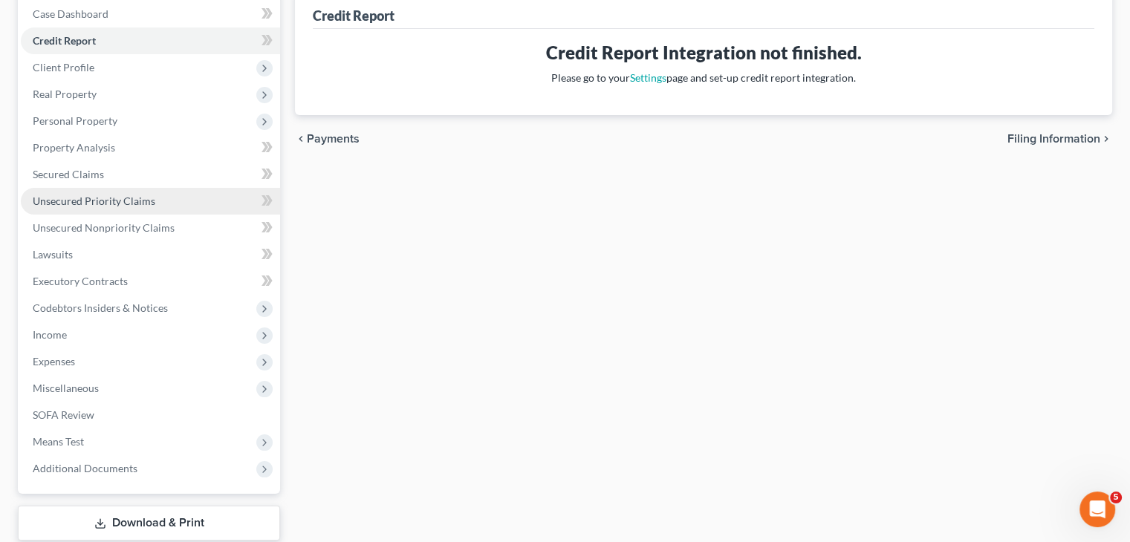
scroll to position [183, 0]
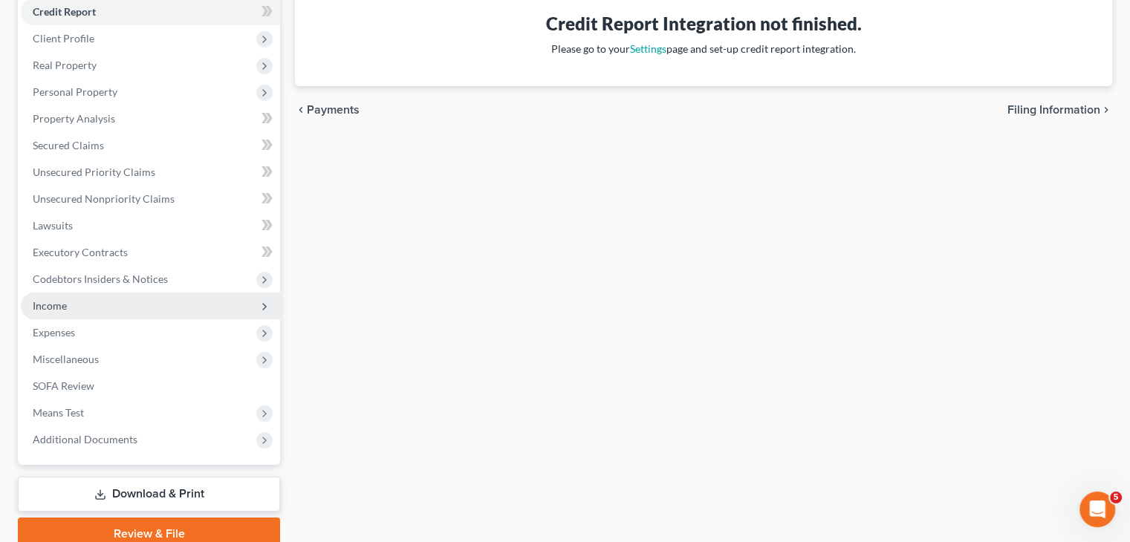
click at [119, 304] on span "Income" at bounding box center [150, 306] width 259 height 27
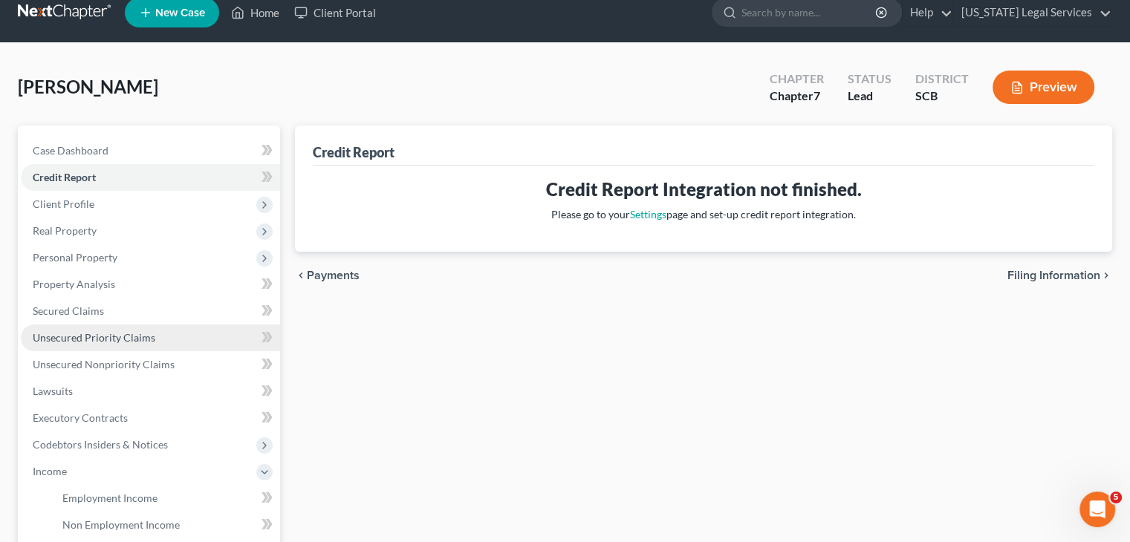
scroll to position [18, 0]
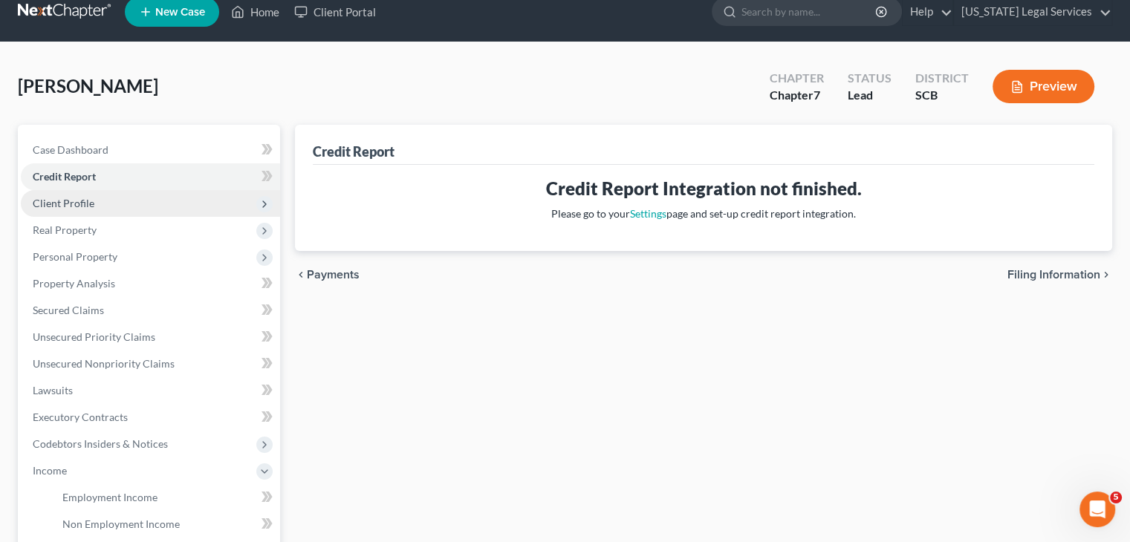
click at [88, 200] on span "Client Profile" at bounding box center [64, 203] width 62 height 13
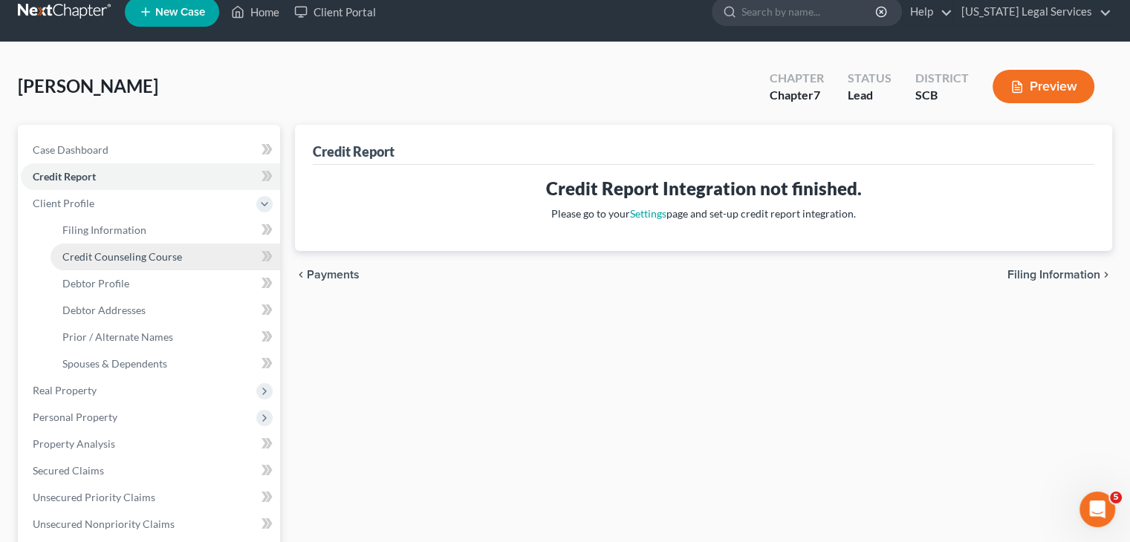
click at [111, 244] on link "Credit Counseling Course" at bounding box center [164, 257] width 229 height 27
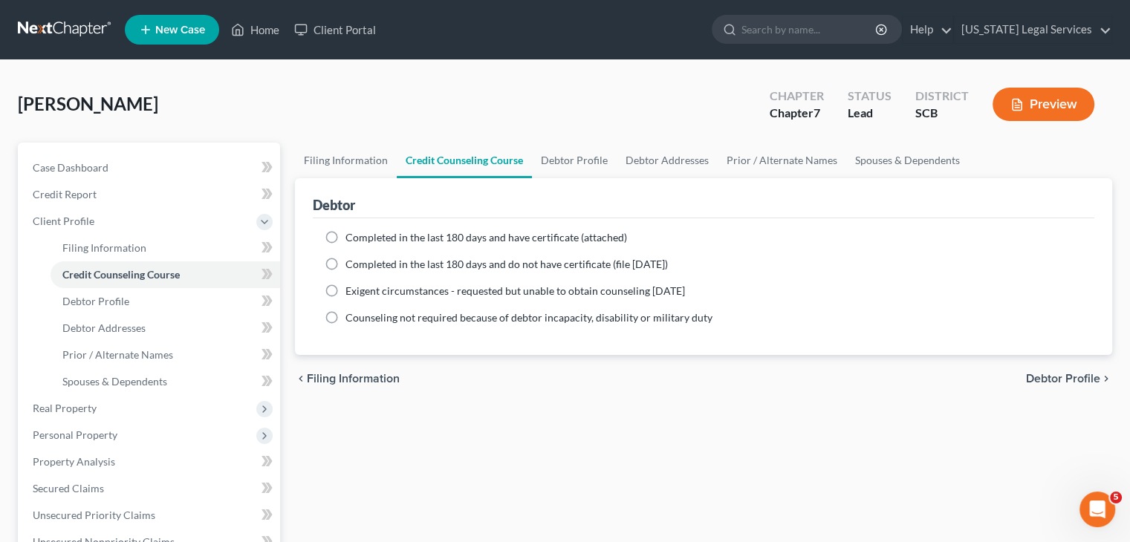
click at [368, 240] on span "Completed in the last 180 days and have certificate (attached)" at bounding box center [485, 237] width 281 height 13
click at [361, 240] on input "Completed in the last 180 days and have certificate (attached)" at bounding box center [356, 235] width 10 height 10
radio input "true"
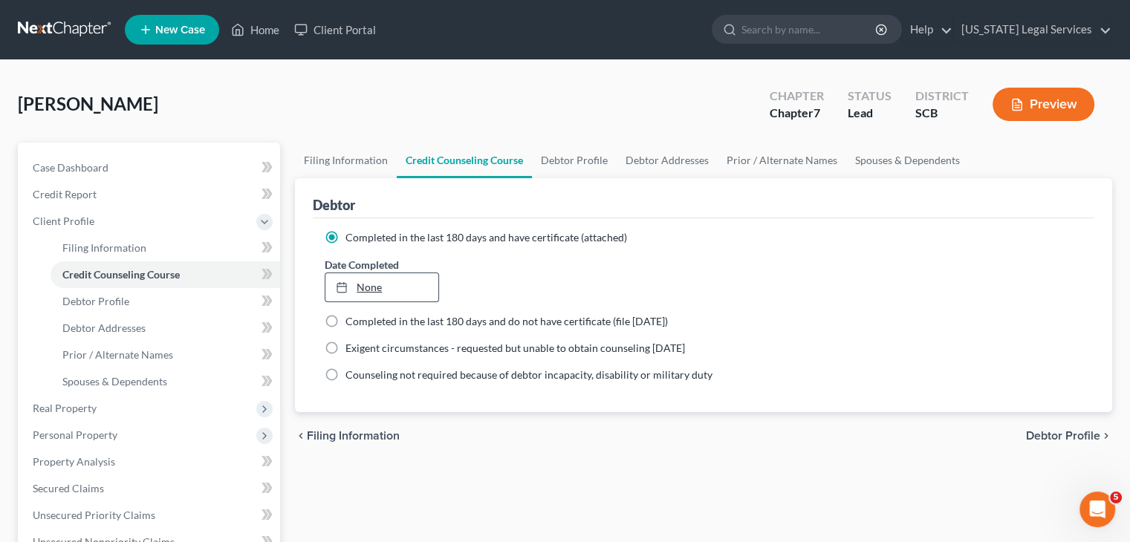
type input "9/18/2025"
click at [389, 293] on link "None" at bounding box center [381, 287] width 112 height 28
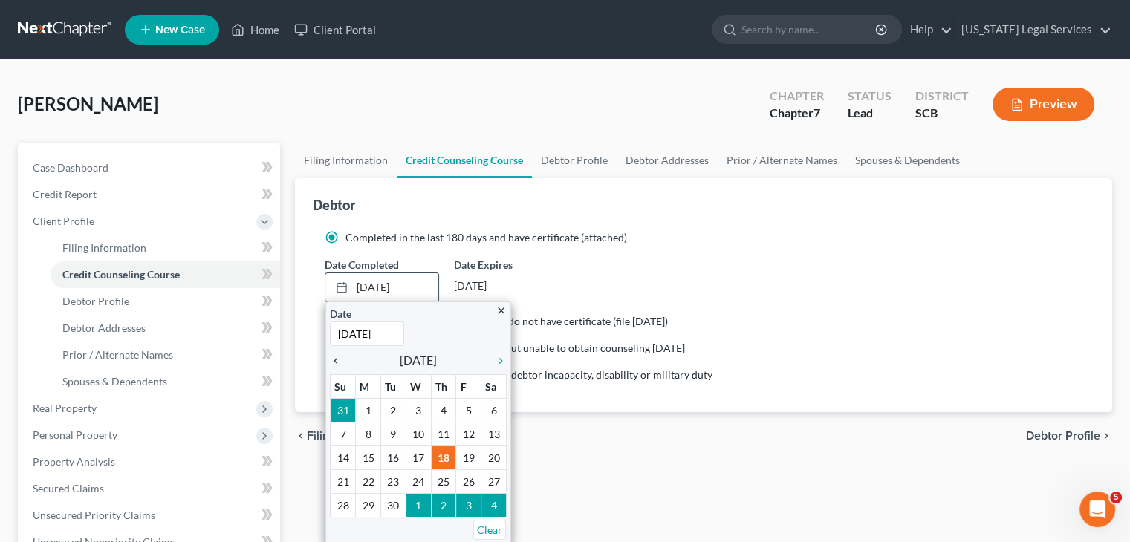
click at [337, 357] on icon "chevron_left" at bounding box center [339, 361] width 19 height 12
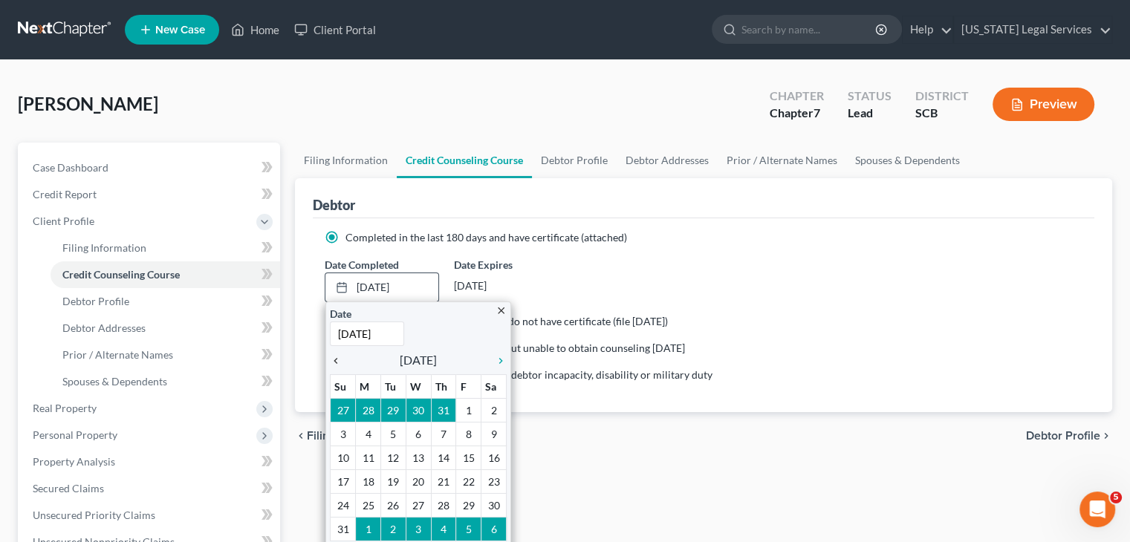
click at [337, 357] on icon "chevron_left" at bounding box center [339, 361] width 19 height 12
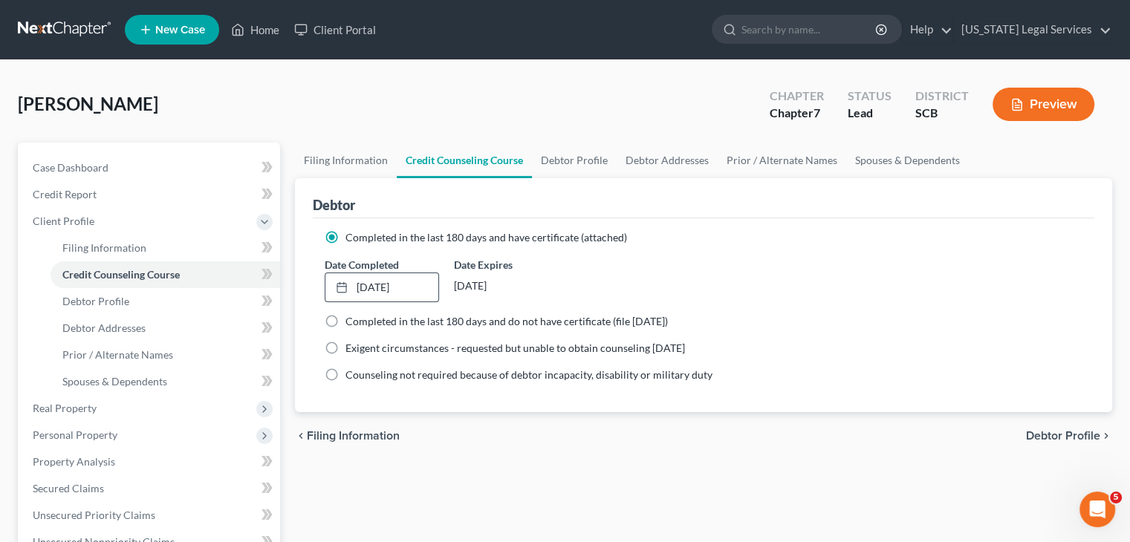
click at [1060, 436] on span "Debtor Profile" at bounding box center [1063, 436] width 74 height 12
select select "0"
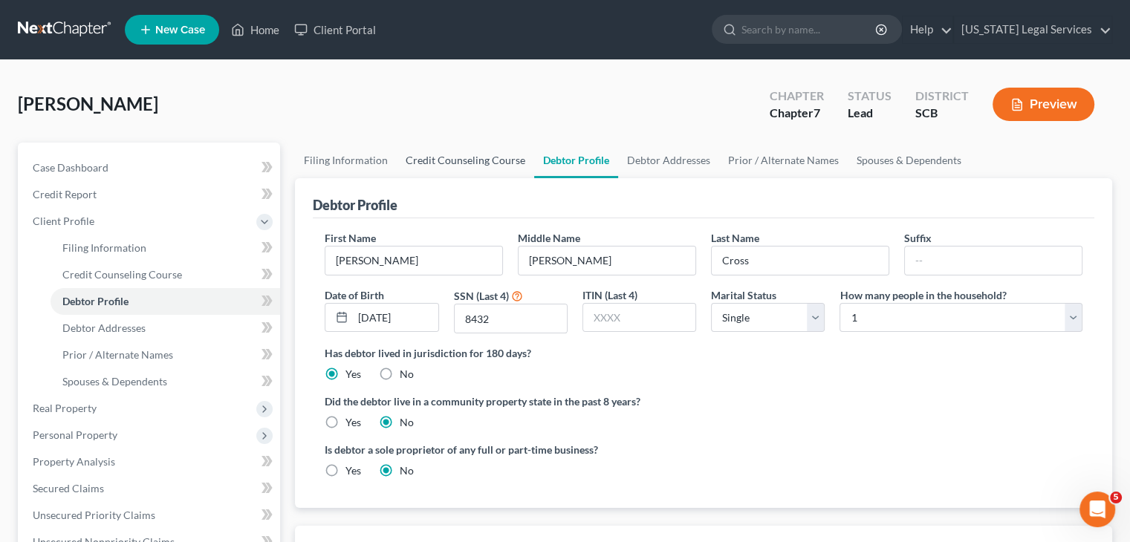
click at [444, 160] on link "Credit Counseling Course" at bounding box center [465, 161] width 137 height 36
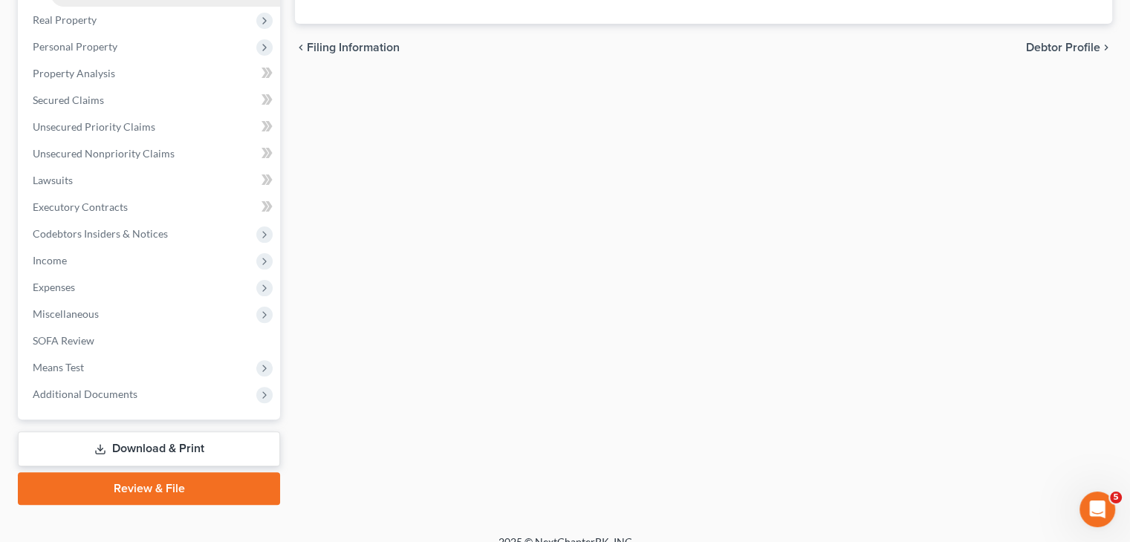
scroll to position [407, 0]
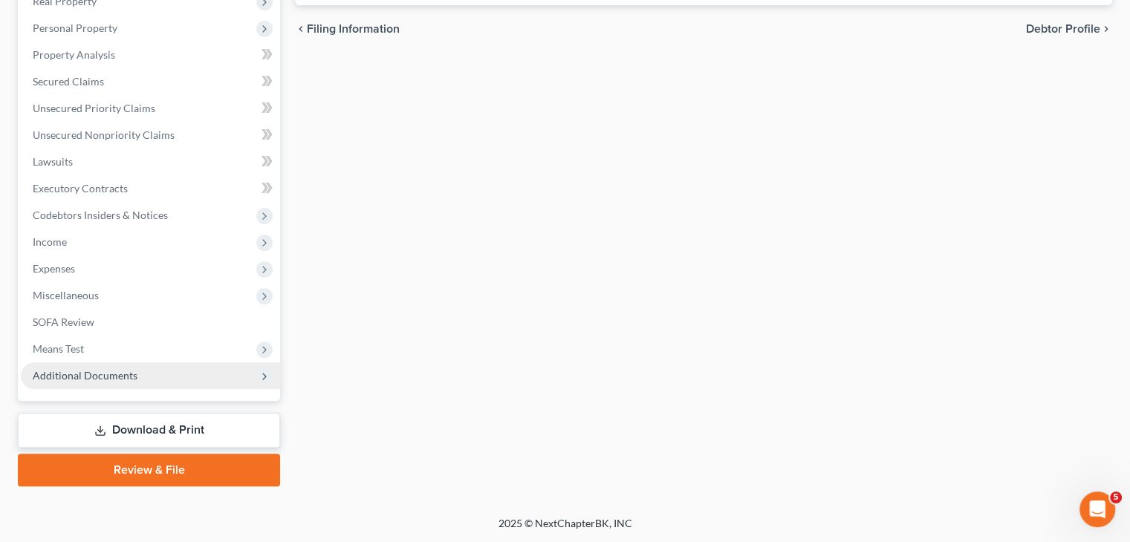
click at [107, 369] on span "Additional Documents" at bounding box center [85, 375] width 105 height 13
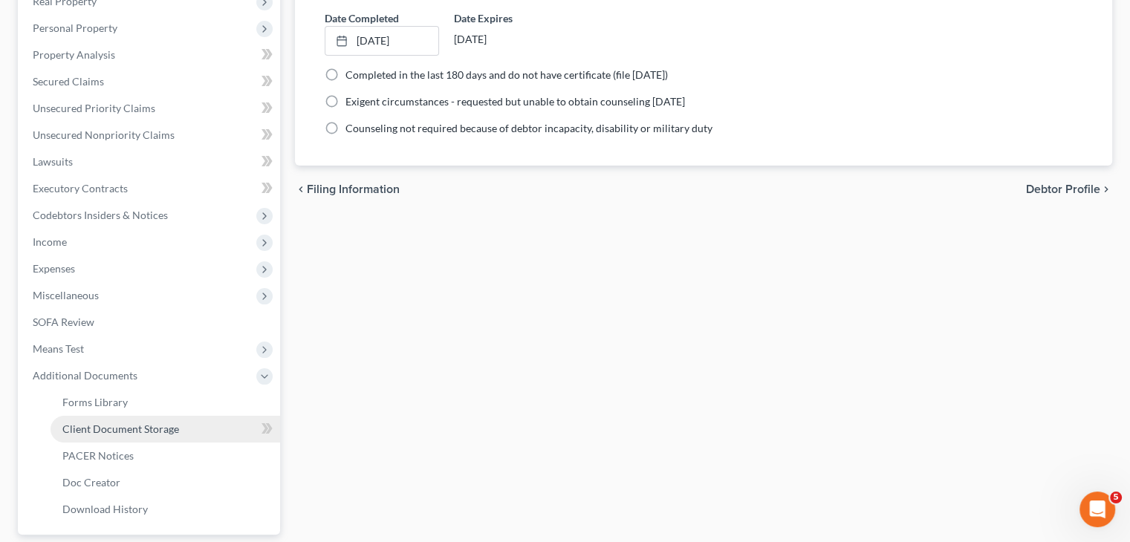
click at [137, 428] on span "Client Document Storage" at bounding box center [120, 429] width 117 height 13
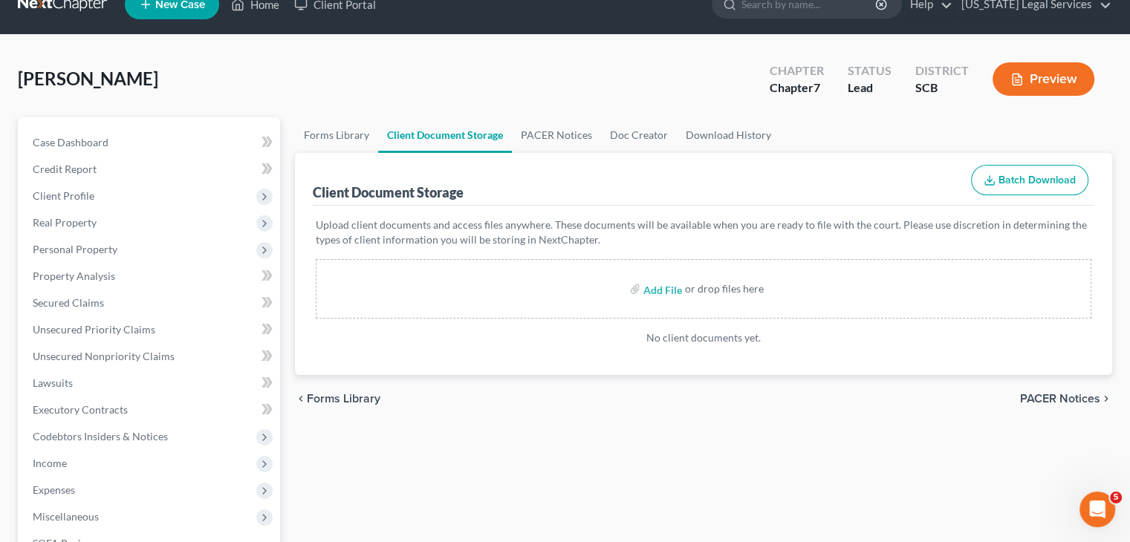
scroll to position [26, 0]
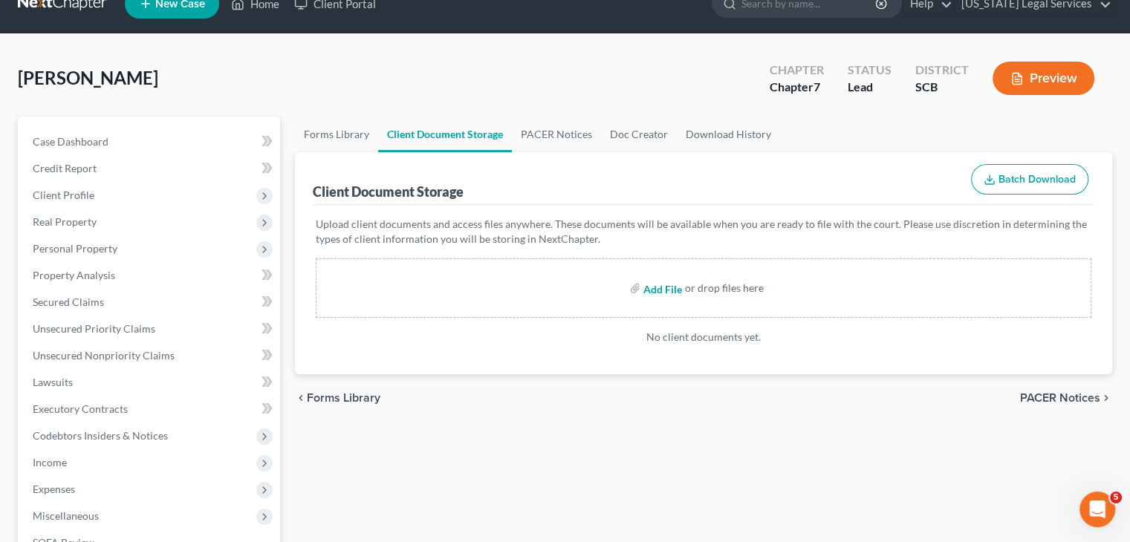
click at [668, 287] on input "file" at bounding box center [661, 288] width 36 height 27
type input "C:\fakepath\Cross CCC"
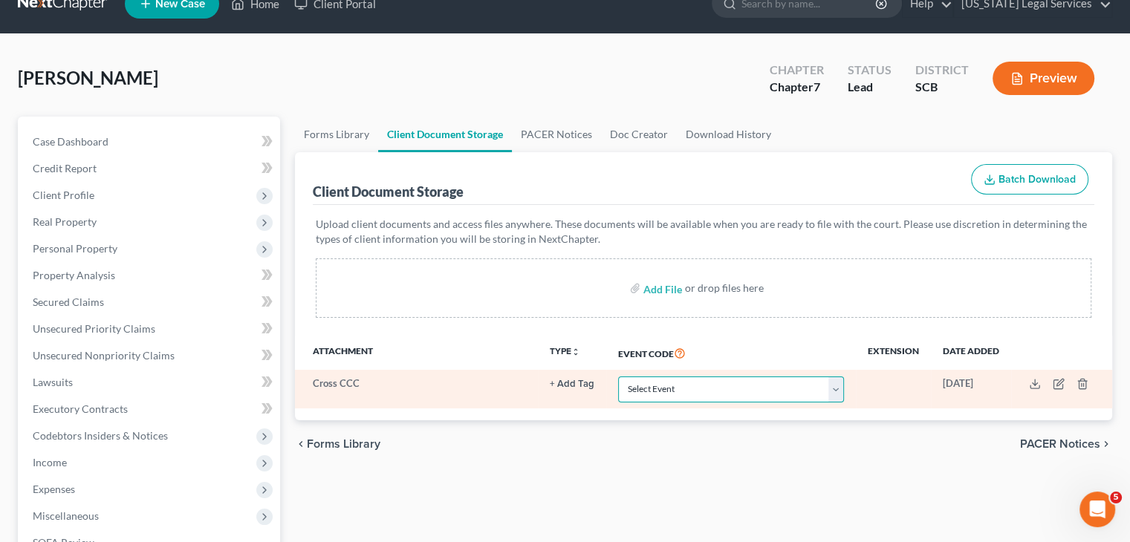
click at [697, 393] on select "Select Event Amended Application Amended Document Amended Schedules/Statements …" at bounding box center [731, 390] width 226 height 26
select select "6"
click at [618, 377] on select "Select Event Amended Application Amended Document Amended Schedules/Statements …" at bounding box center [731, 390] width 226 height 26
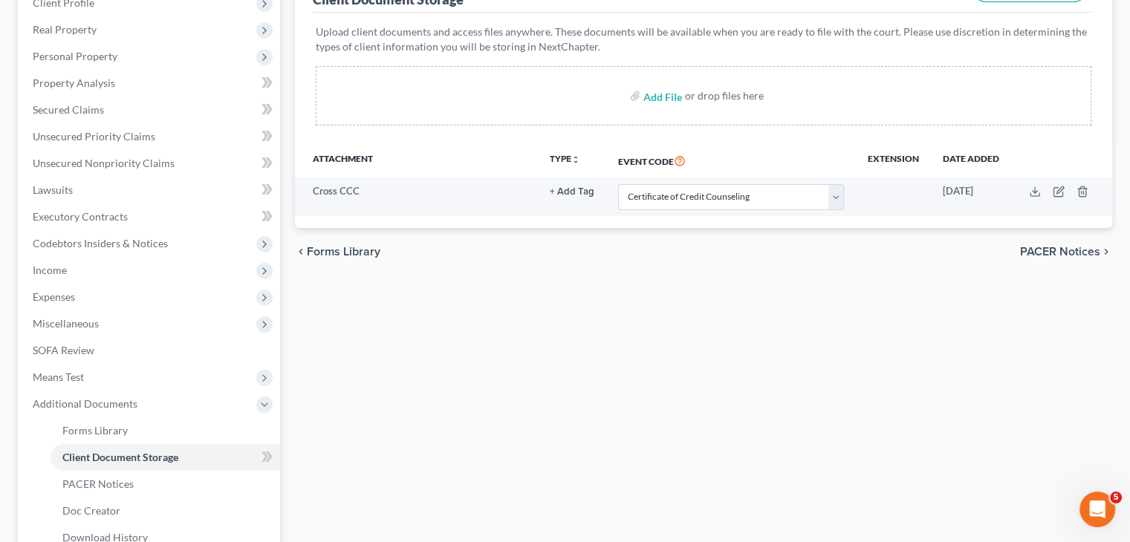
click at [1057, 250] on span "PACER Notices" at bounding box center [1060, 252] width 80 height 12
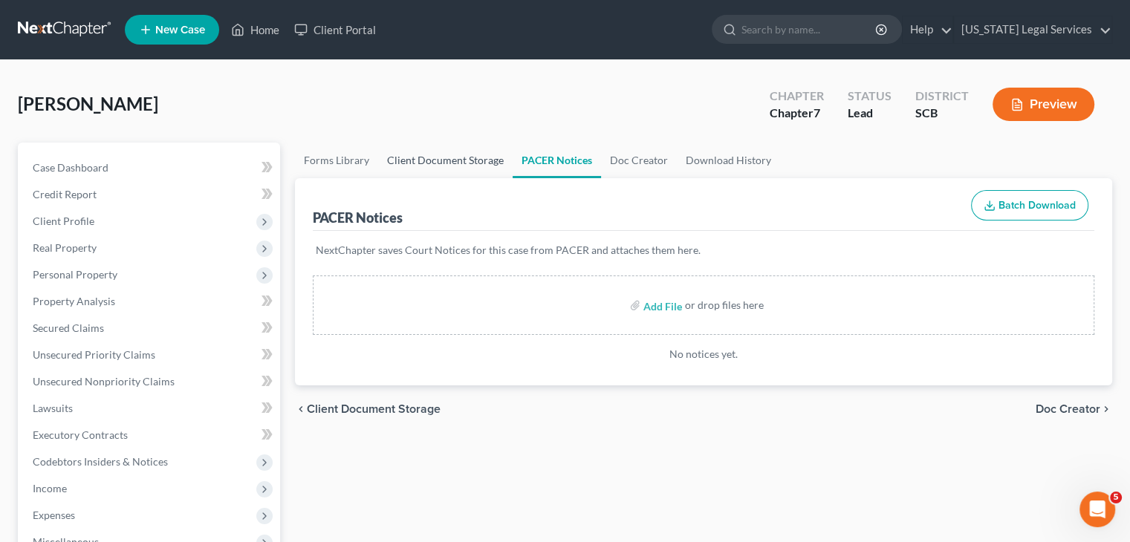
click at [434, 166] on link "Client Document Storage" at bounding box center [445, 161] width 134 height 36
select select "6"
